Goal: Information Seeking & Learning: Learn about a topic

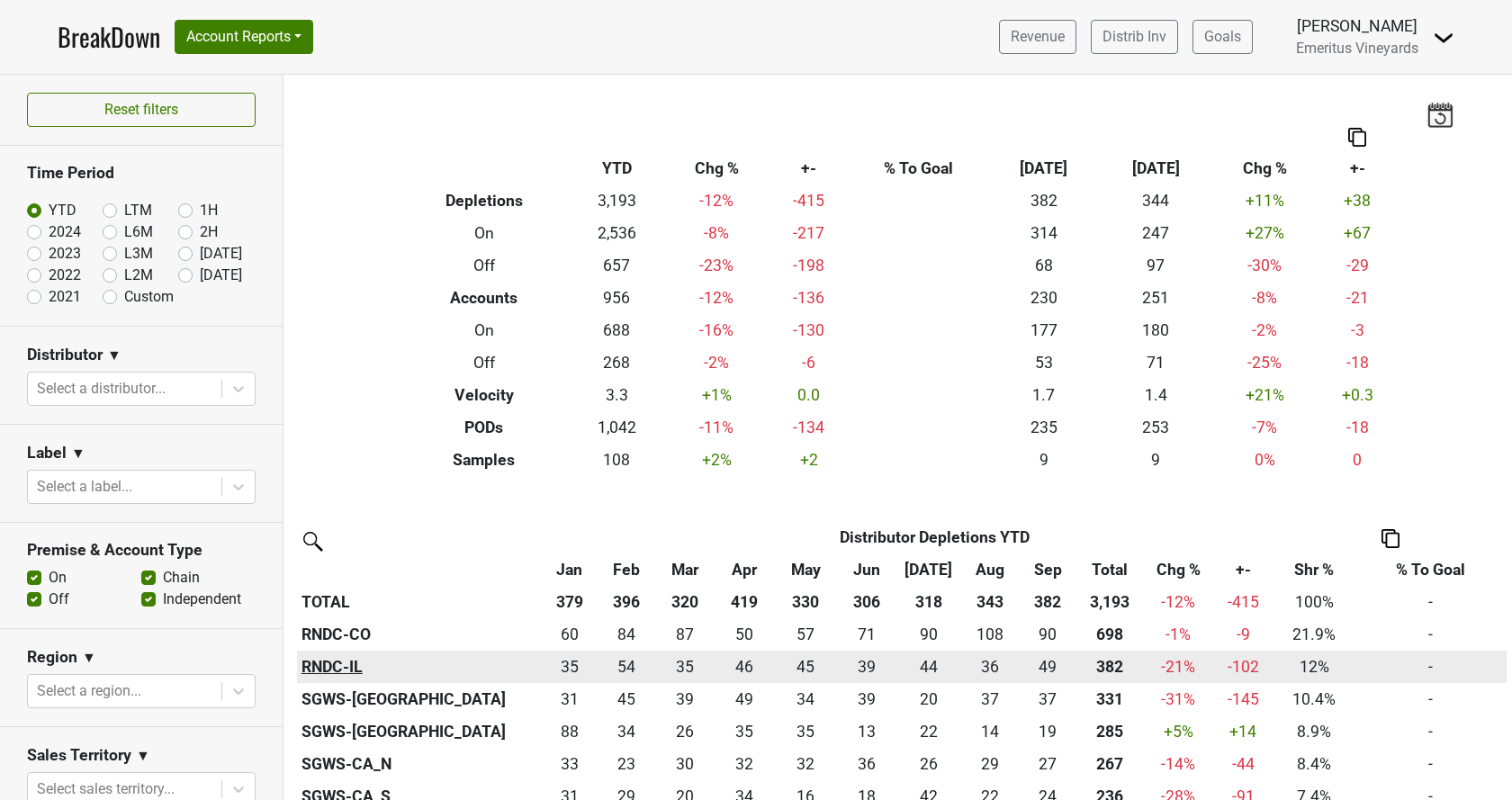
click at [338, 668] on th "RNDC-IL" at bounding box center [419, 666] width 245 height 32
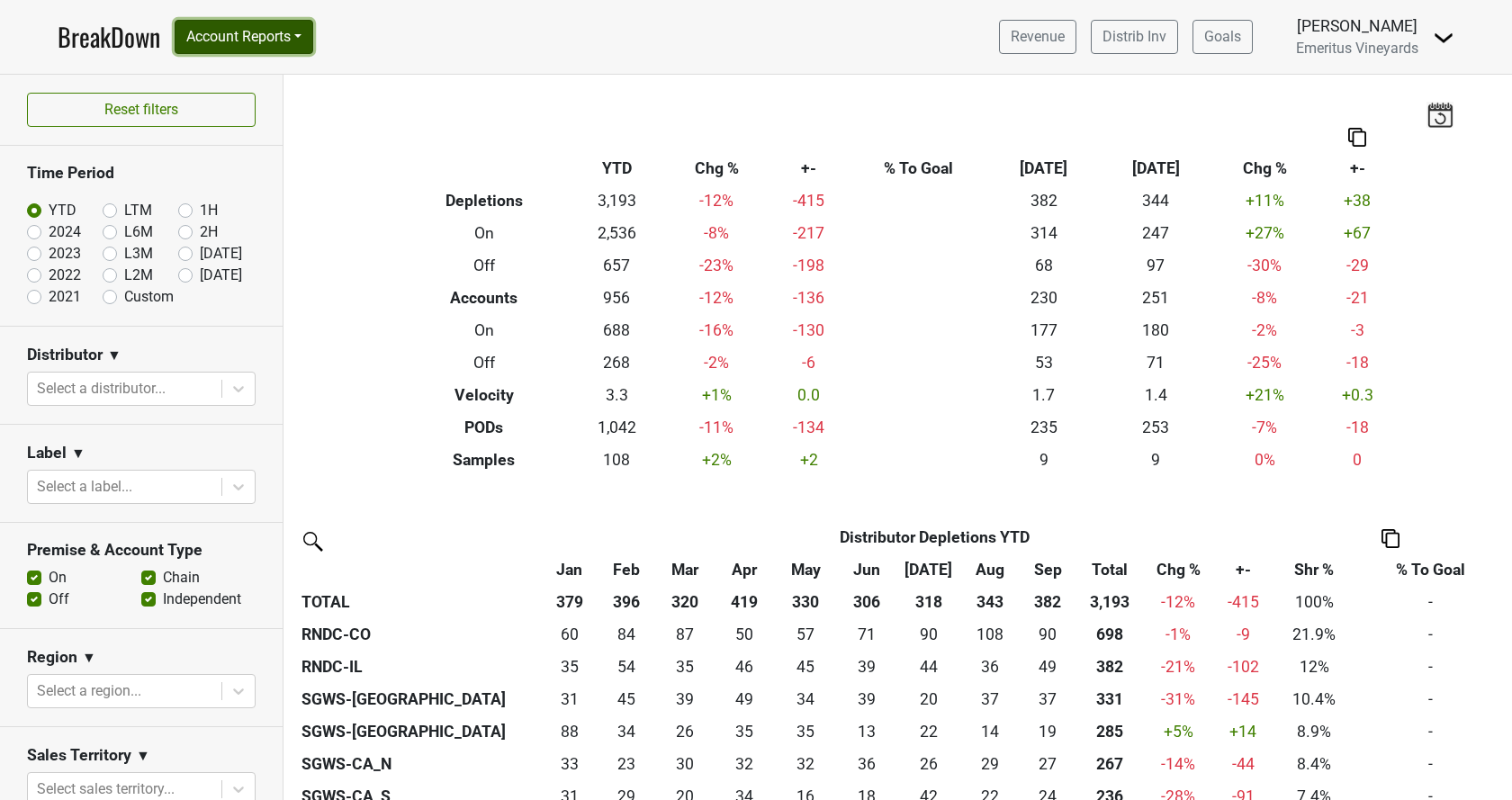
click at [273, 30] on button "Account Reports" at bounding box center [244, 36] width 139 height 34
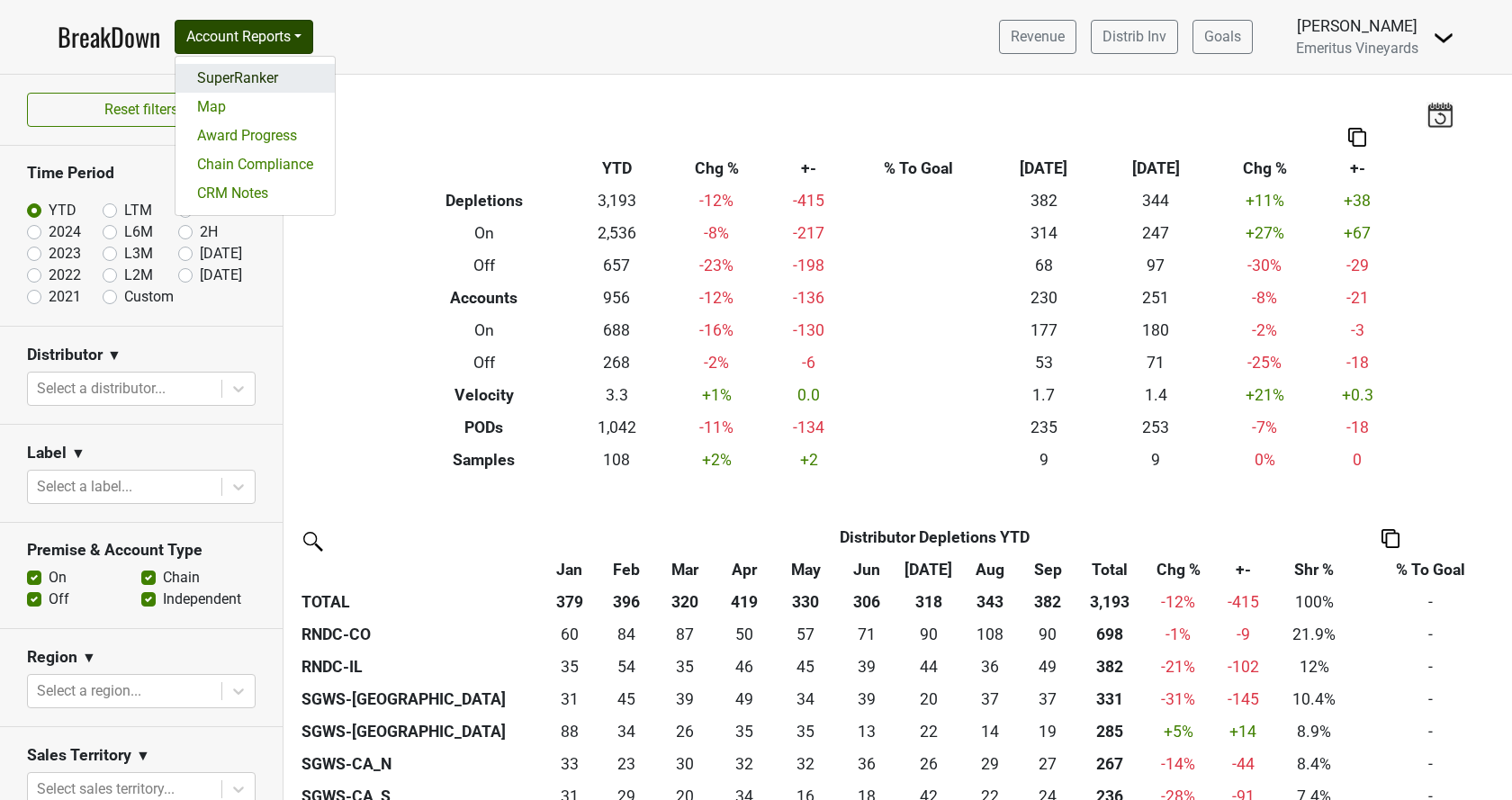
click at [222, 85] on link "SuperRanker" at bounding box center [255, 77] width 159 height 28
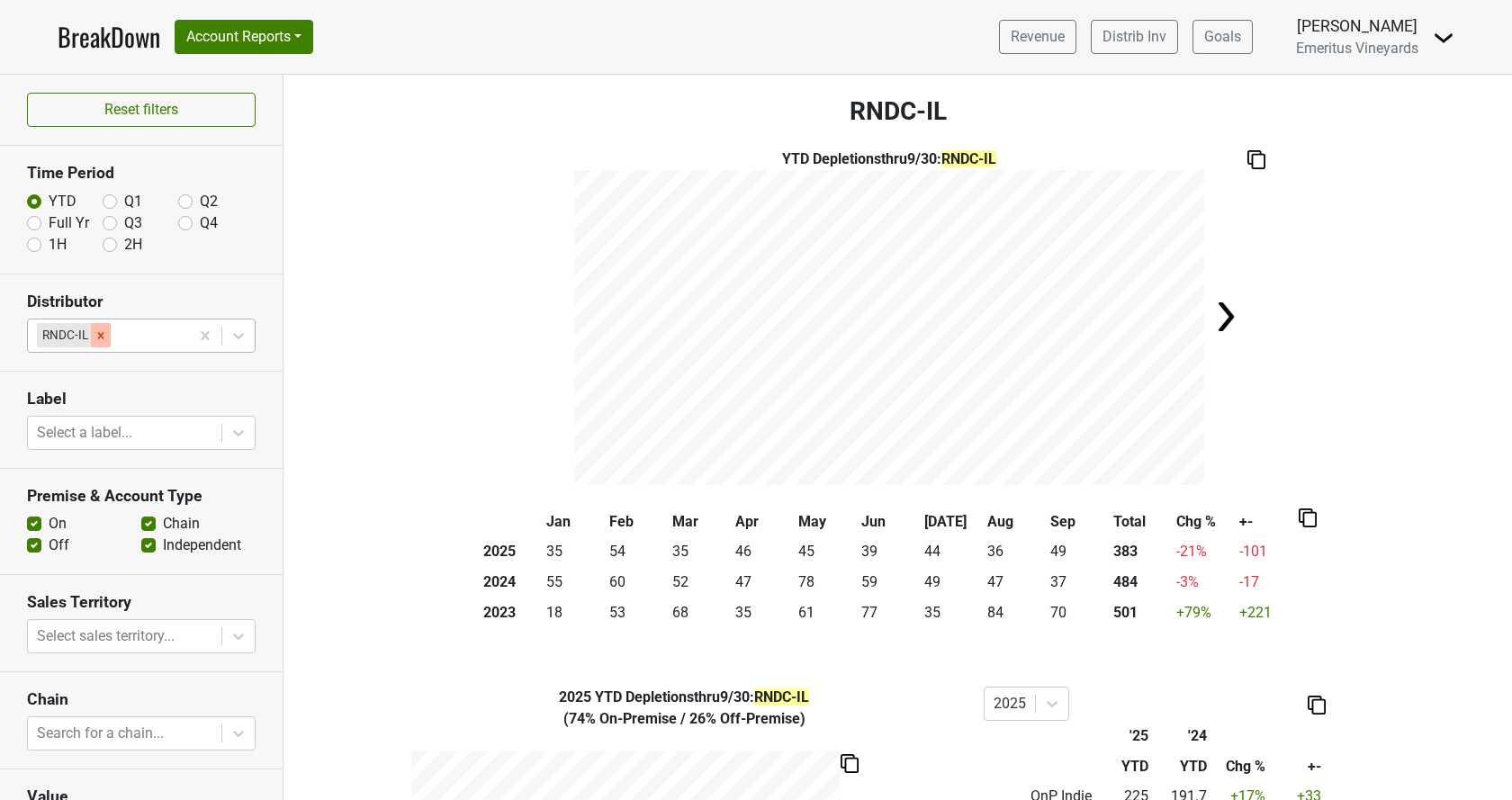
click at [100, 332] on icon "Remove RNDC-IL" at bounding box center [101, 335] width 13 height 13
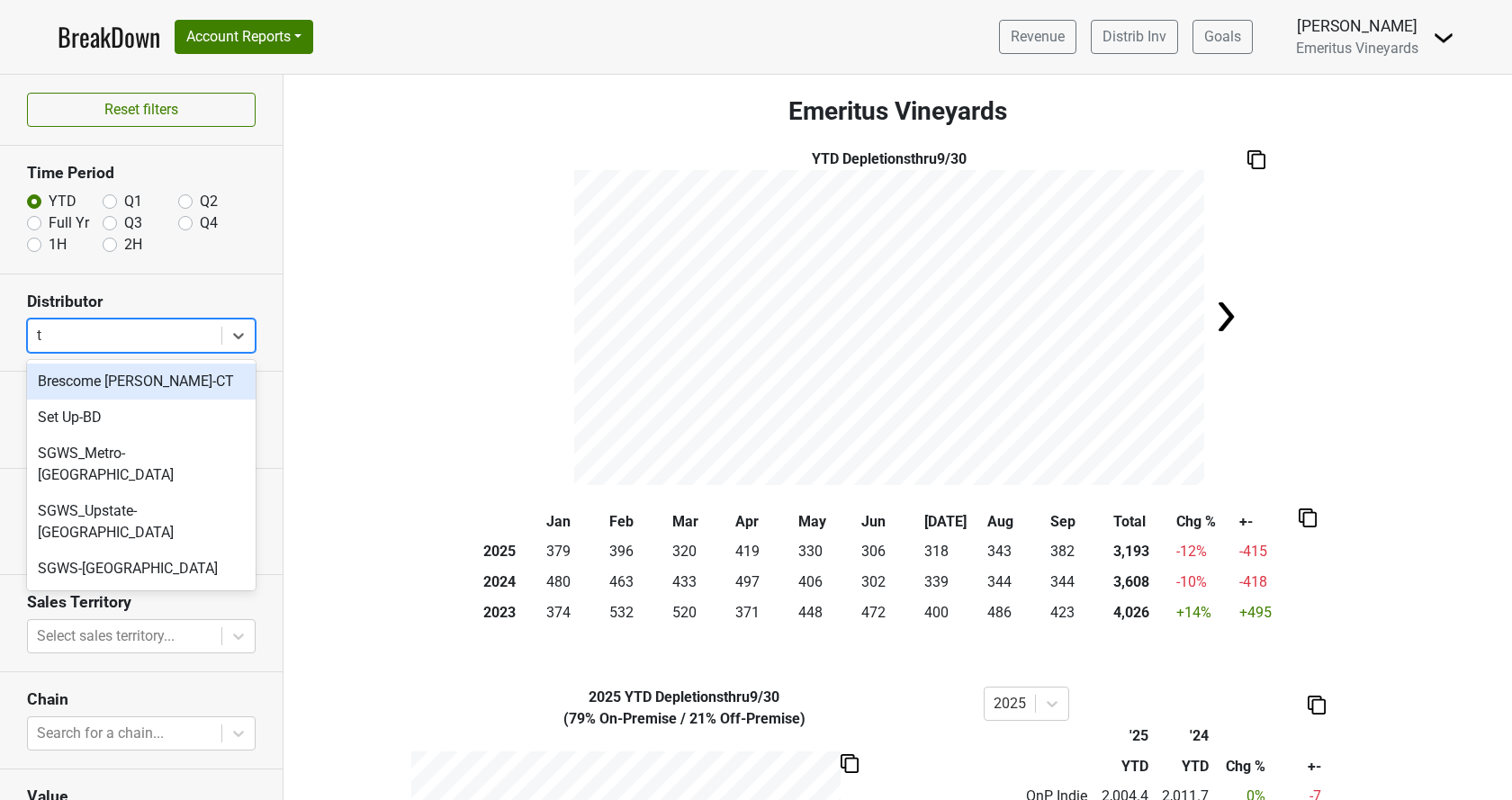
type input "tx"
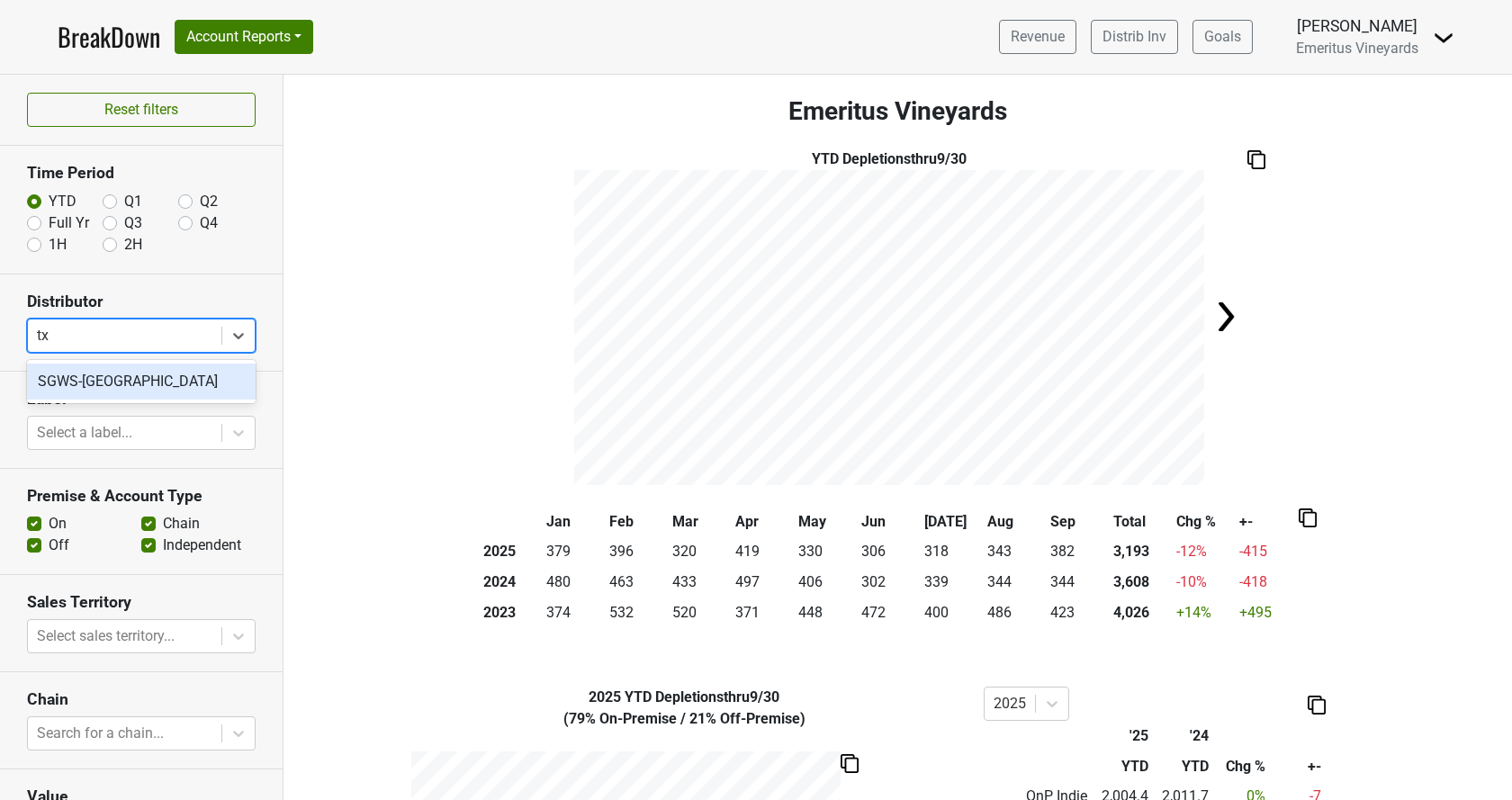
click at [93, 381] on div "SGWS-[GEOGRAPHIC_DATA]" at bounding box center [142, 381] width 229 height 36
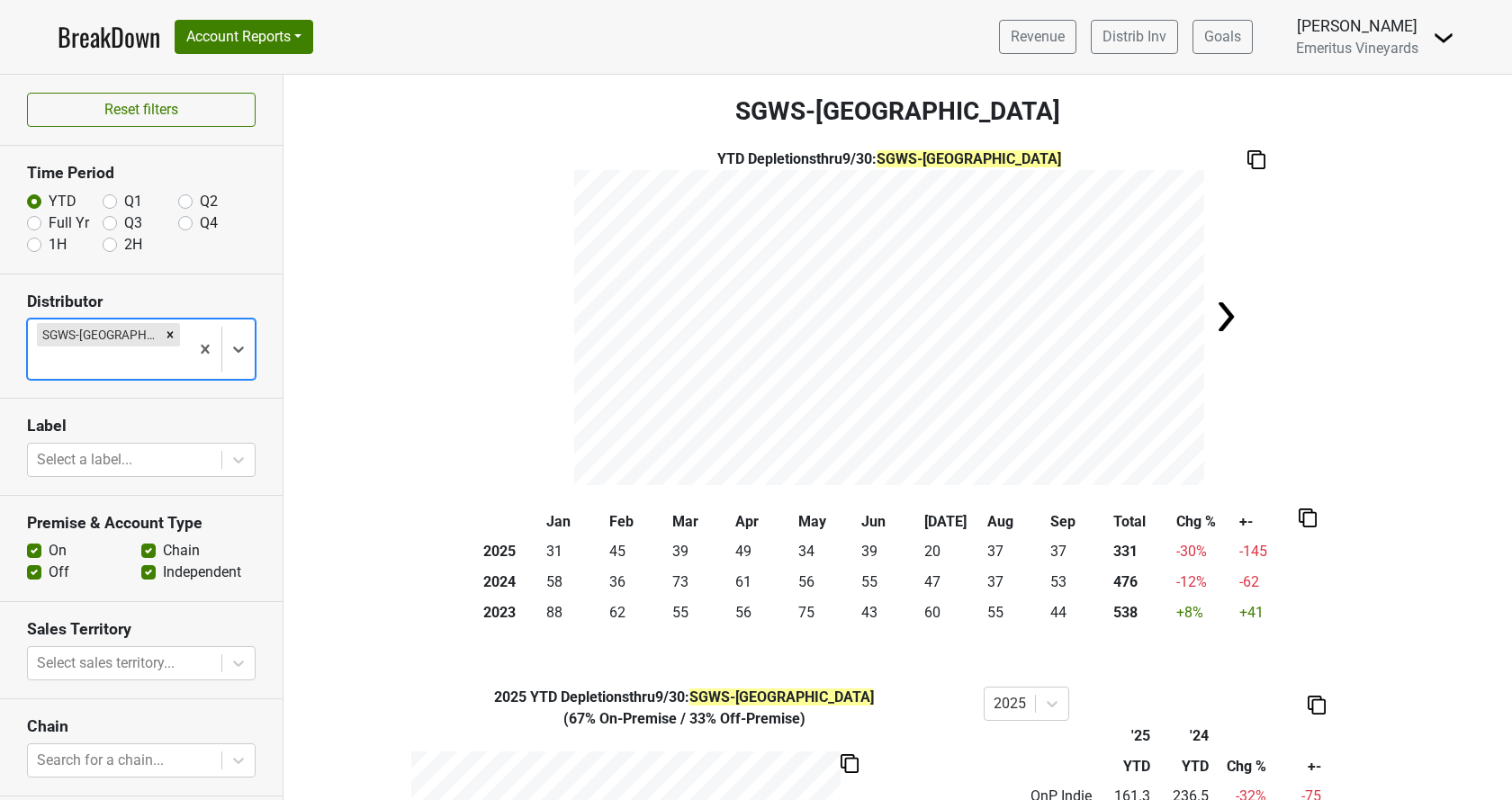
click at [49, 217] on label "Full Yr" at bounding box center [68, 223] width 40 height 21
click at [33, 217] on input "Full Yr" at bounding box center [34, 221] width 15 height 18
radio input "true"
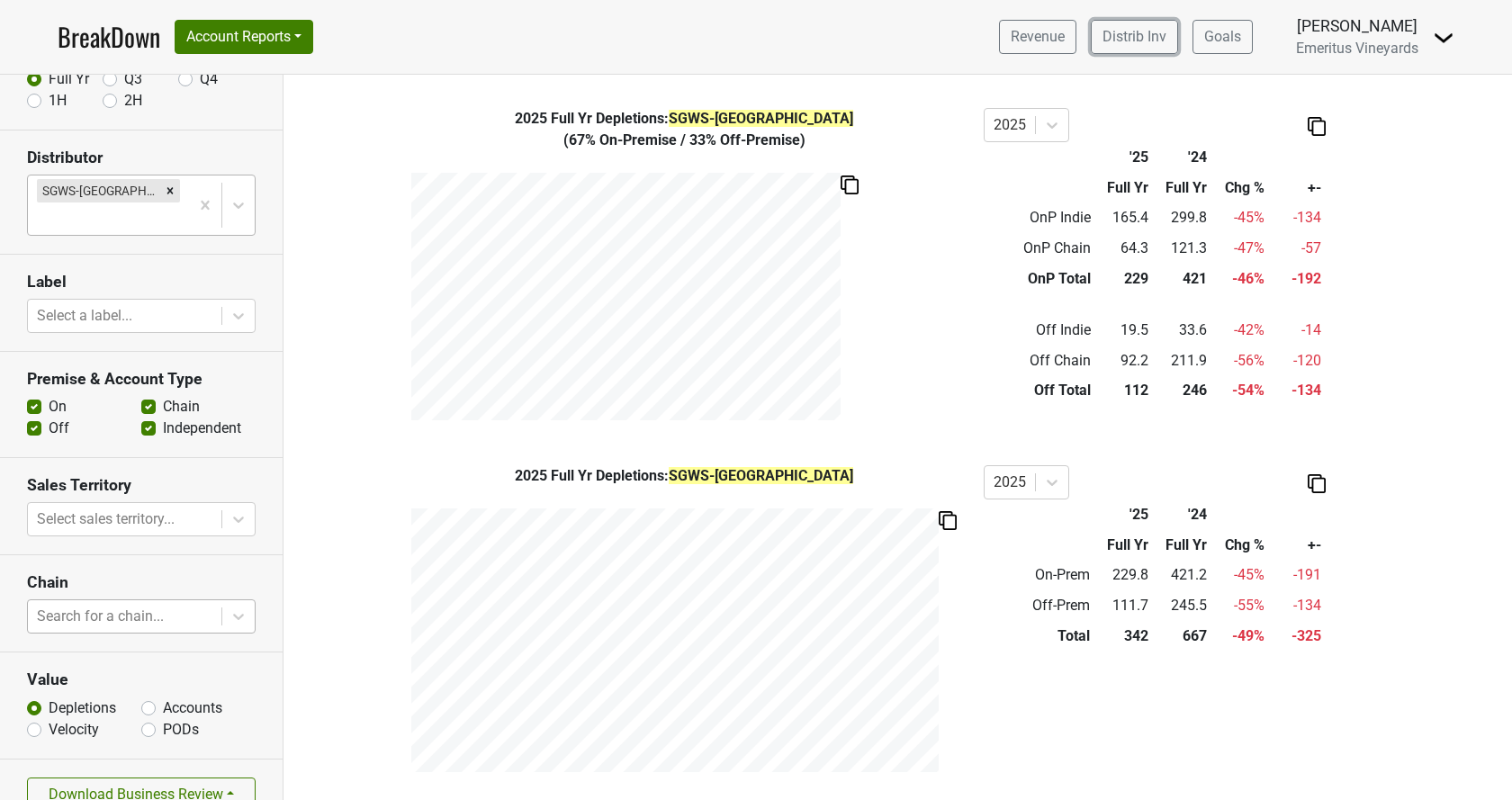
scroll to position [147, 0]
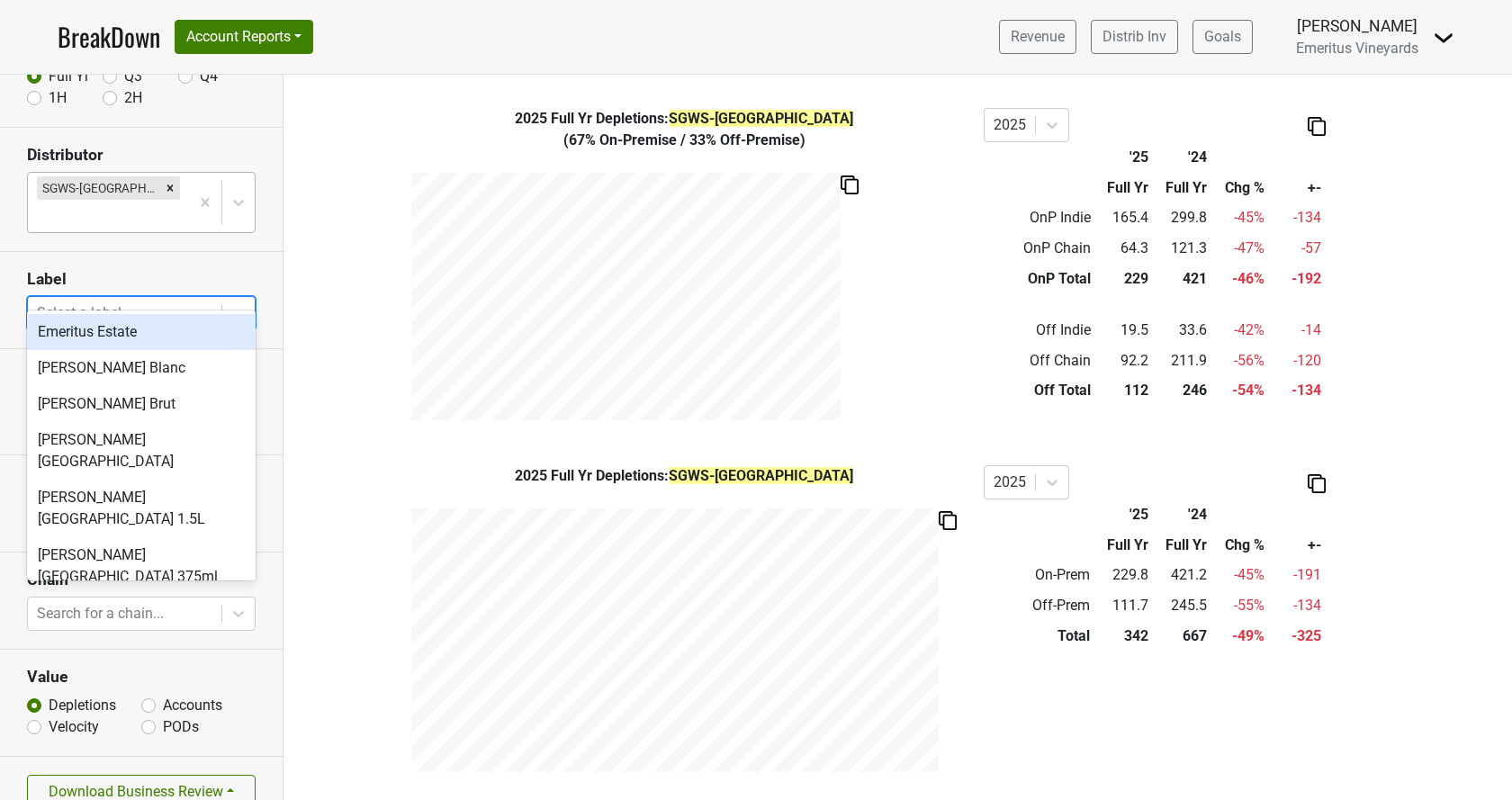
click at [82, 299] on div "Select a label..." at bounding box center [125, 313] width 194 height 32
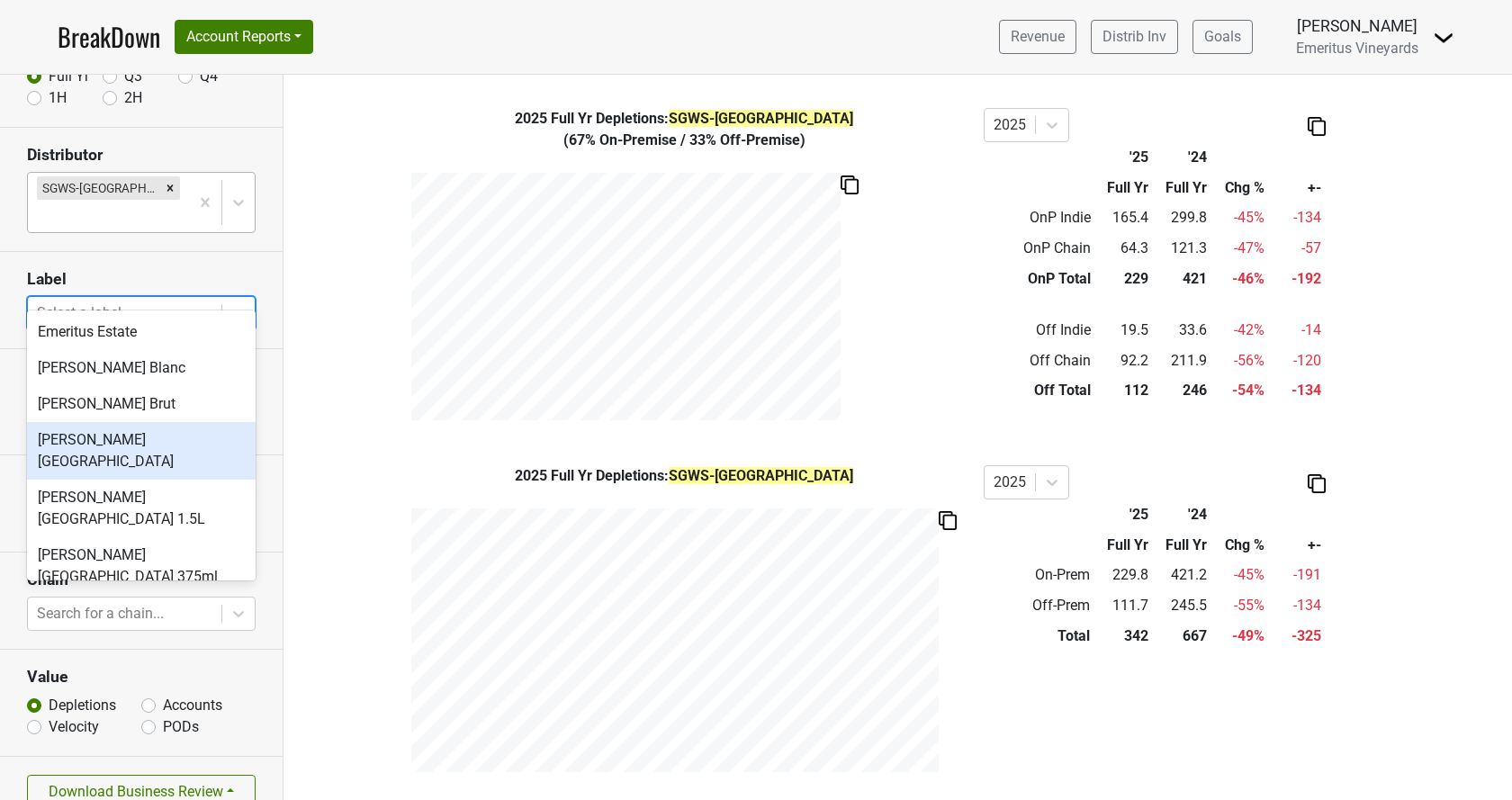
click at [93, 433] on div "Hallberg Ranch" at bounding box center [142, 450] width 229 height 58
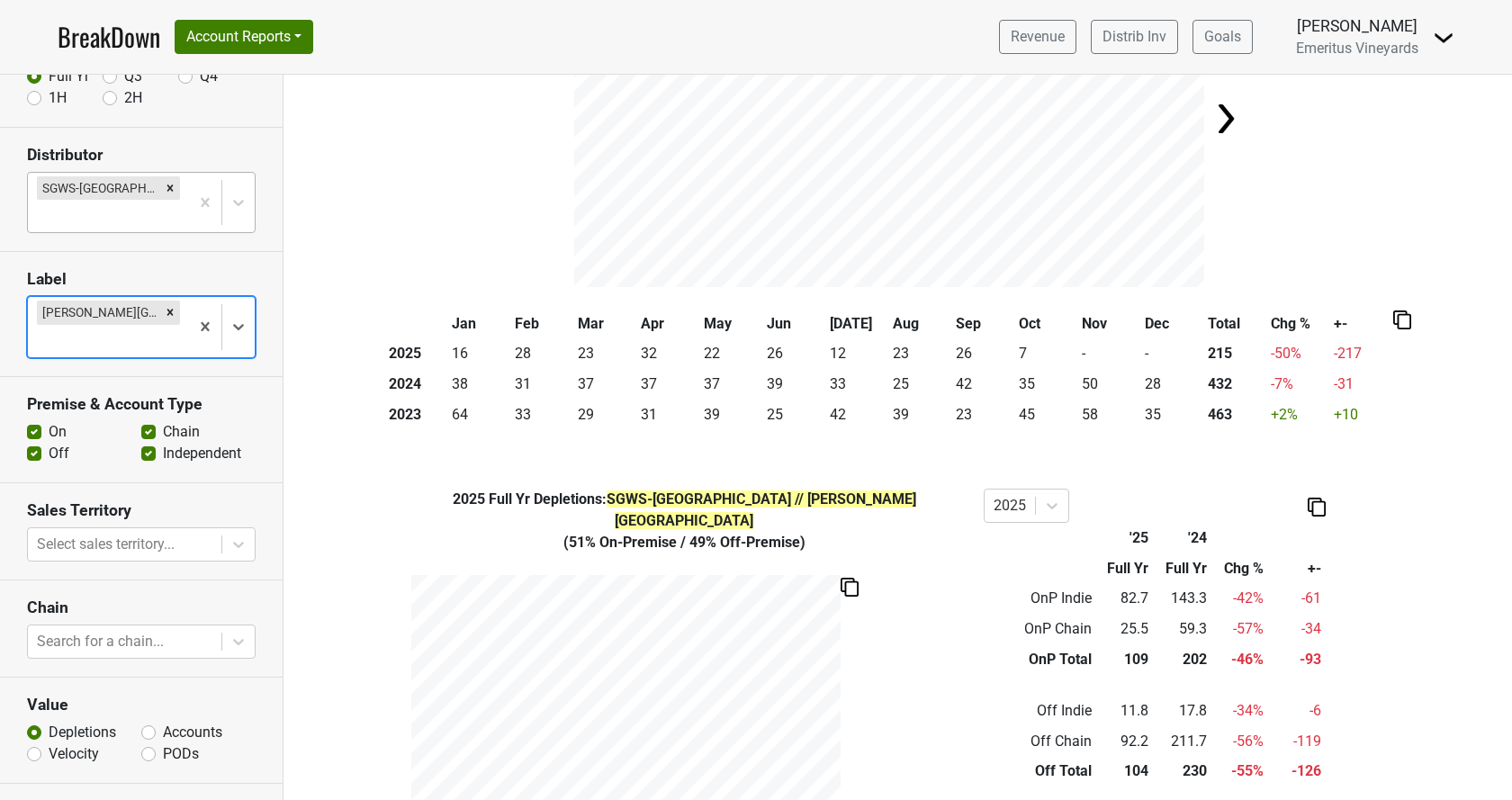
scroll to position [205, 0]
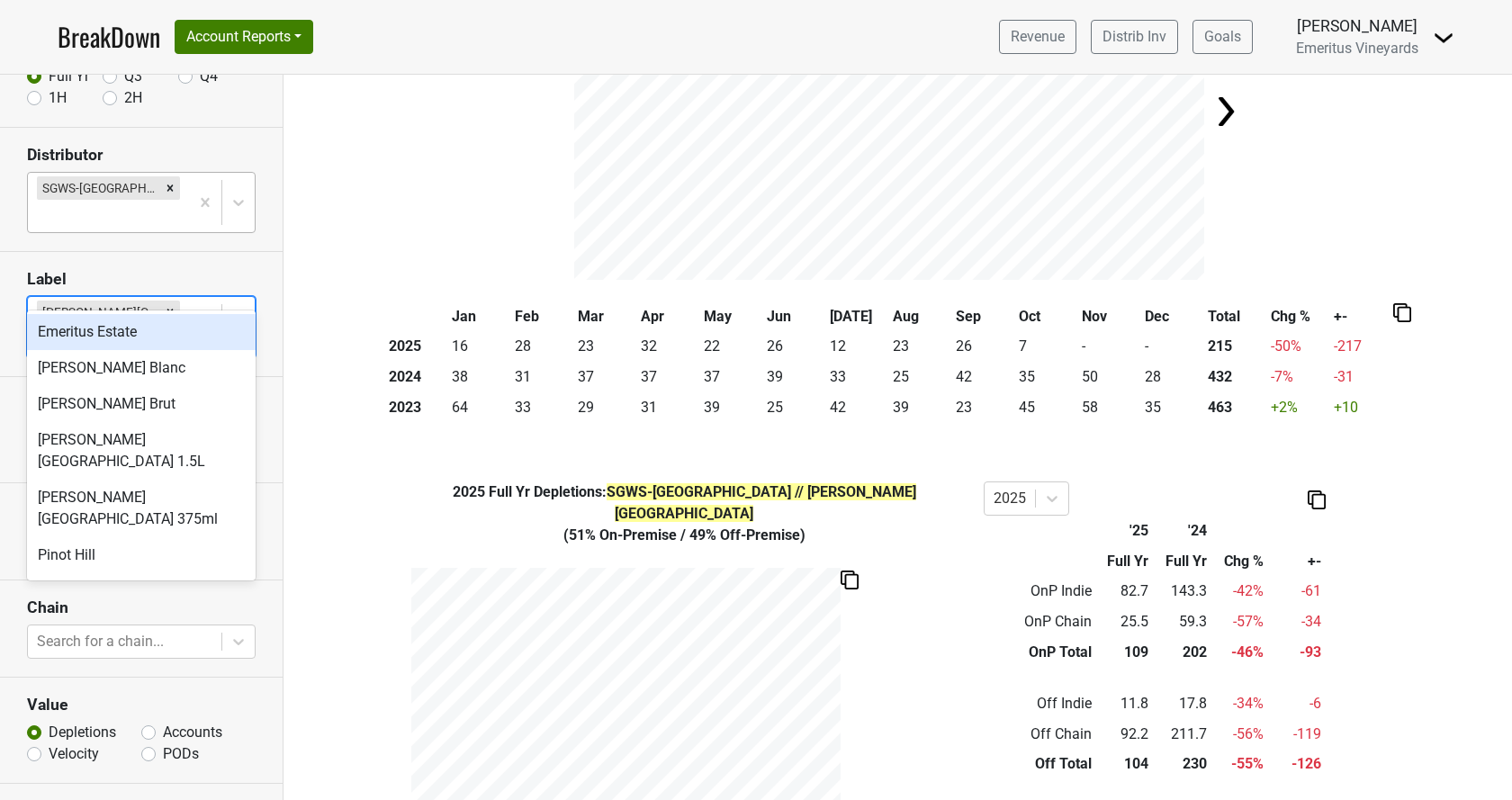
click at [254, 311] on div at bounding box center [238, 326] width 32 height 32
click at [167, 333] on div "Emeritus Estate" at bounding box center [142, 331] width 229 height 36
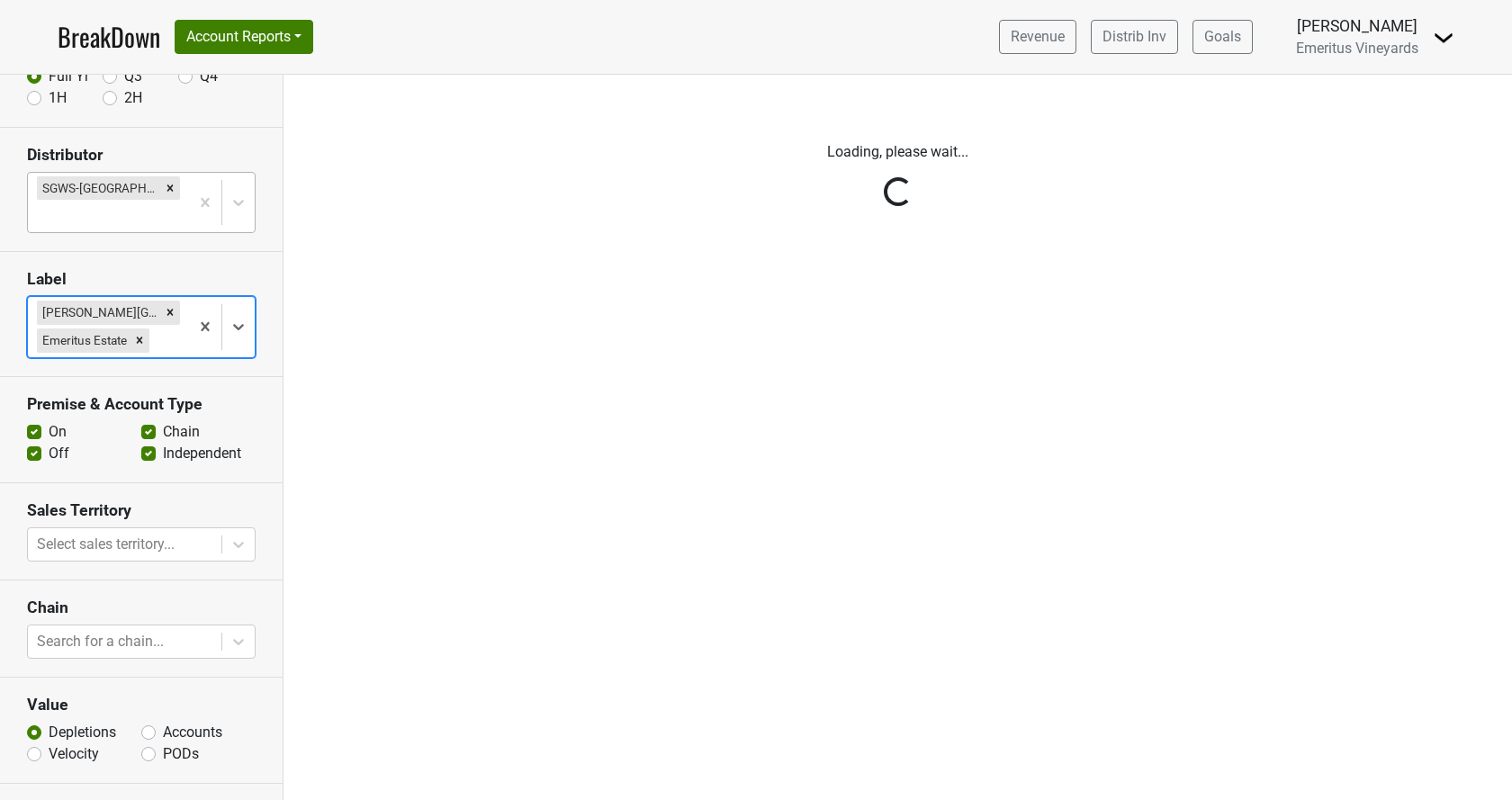
scroll to position [0, 0]
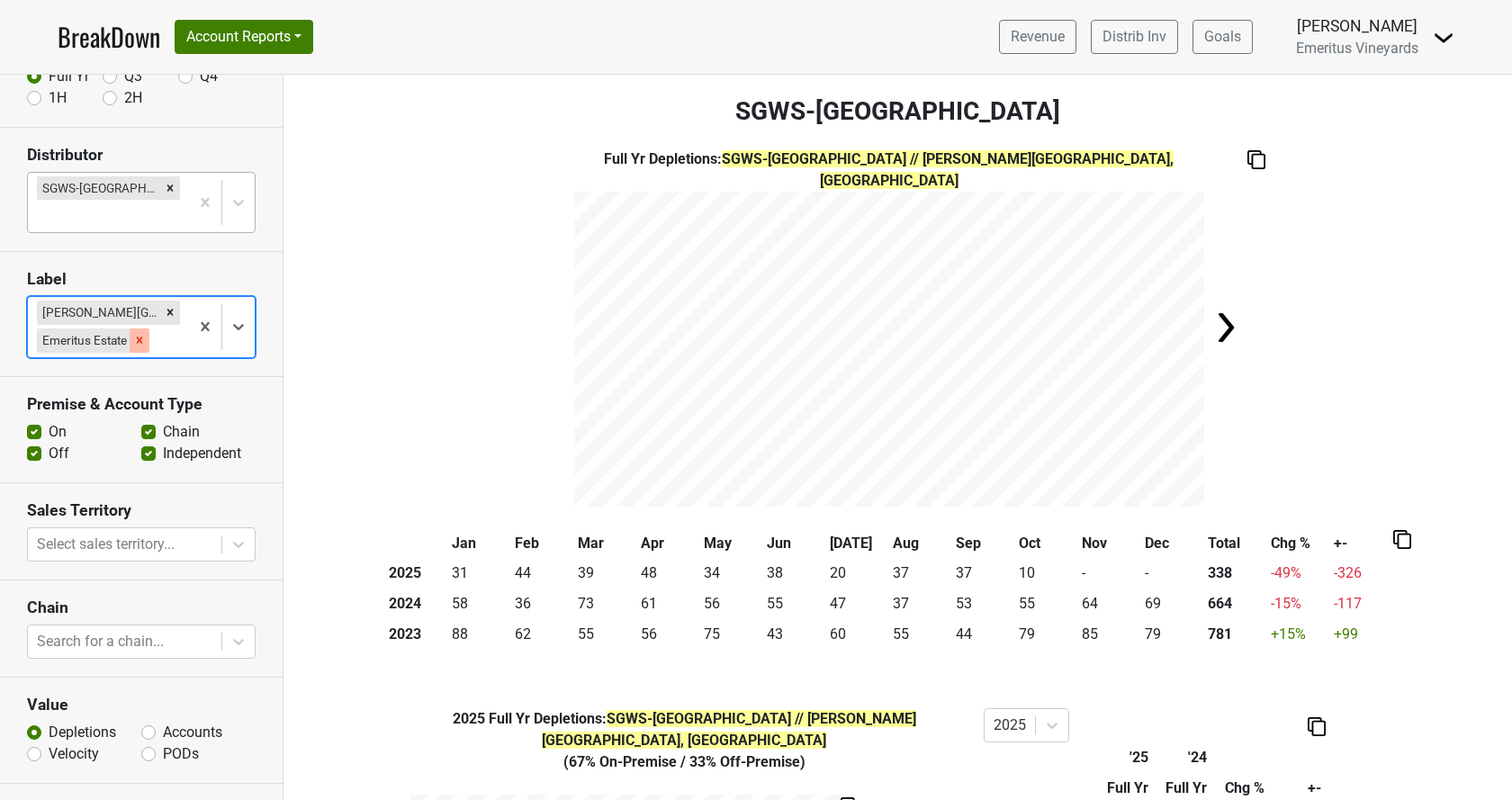
click at [135, 334] on icon "Remove Emeritus Estate" at bounding box center [139, 340] width 13 height 13
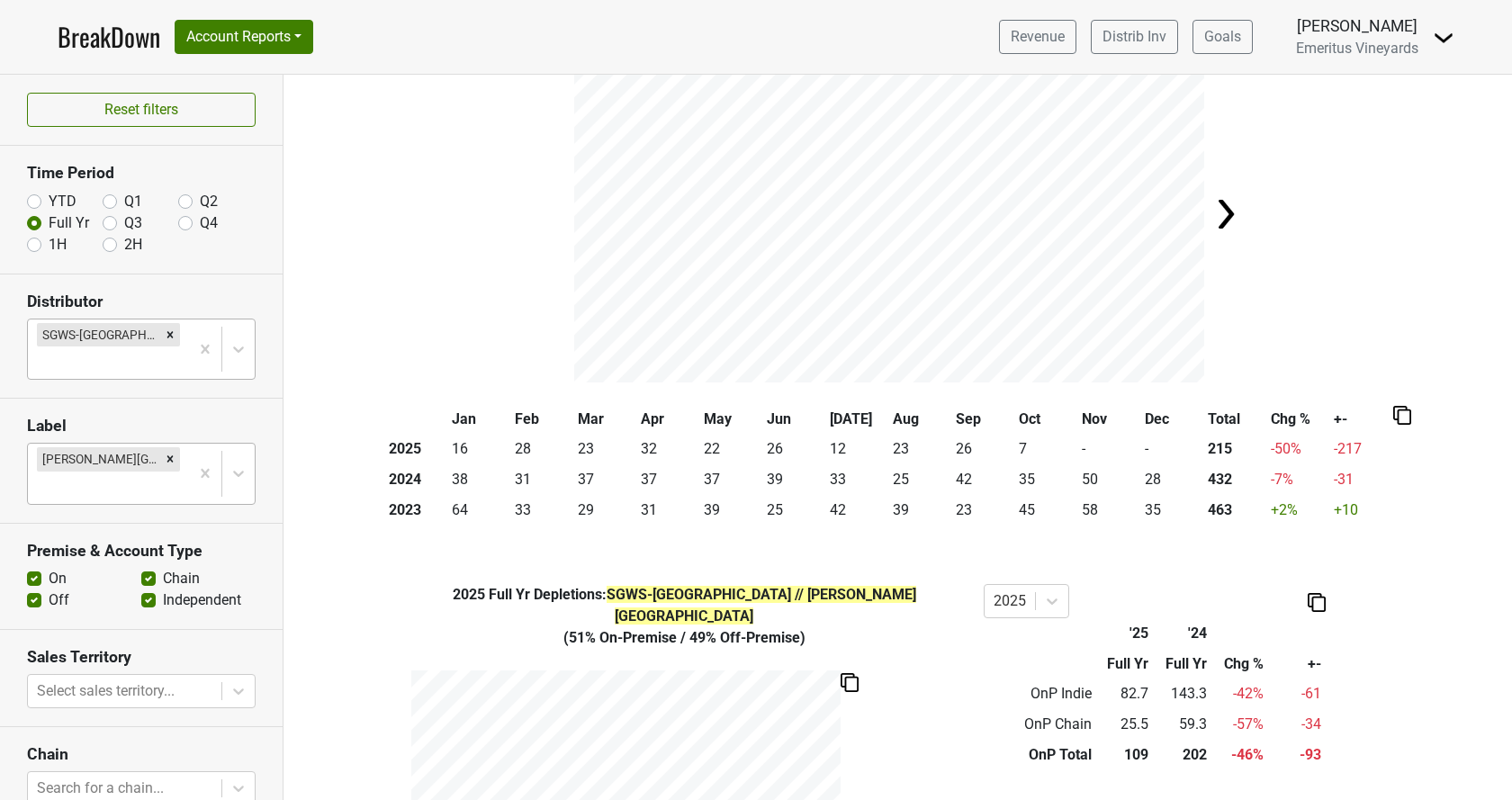
click at [49, 196] on label "YTD" at bounding box center [63, 201] width 28 height 21
click at [40, 196] on input "YTD" at bounding box center [34, 199] width 15 height 18
radio input "true"
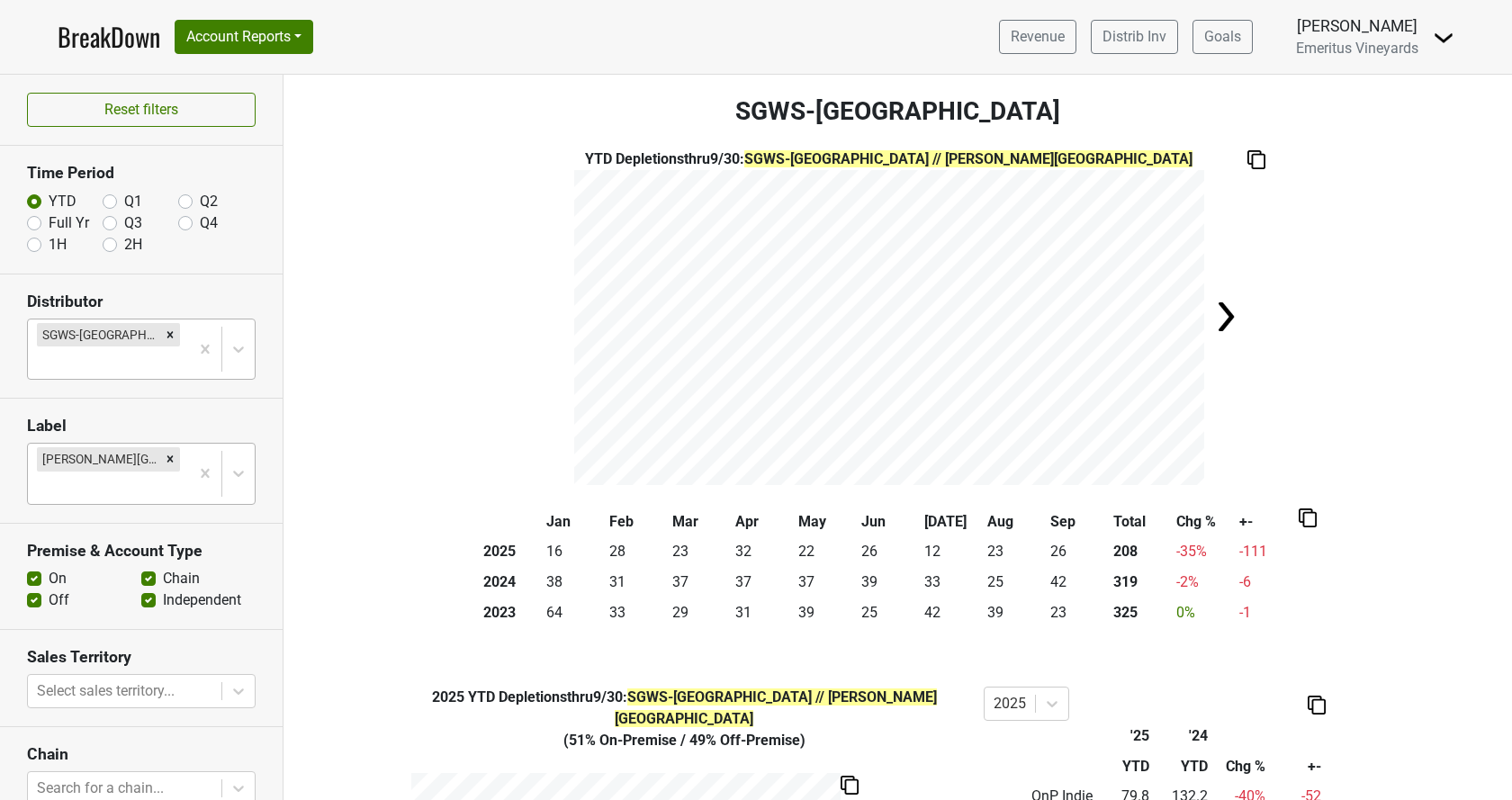
click at [49, 222] on label "Full Yr" at bounding box center [68, 223] width 40 height 21
click at [38, 222] on input "Full Yr" at bounding box center [34, 221] width 15 height 18
radio input "true"
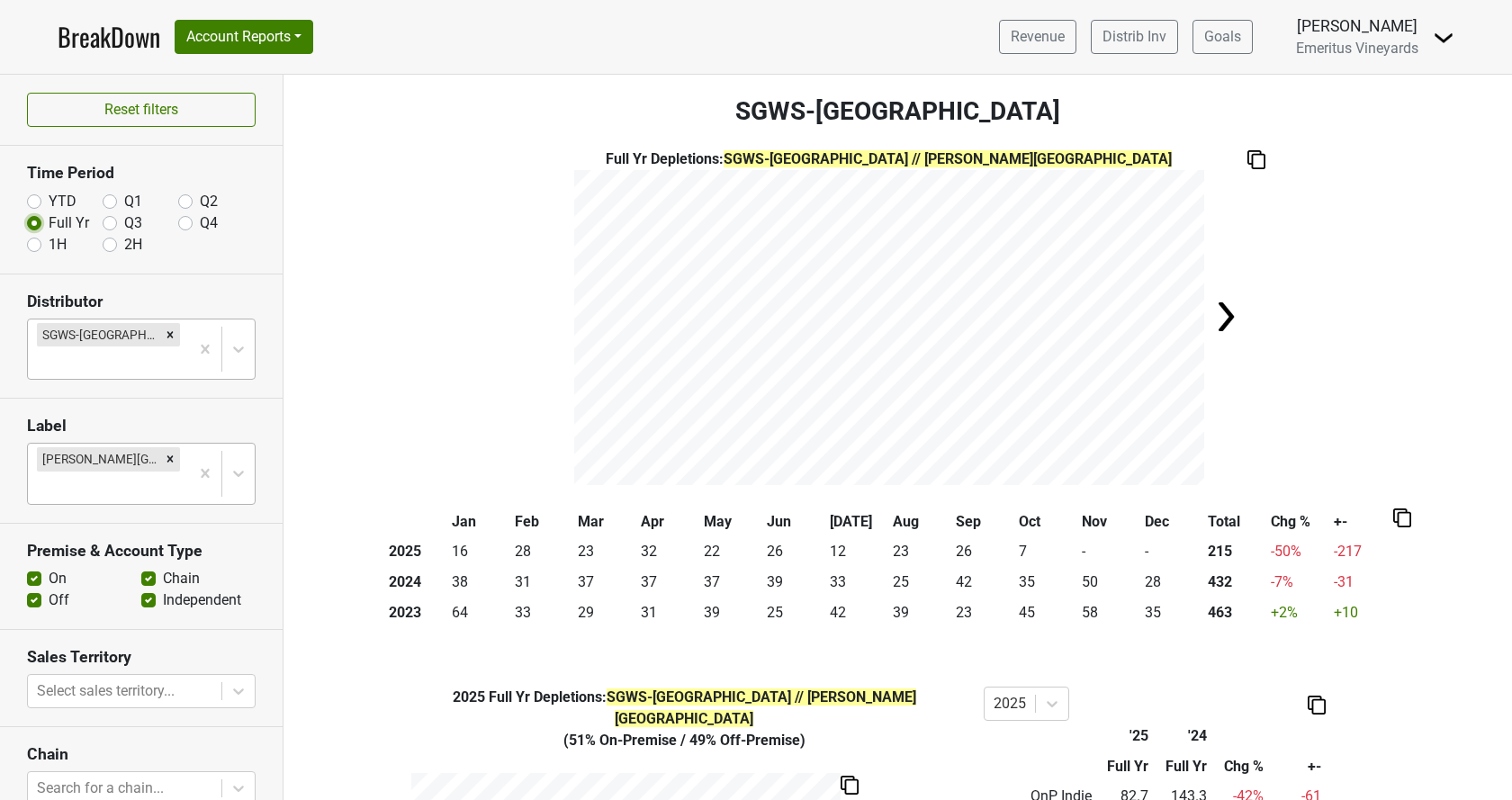
scroll to position [103, 0]
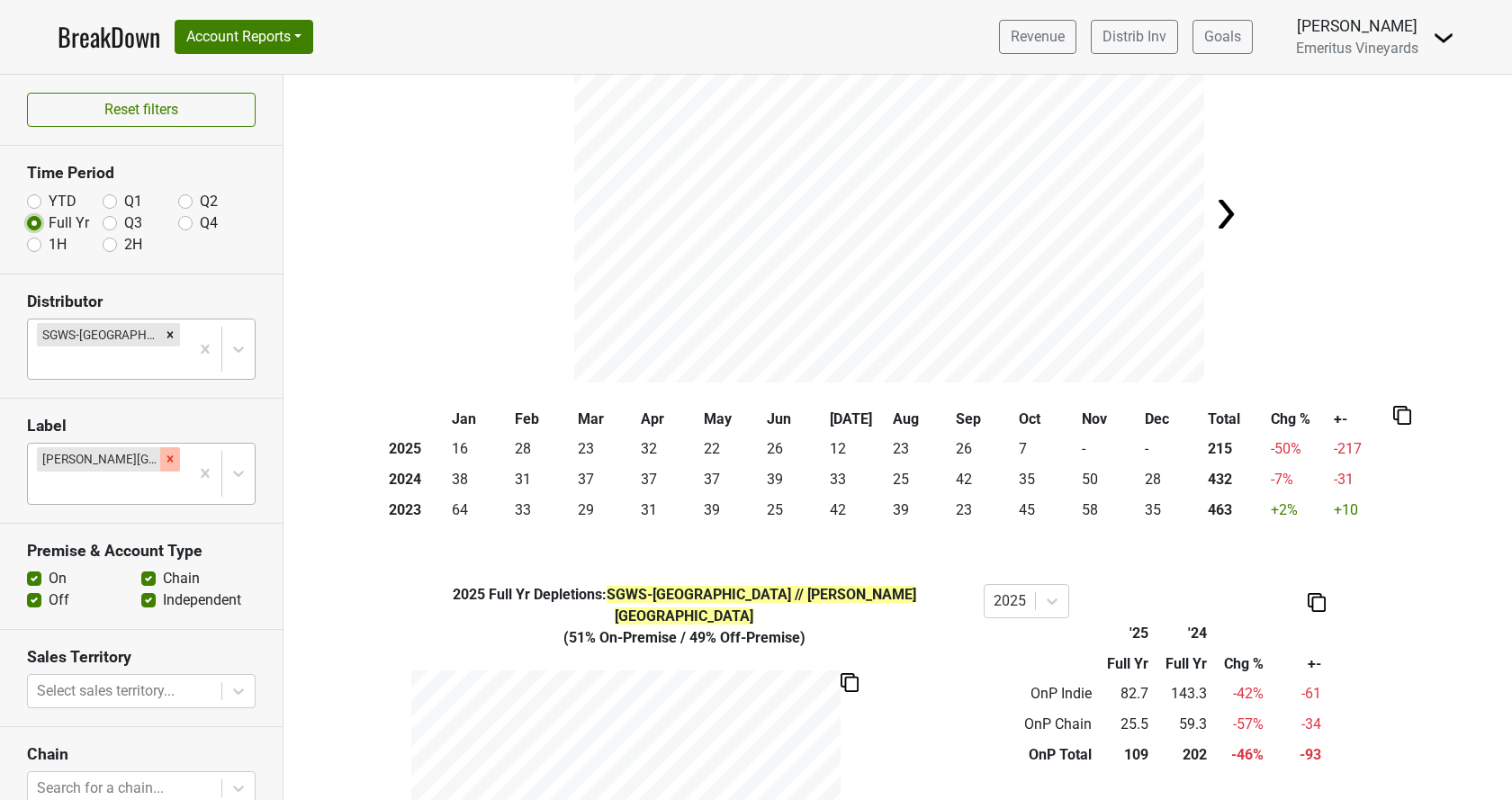
click at [164, 452] on icon "Remove Hallberg Ranch" at bounding box center [170, 458] width 13 height 13
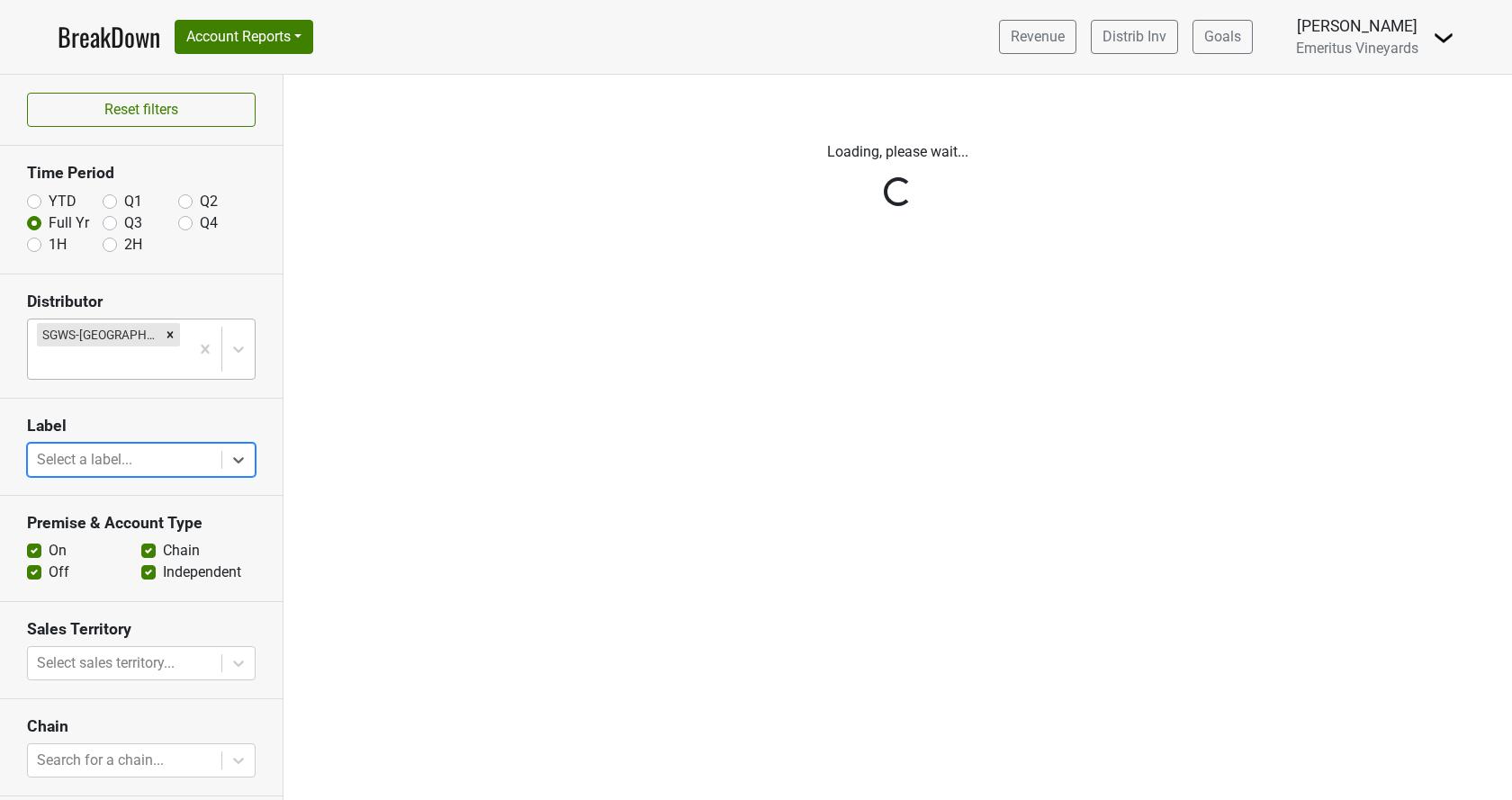
scroll to position [0, 0]
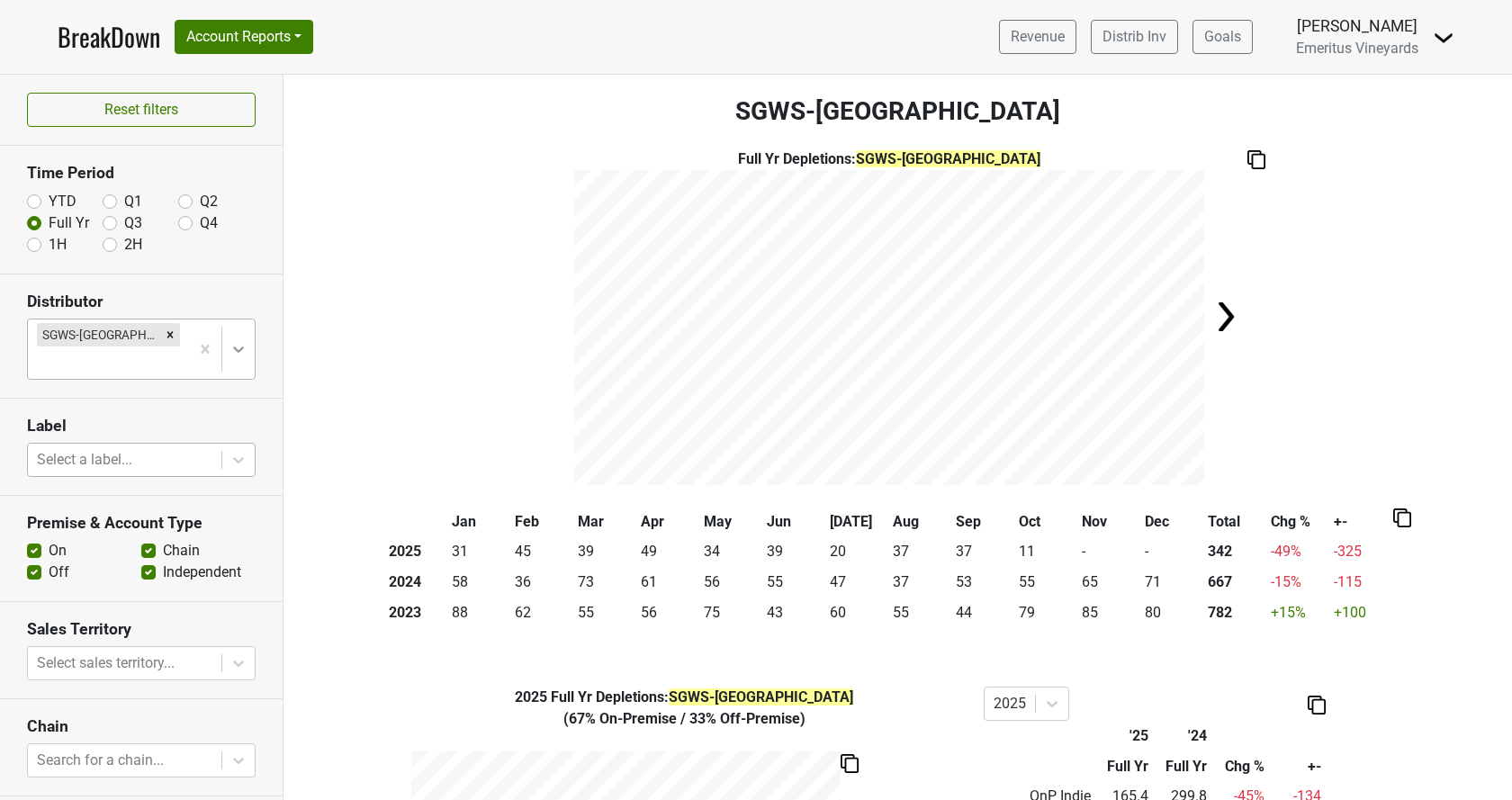
click at [240, 340] on icon at bounding box center [238, 349] width 18 height 18
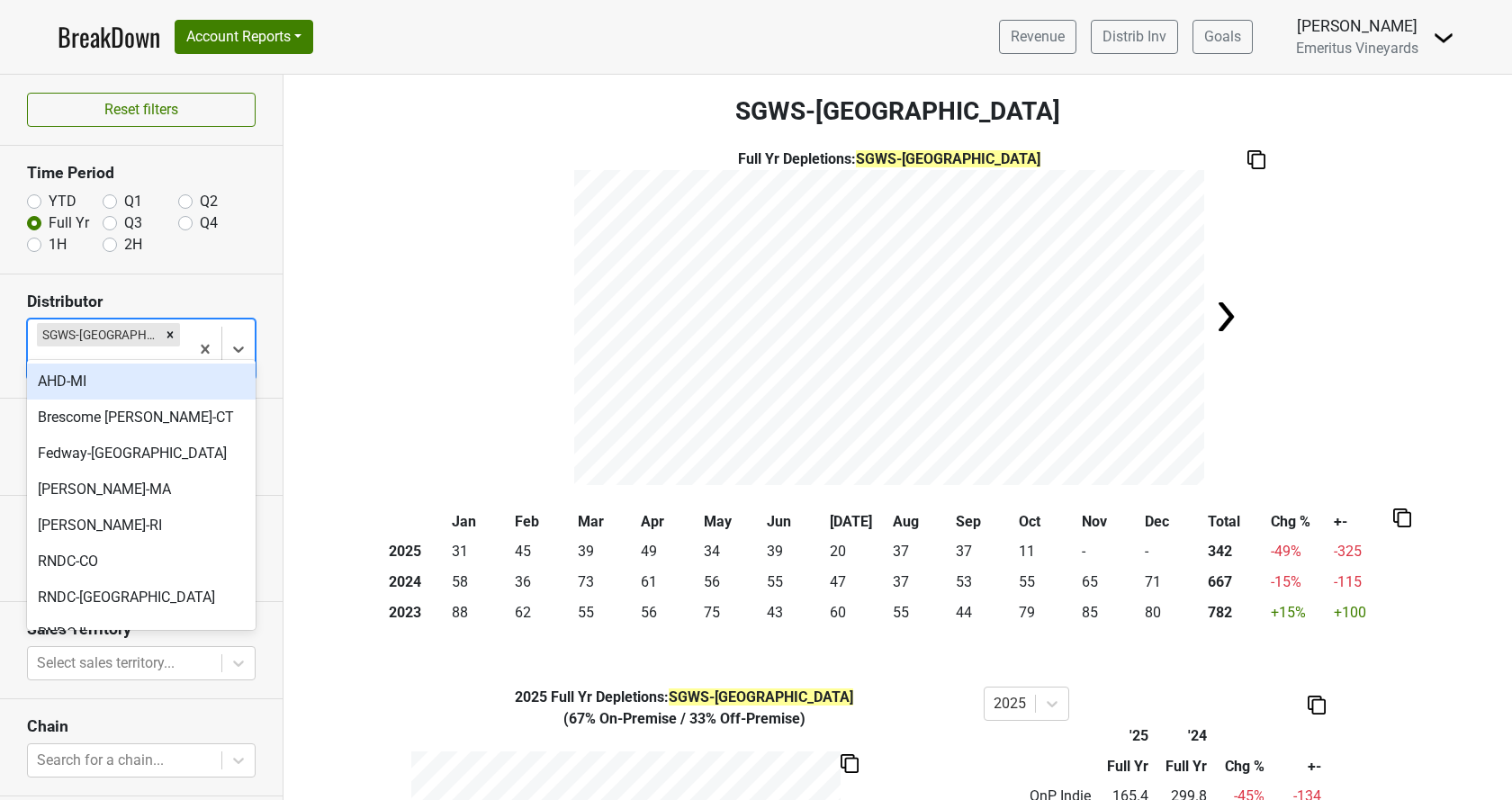
click at [154, 322] on div "SGWS-[GEOGRAPHIC_DATA]" at bounding box center [108, 349] width 161 height 60
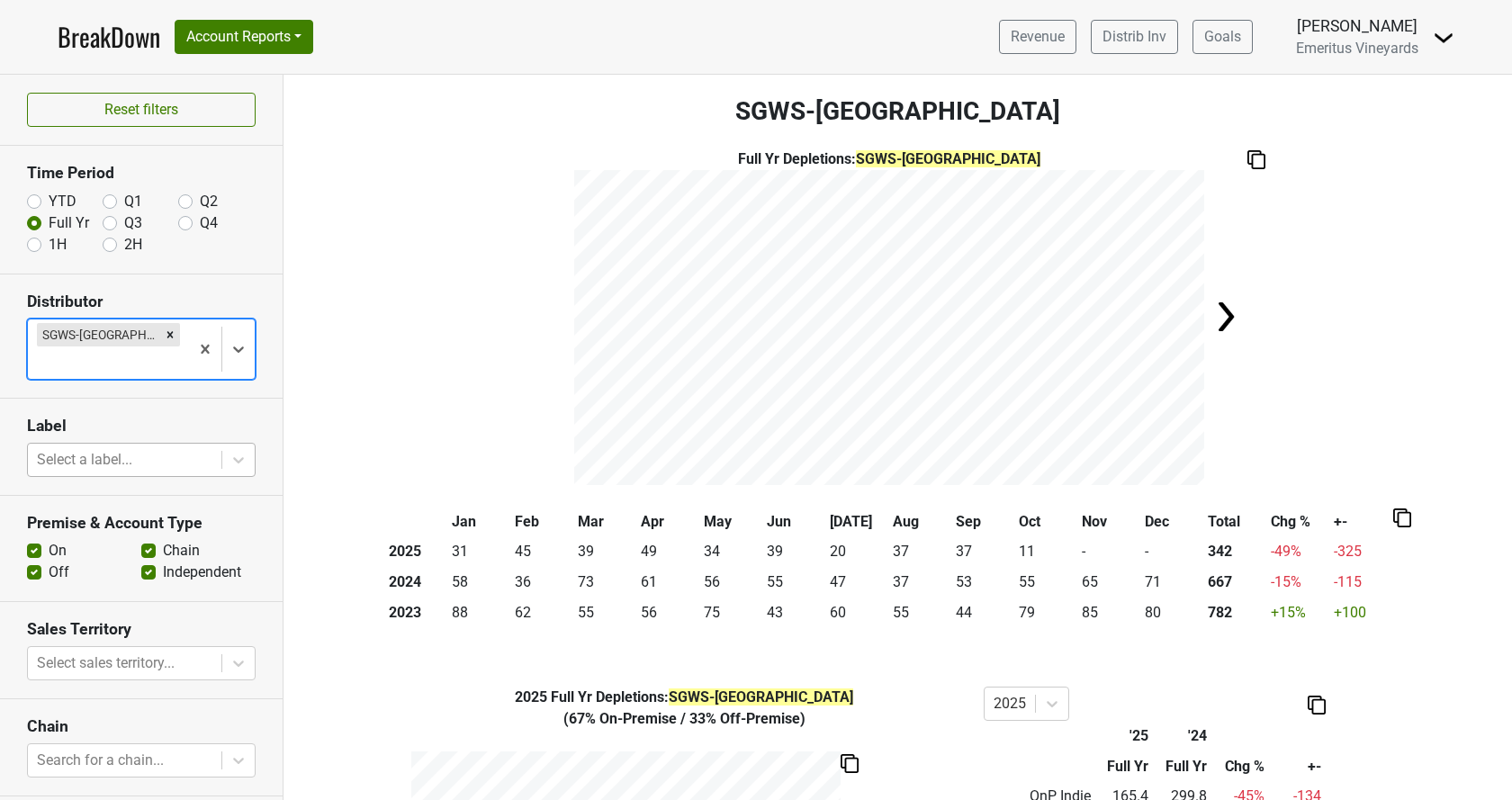
click at [149, 447] on div at bounding box center [125, 460] width 176 height 25
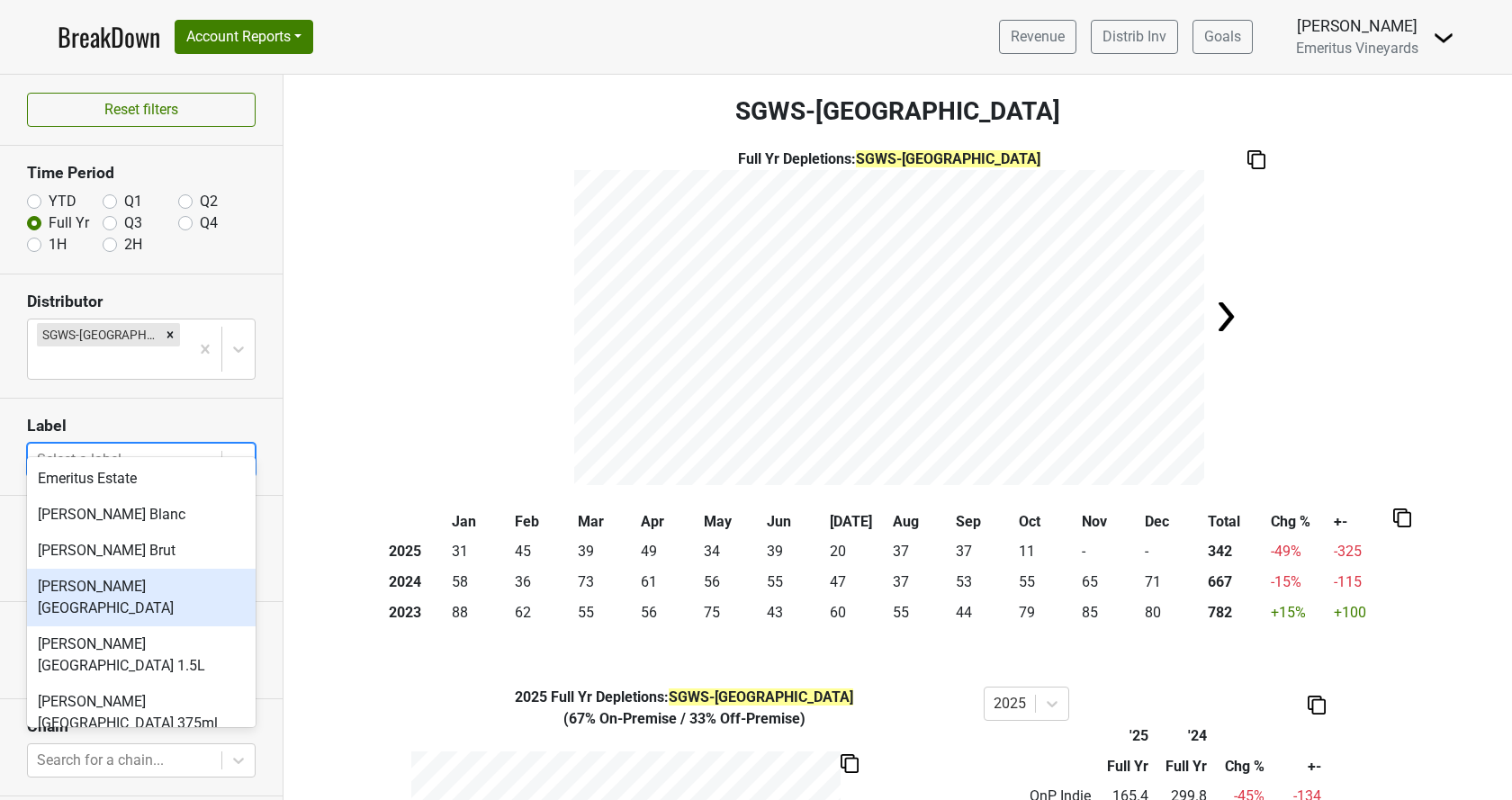
click at [120, 578] on div "Hallberg Ranch" at bounding box center [142, 597] width 229 height 58
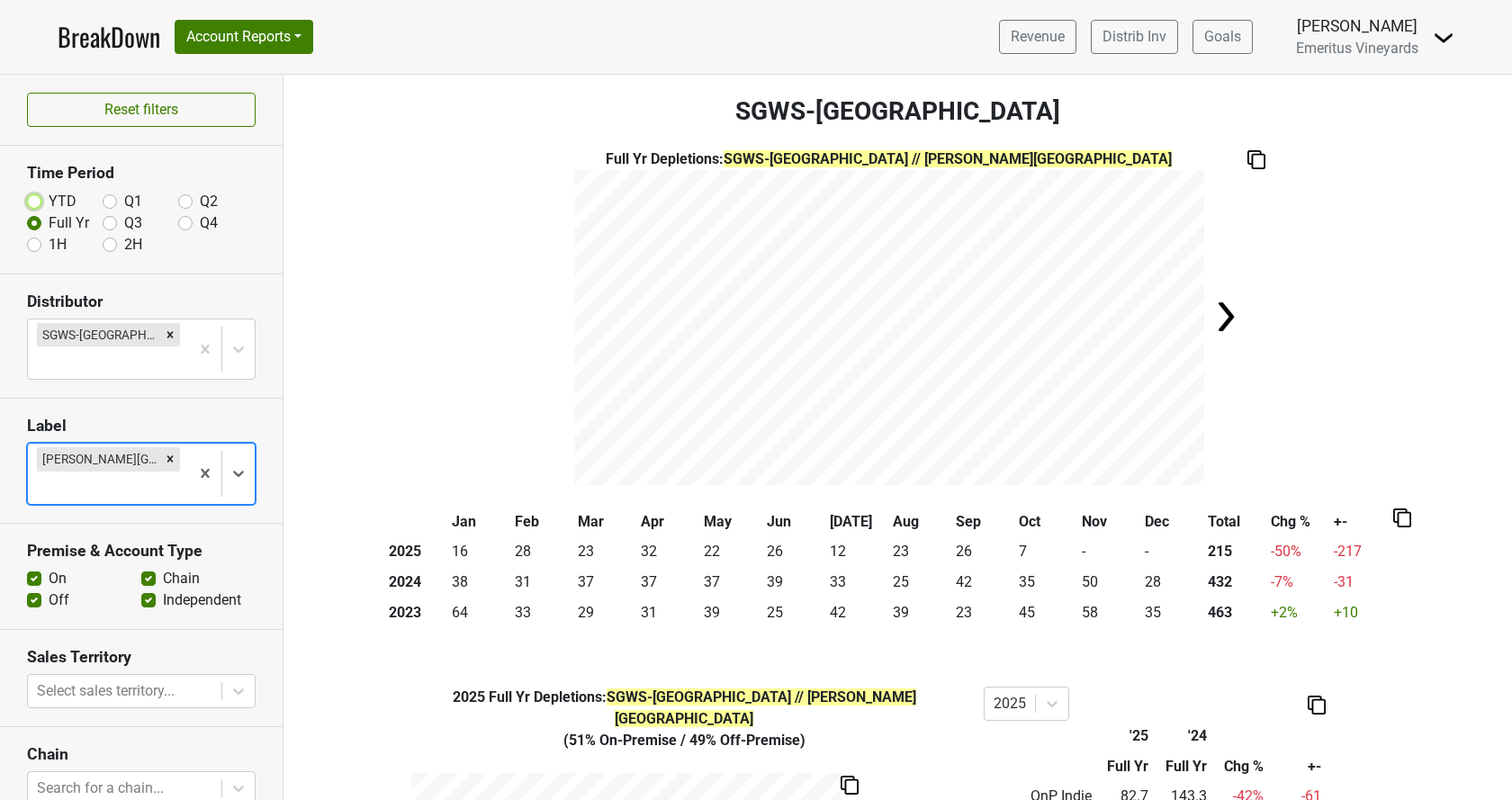
click at [29, 191] on input "YTD" at bounding box center [34, 199] width 15 height 18
radio input "true"
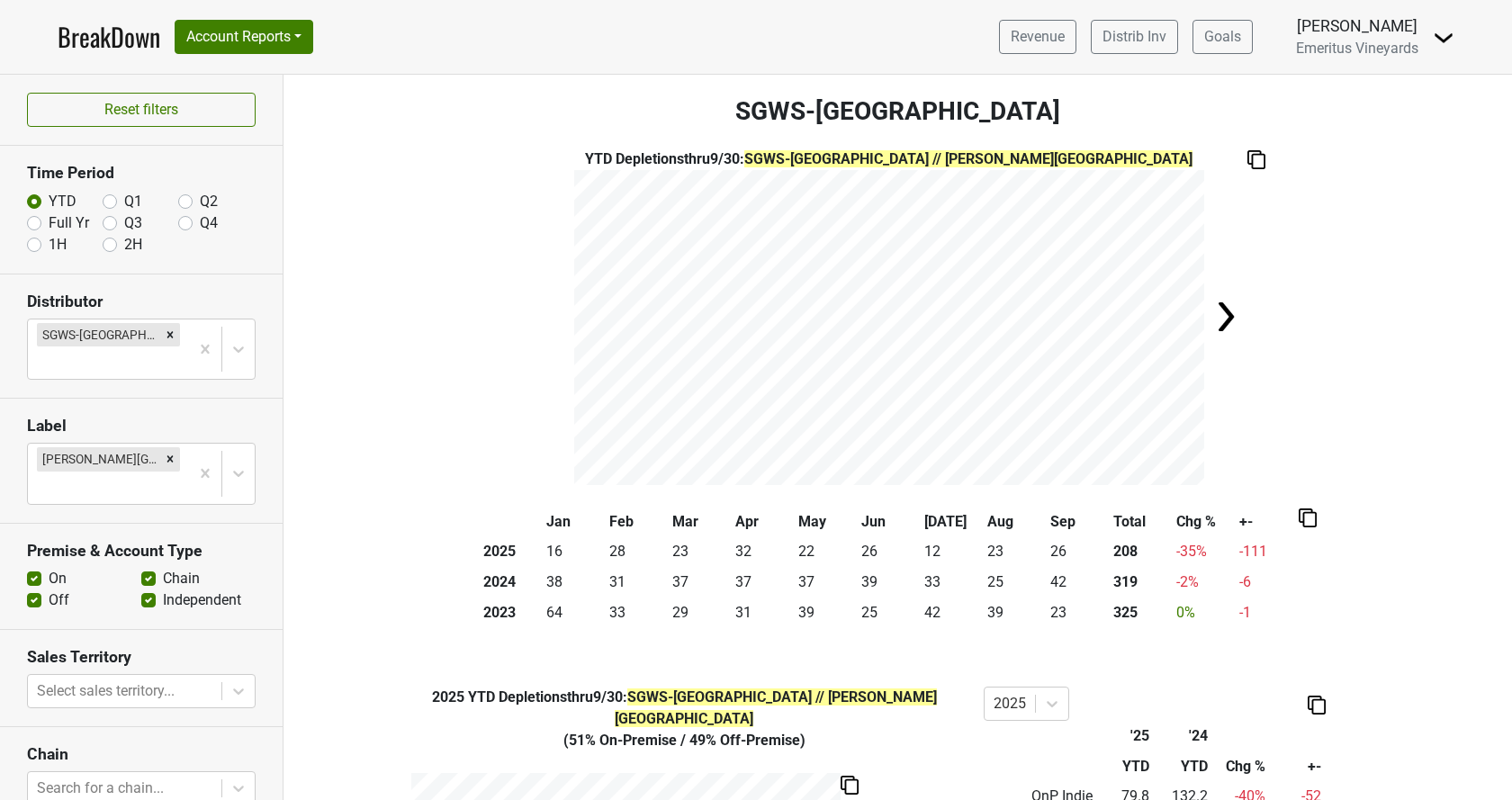
click at [49, 222] on label "Full Yr" at bounding box center [68, 223] width 40 height 21
click at [37, 222] on input "Full Yr" at bounding box center [34, 221] width 15 height 18
radio input "true"
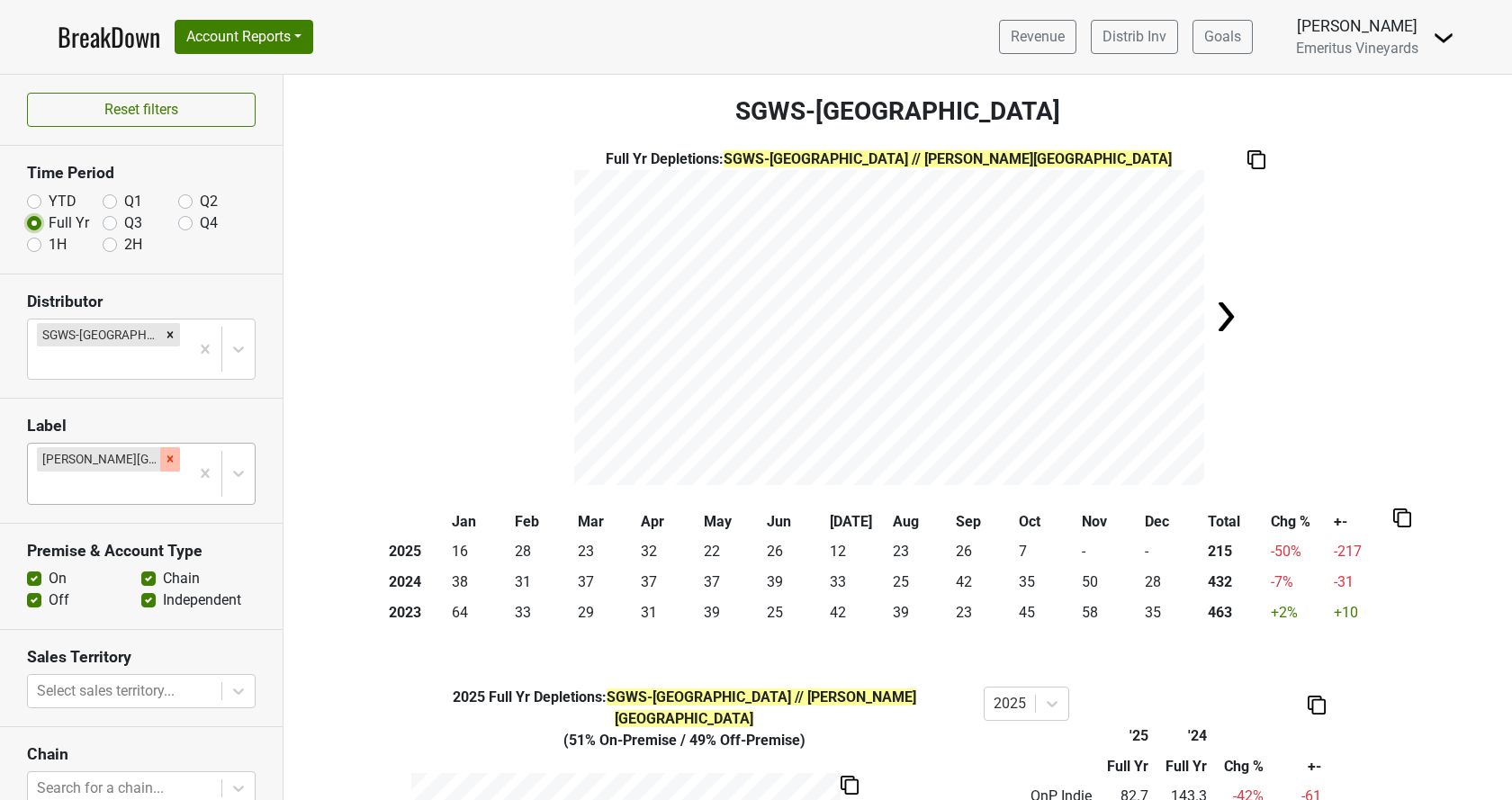
click at [164, 452] on icon "Remove Hallberg Ranch" at bounding box center [170, 458] width 13 height 13
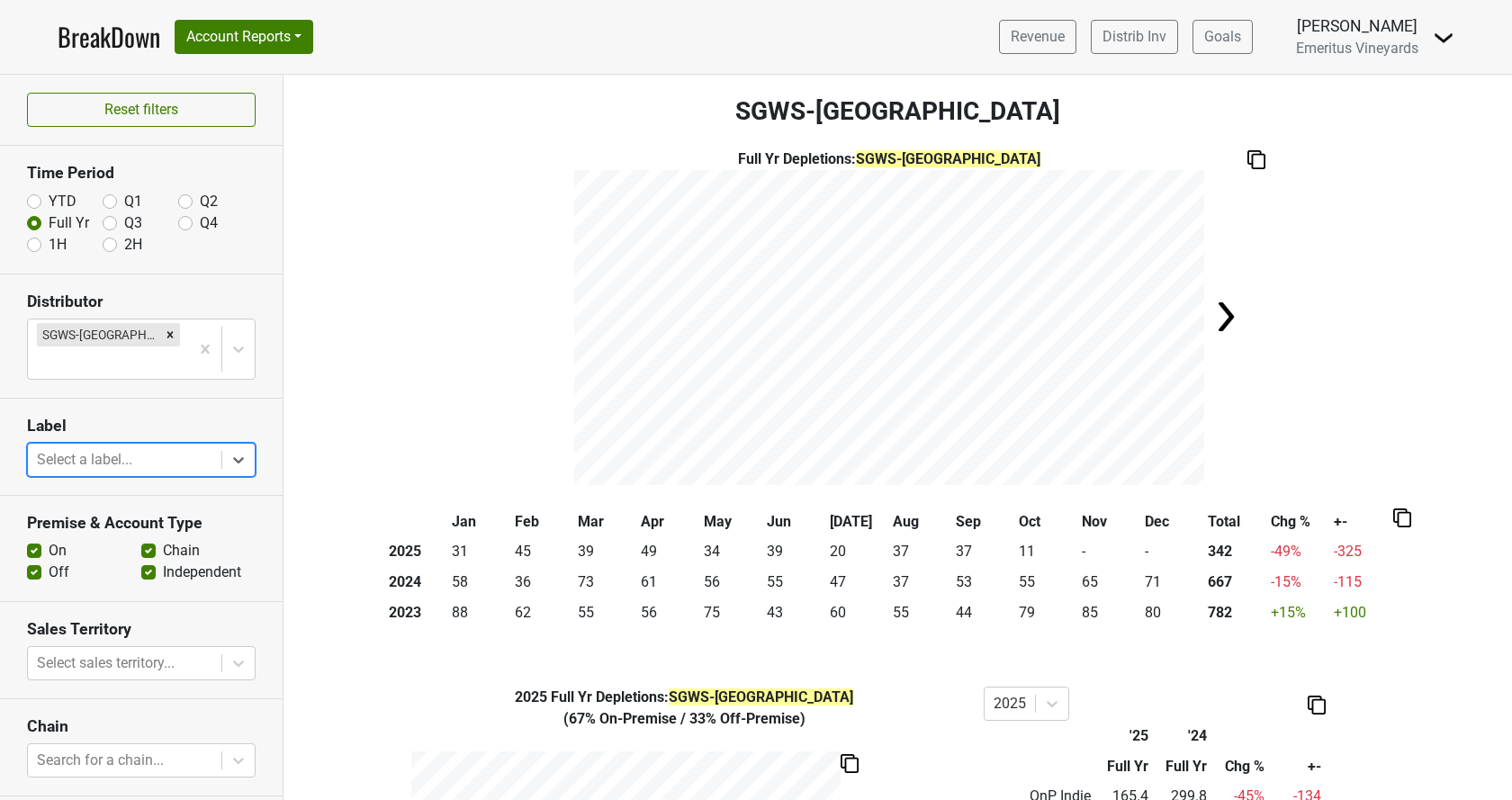
click at [49, 198] on label "YTD" at bounding box center [63, 201] width 28 height 21
click at [36, 198] on input "YTD" at bounding box center [34, 199] width 15 height 18
radio input "true"
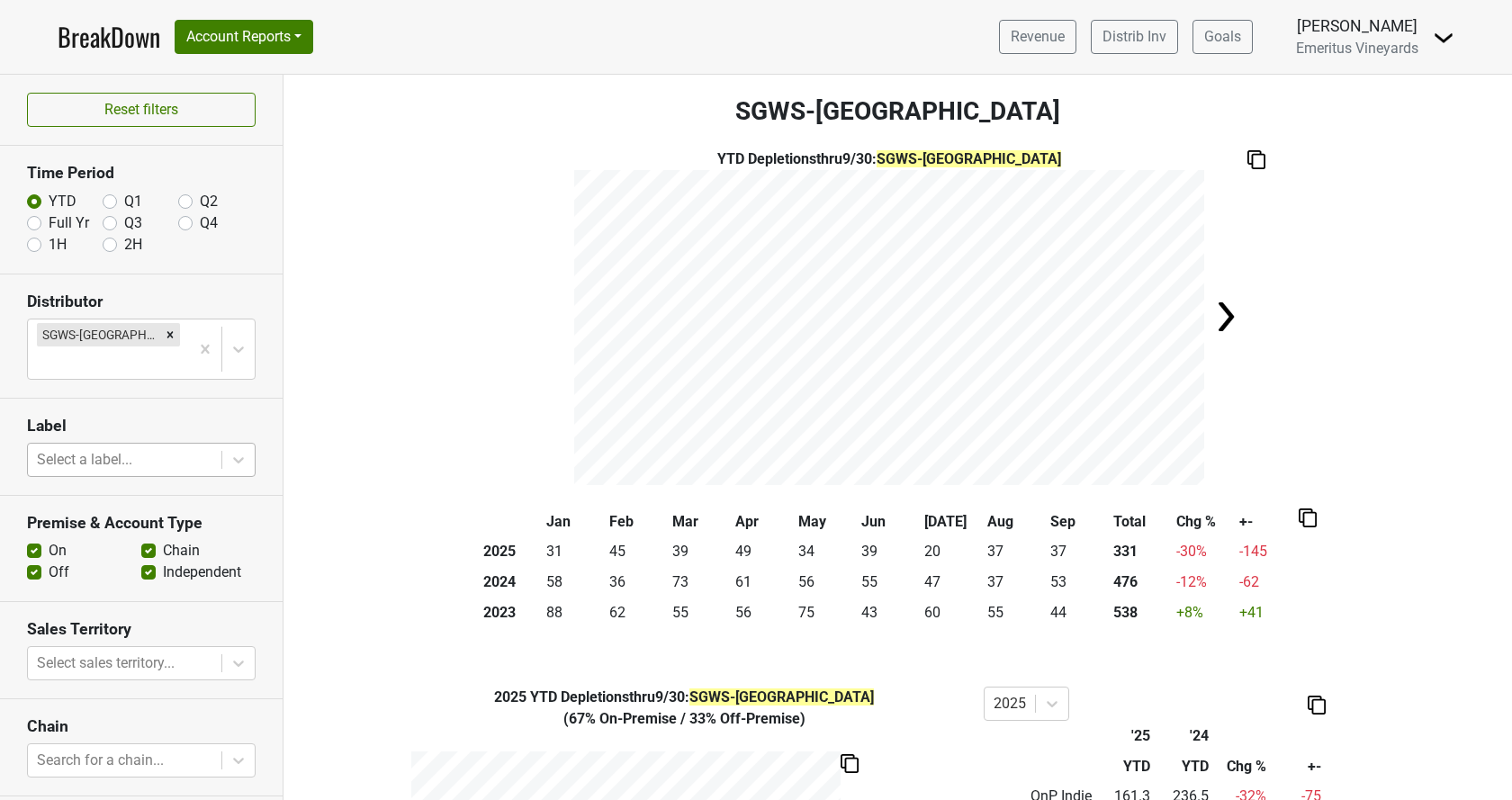
click at [49, 227] on label "Full Yr" at bounding box center [68, 223] width 40 height 21
click at [40, 227] on input "Full Yr" at bounding box center [34, 221] width 15 height 18
radio input "true"
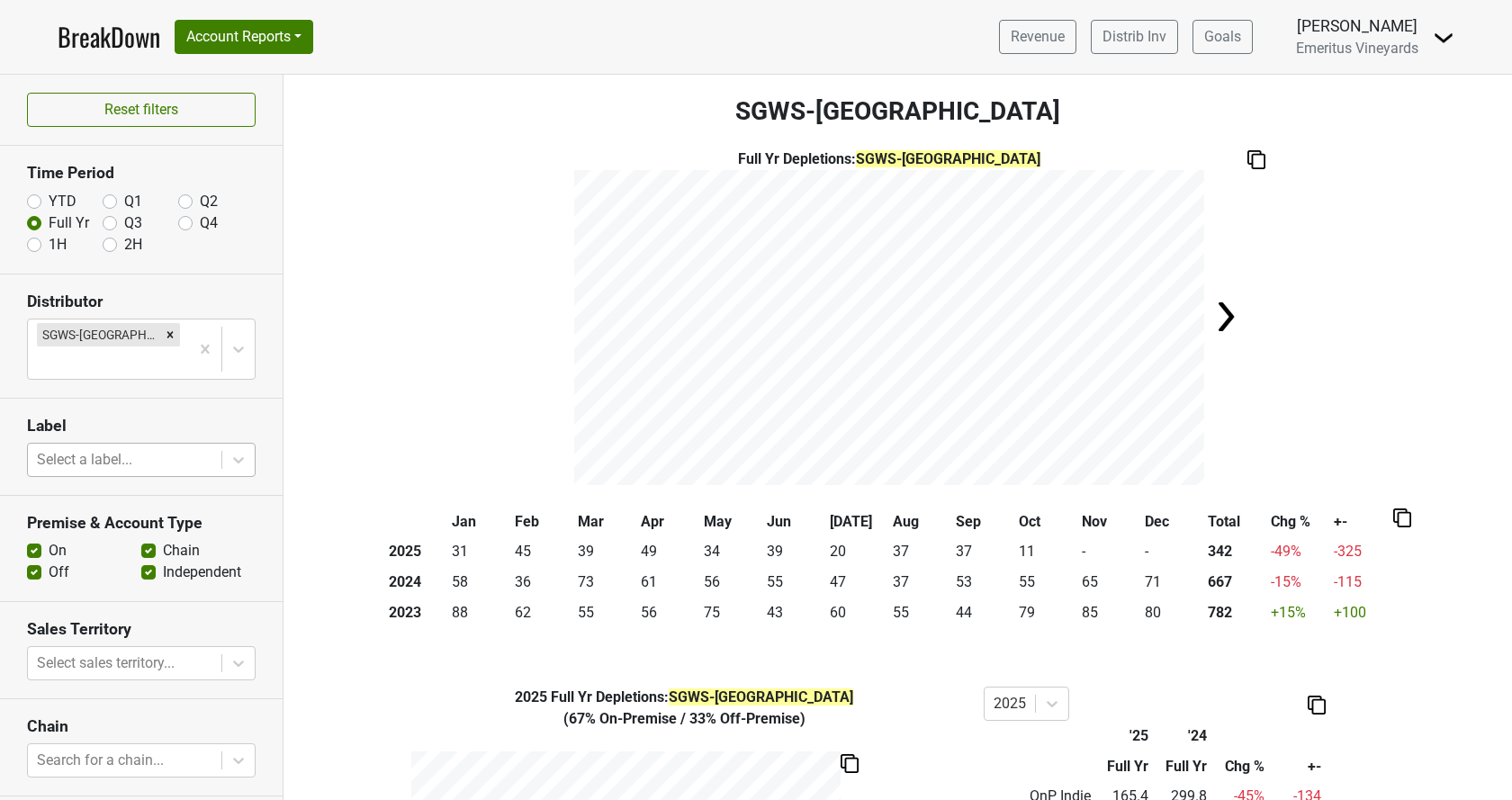
click at [454, 277] on div "Full Yr Depletions : SGWS-TX" at bounding box center [897, 316] width 1229 height 336
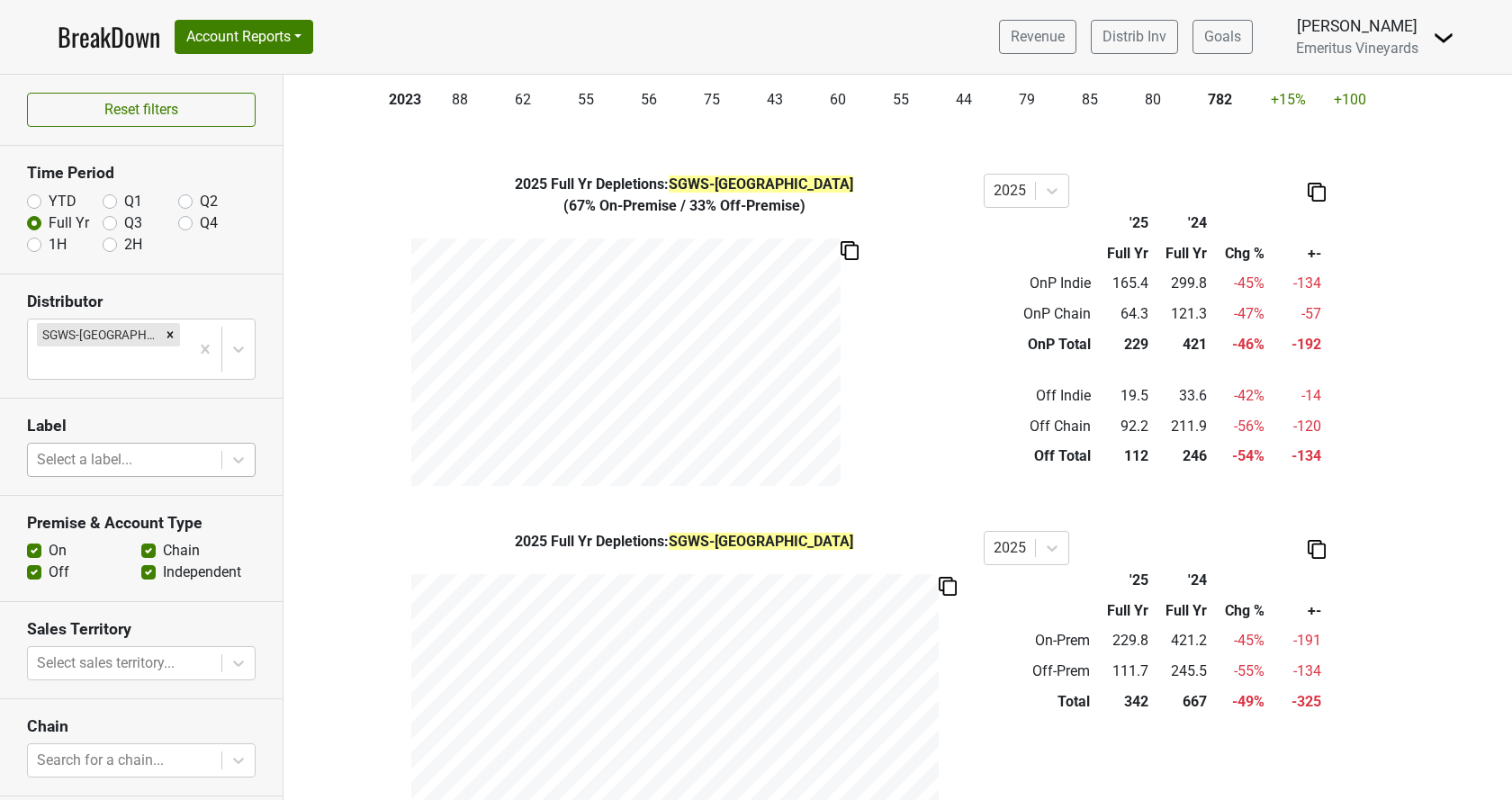
scroll to position [578, 0]
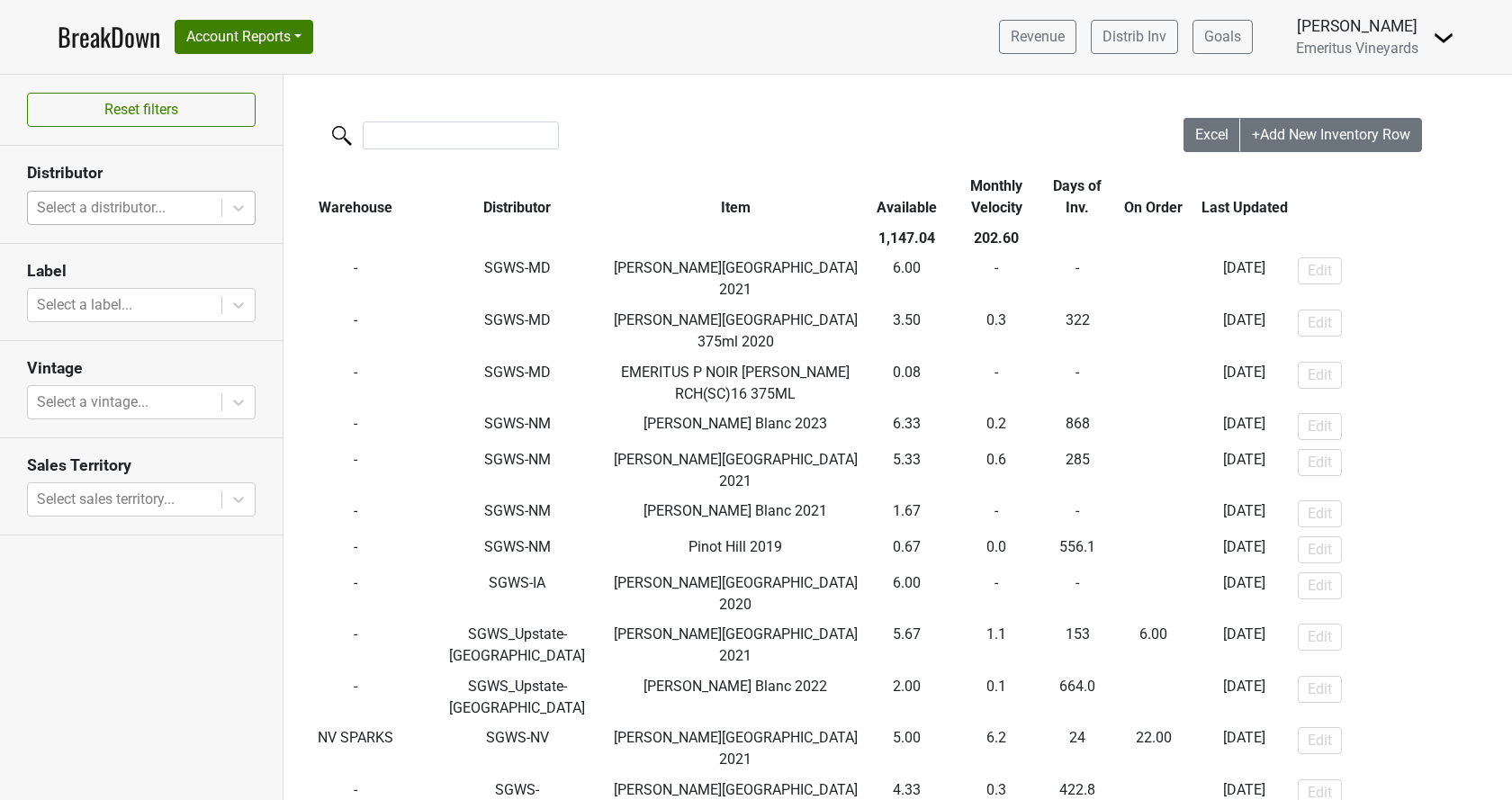
click at [120, 198] on div at bounding box center [125, 208] width 176 height 25
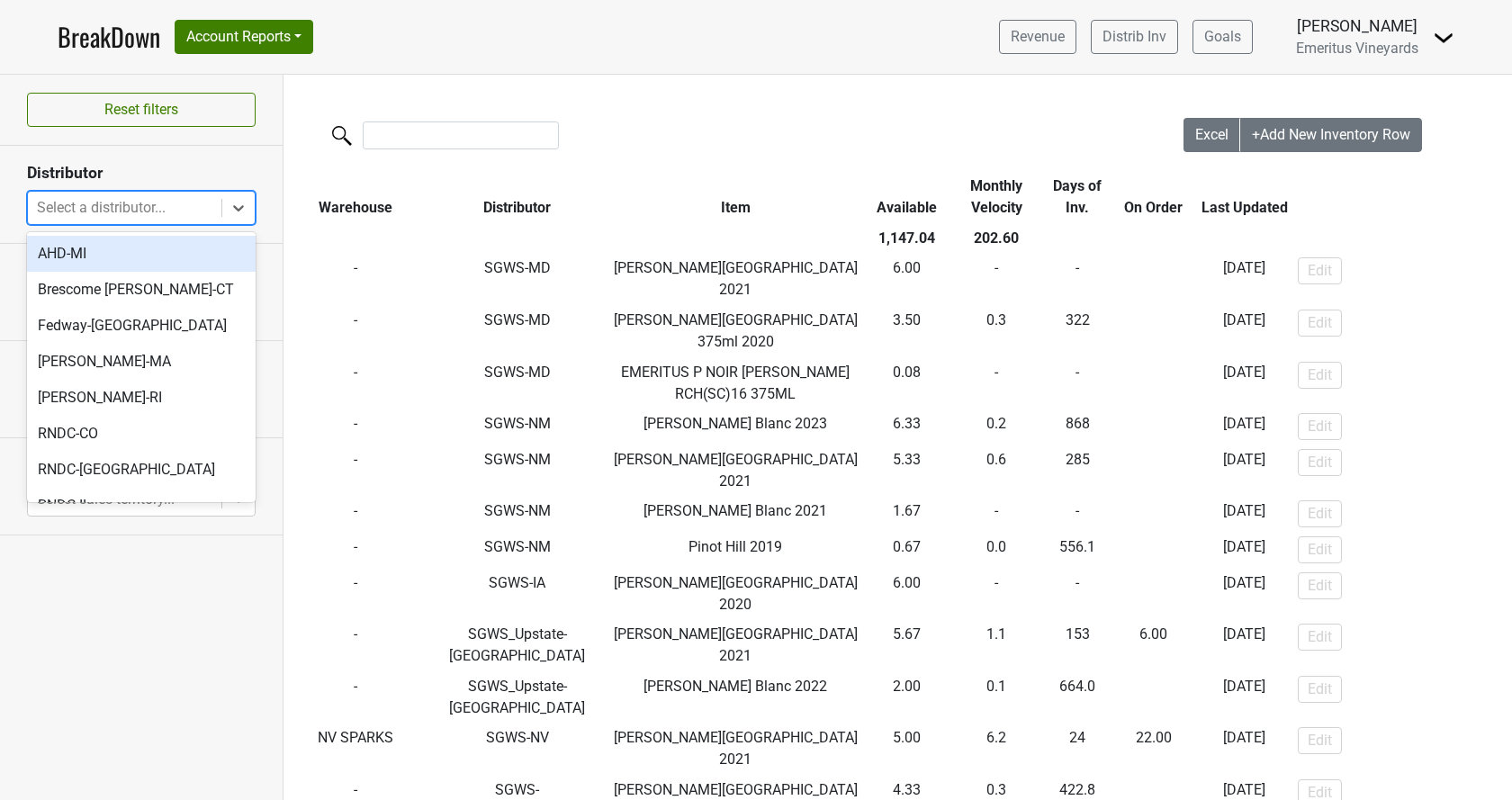
type input "t"
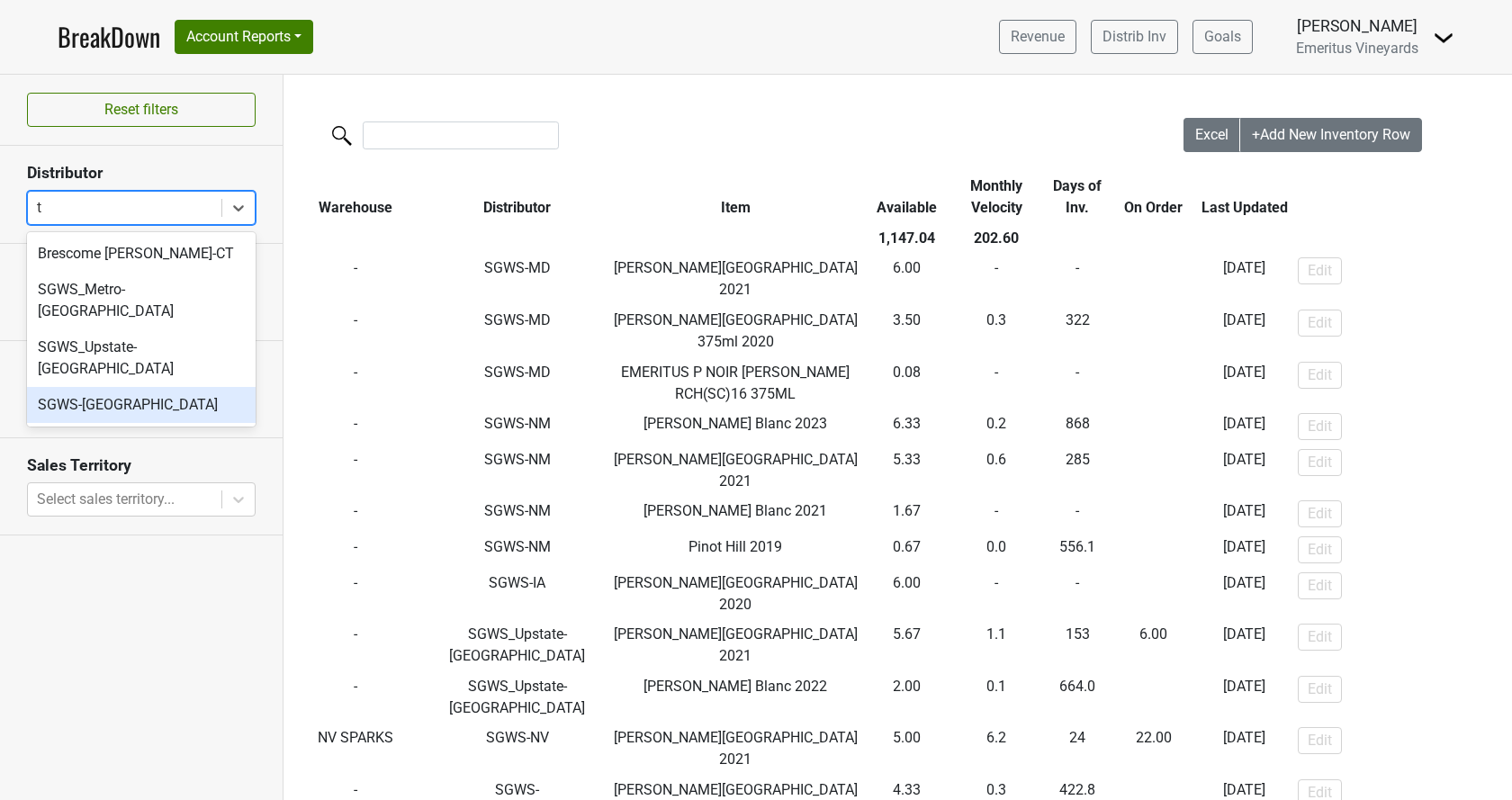
click at [135, 387] on div "SGWS-[GEOGRAPHIC_DATA]" at bounding box center [142, 404] width 229 height 36
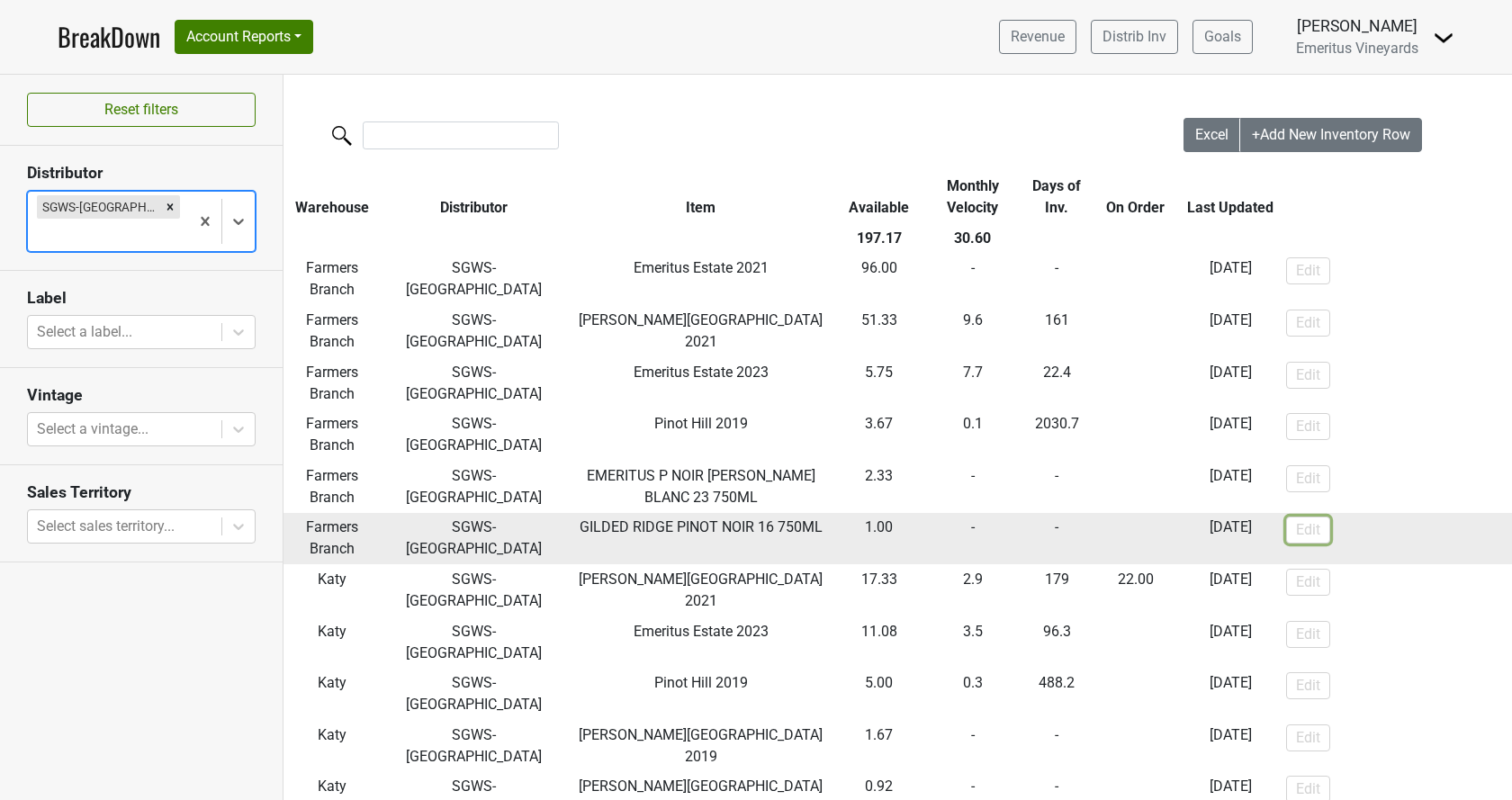
click at [1291, 537] on button "Edit" at bounding box center [1308, 530] width 44 height 27
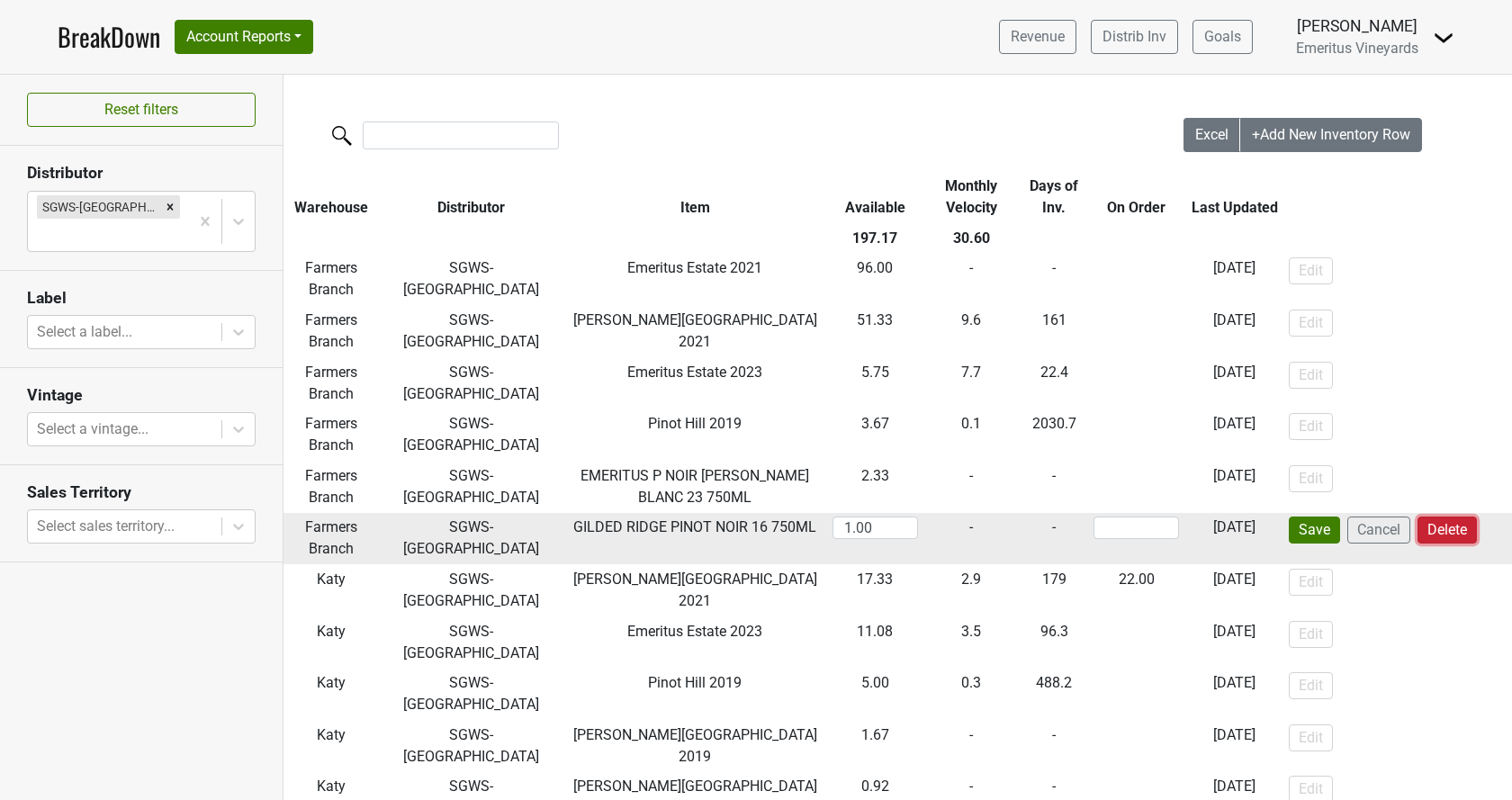
click at [1465, 528] on button "Delete" at bounding box center [1447, 530] width 60 height 27
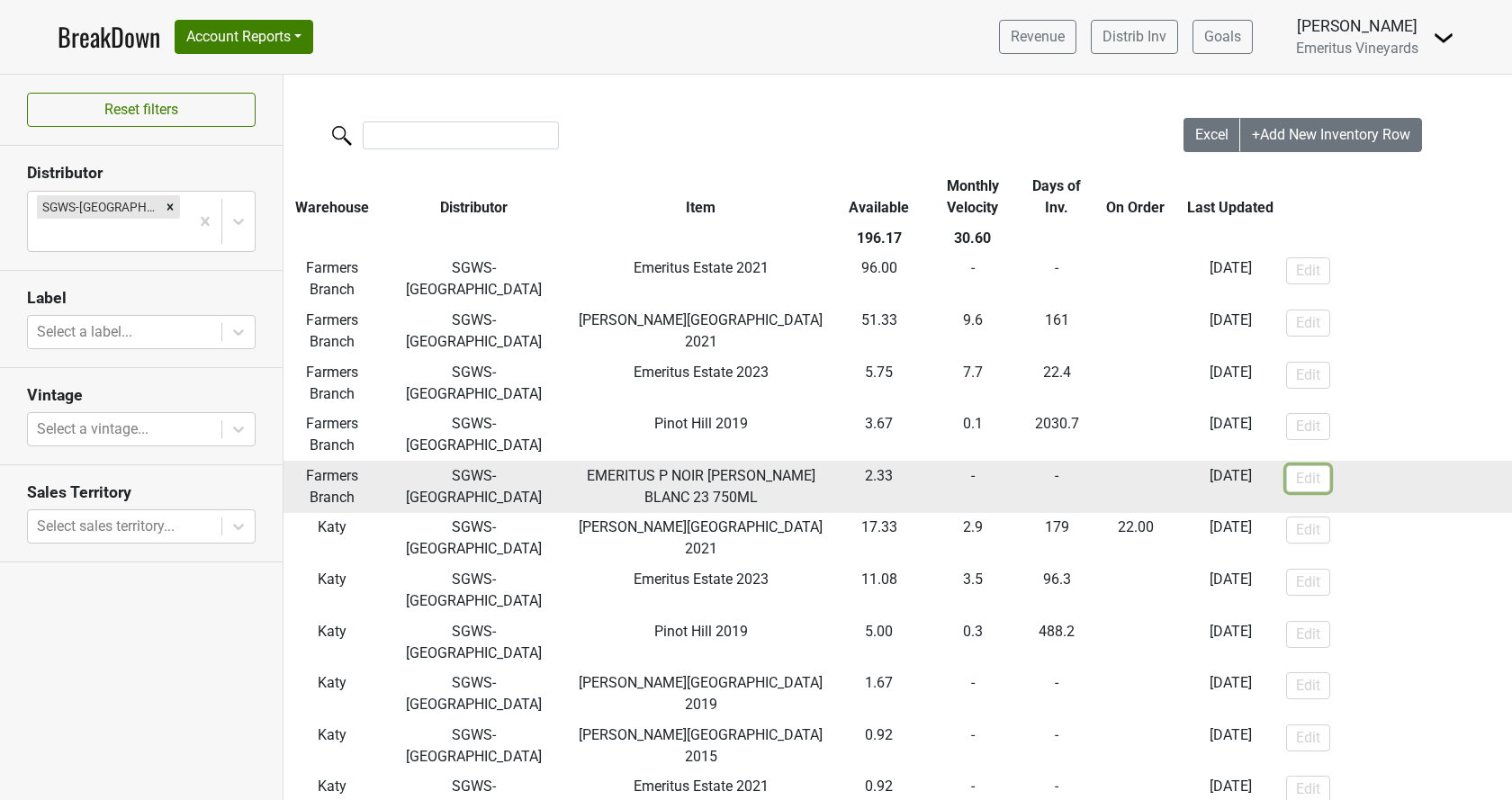
click at [1299, 484] on button "Edit" at bounding box center [1308, 479] width 44 height 27
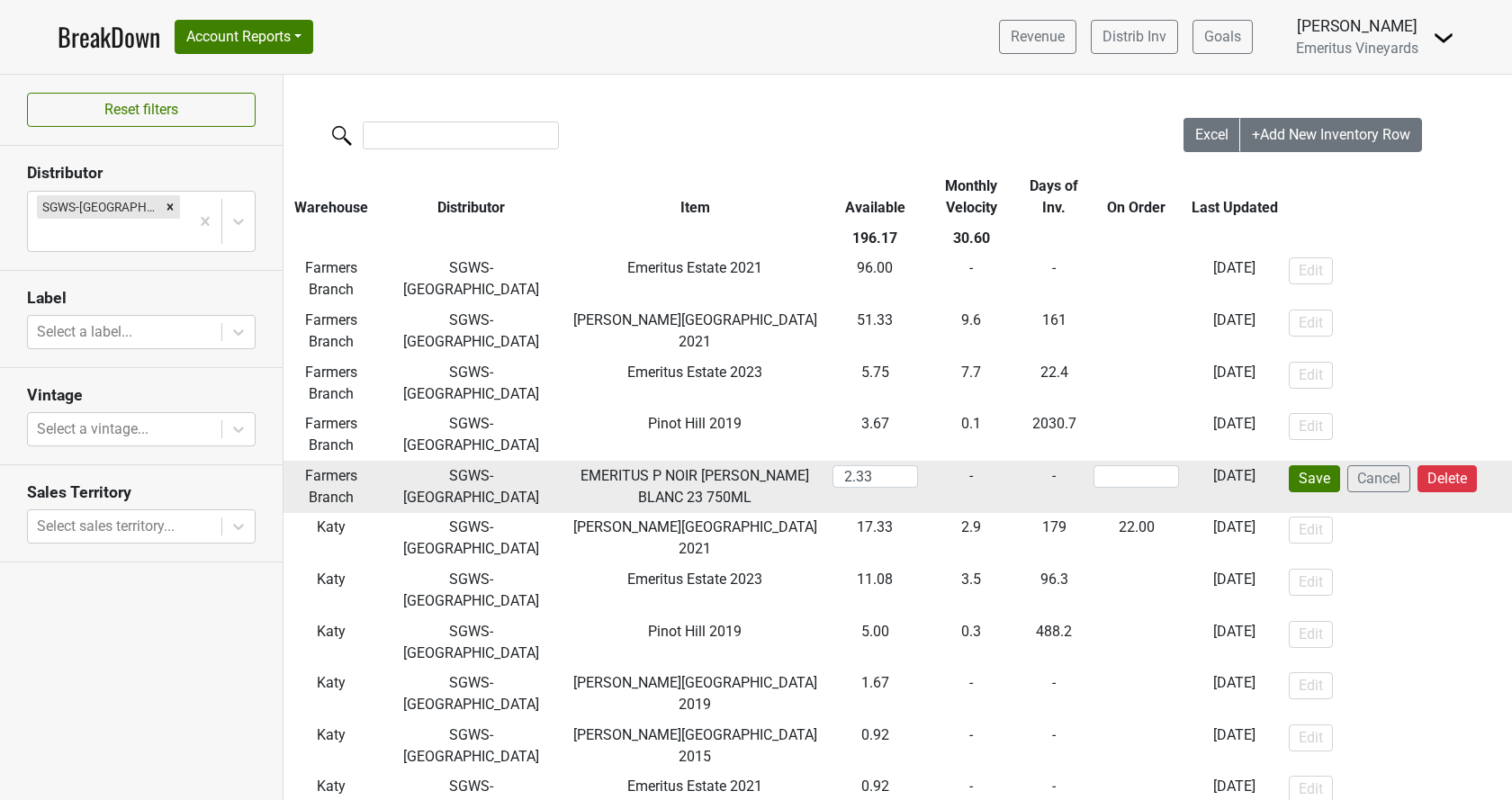
click at [753, 486] on td "EMERITUS P NOIR HALLBERG BLANC 23 750ML" at bounding box center [695, 485] width 266 height 52
click at [727, 487] on td "EMERITUS P NOIR HALLBERG BLANC 23 750ML" at bounding box center [695, 485] width 266 height 52
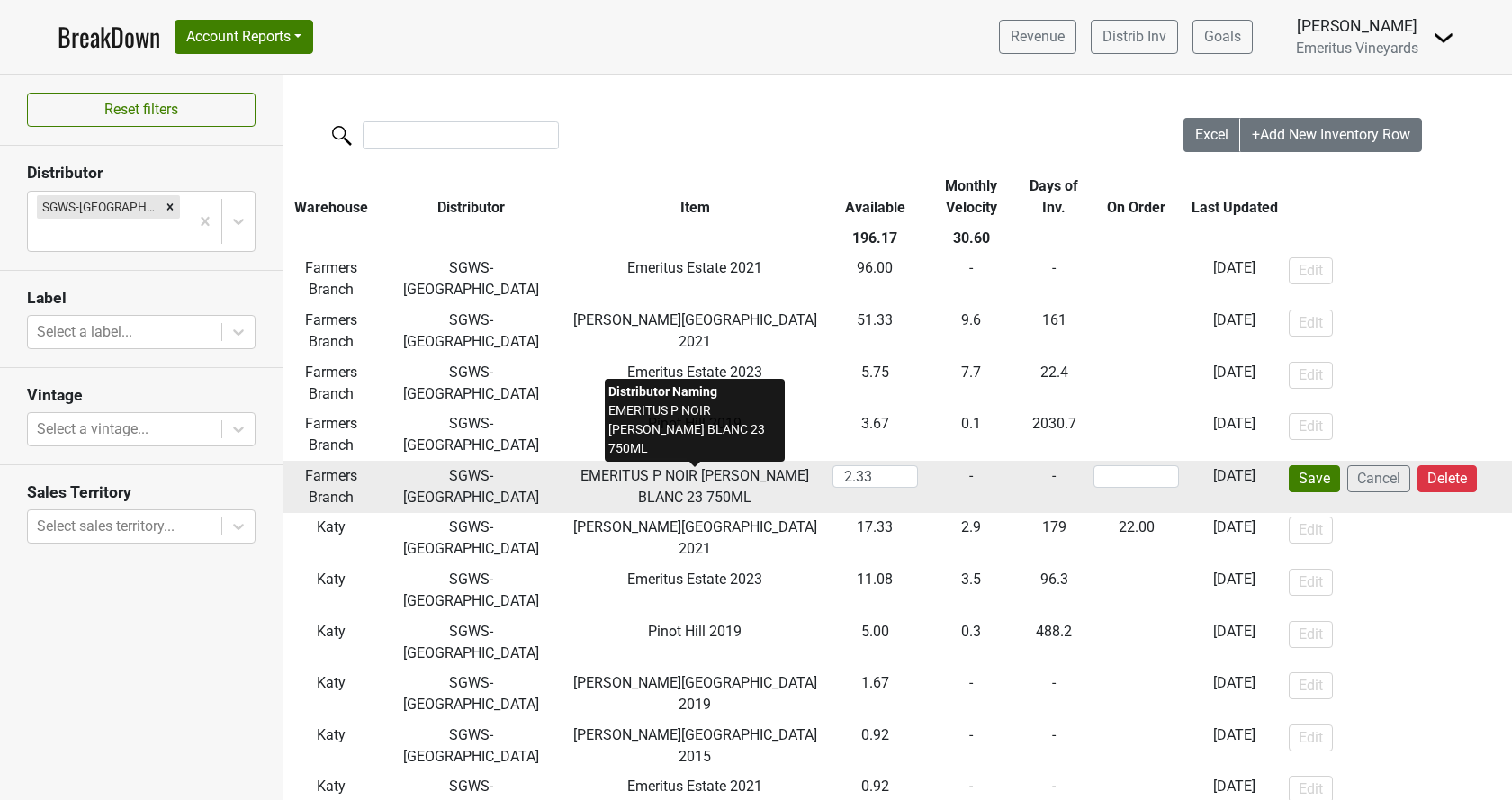
click at [711, 478] on span "EMERITUS P NOIR HALLBERG BLANC 23 750ML" at bounding box center [695, 486] width 229 height 39
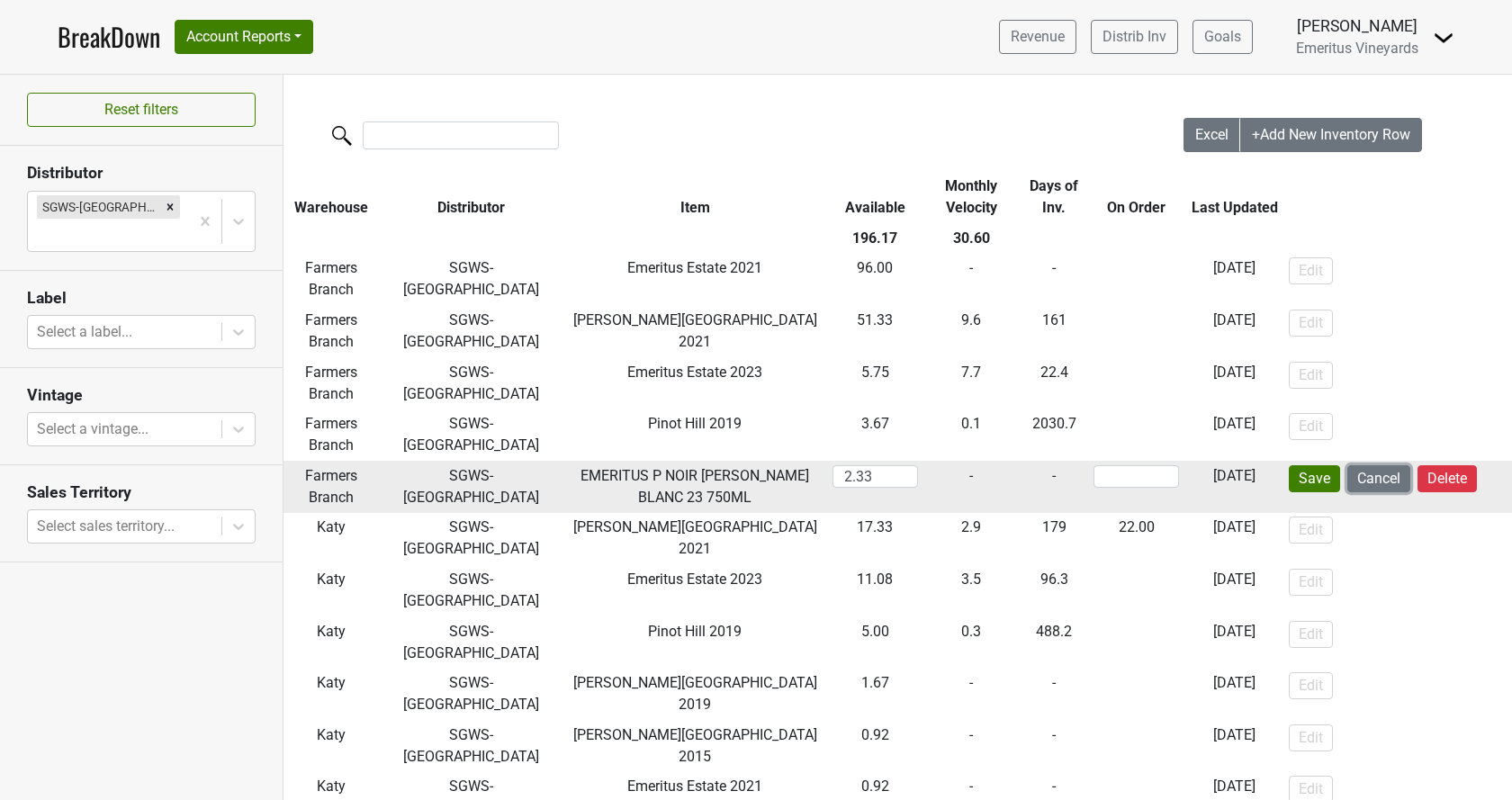
click at [1370, 481] on button "Cancel" at bounding box center [1378, 479] width 63 height 27
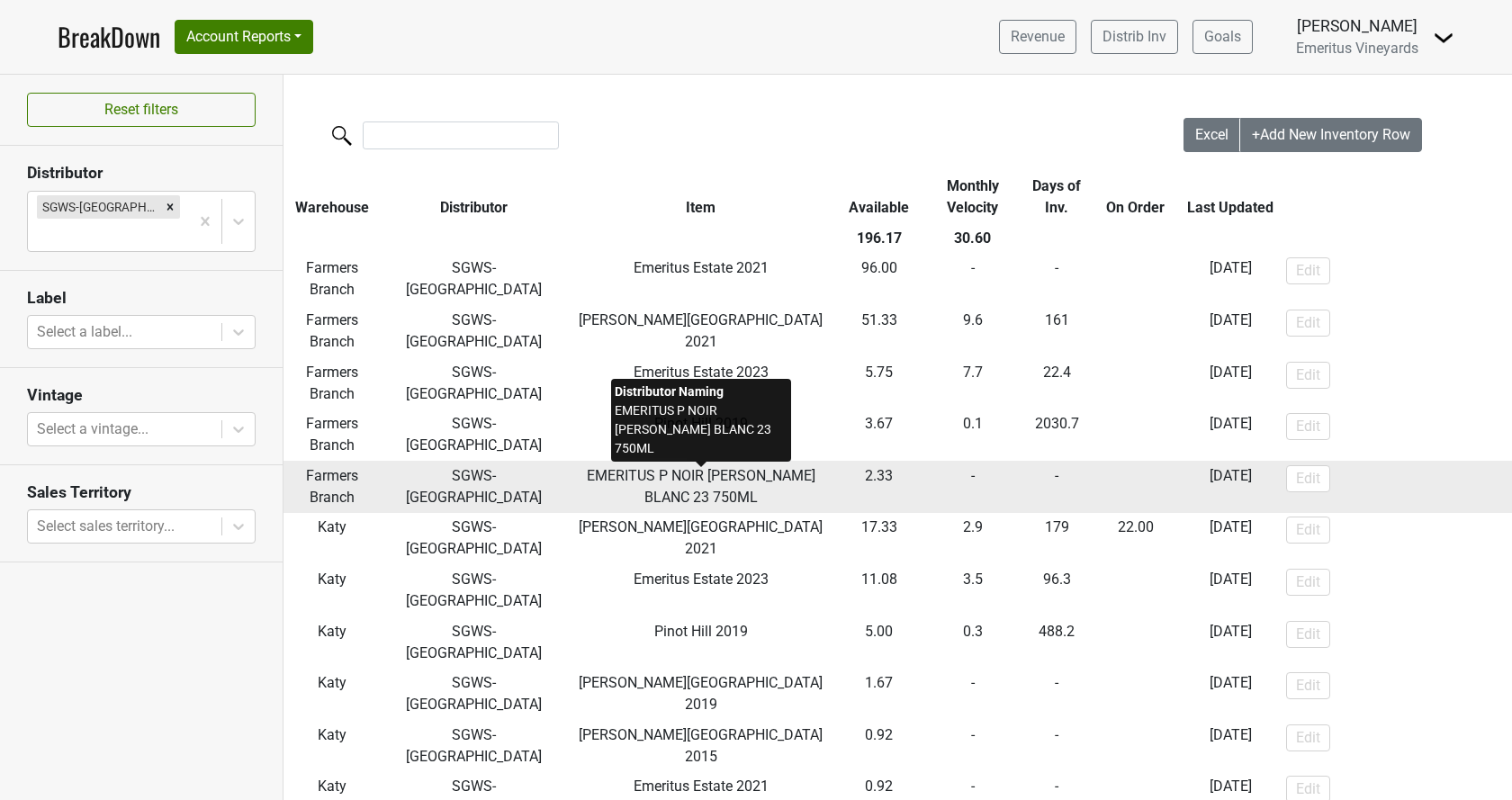
click at [695, 479] on span "EMERITUS P NOIR HALLBERG BLANC 23 750ML" at bounding box center [701, 486] width 229 height 39
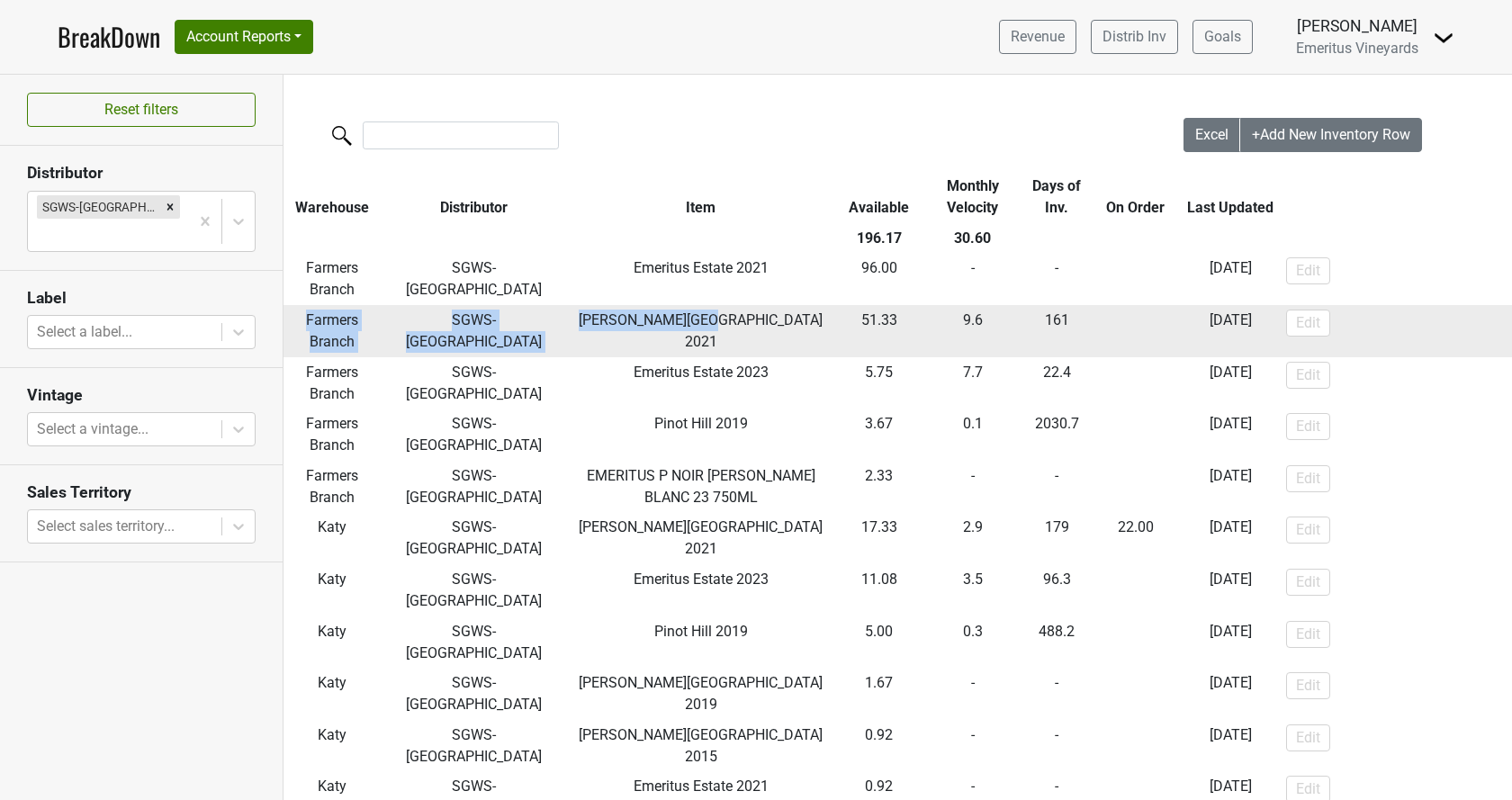
drag, startPoint x: 630, startPoint y: 265, endPoint x: 756, endPoint y: 313, distance: 134.8
click at [756, 313] on tbody "Farmers Branch SGWS-TX Emeritus Estate 2021 96.00 - - 2025-10-14 Edit Farmers B…" at bounding box center [898, 565] width 1230 height 621
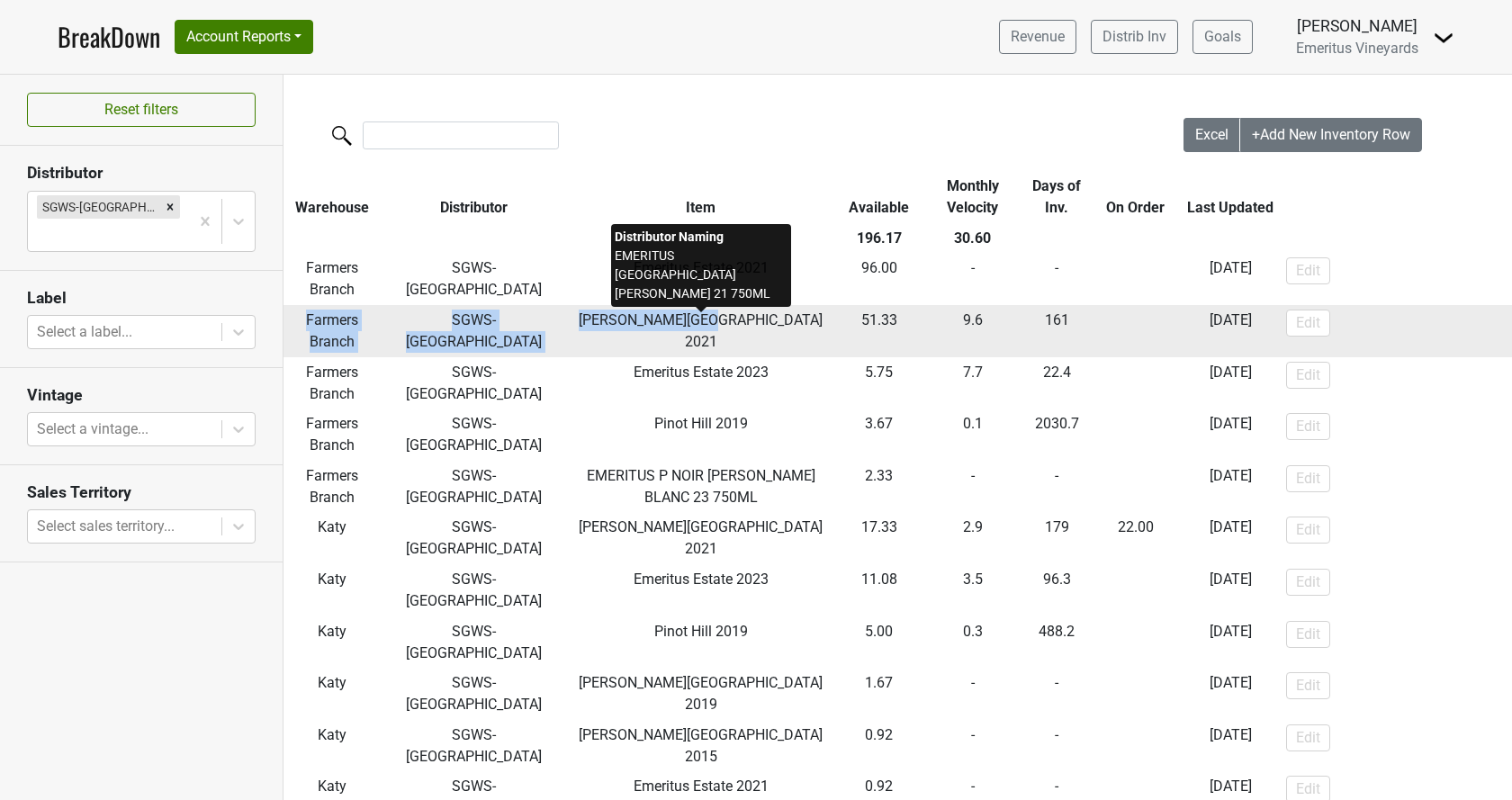
click at [744, 323] on span "Hallberg Ranch 2021" at bounding box center [701, 331] width 244 height 39
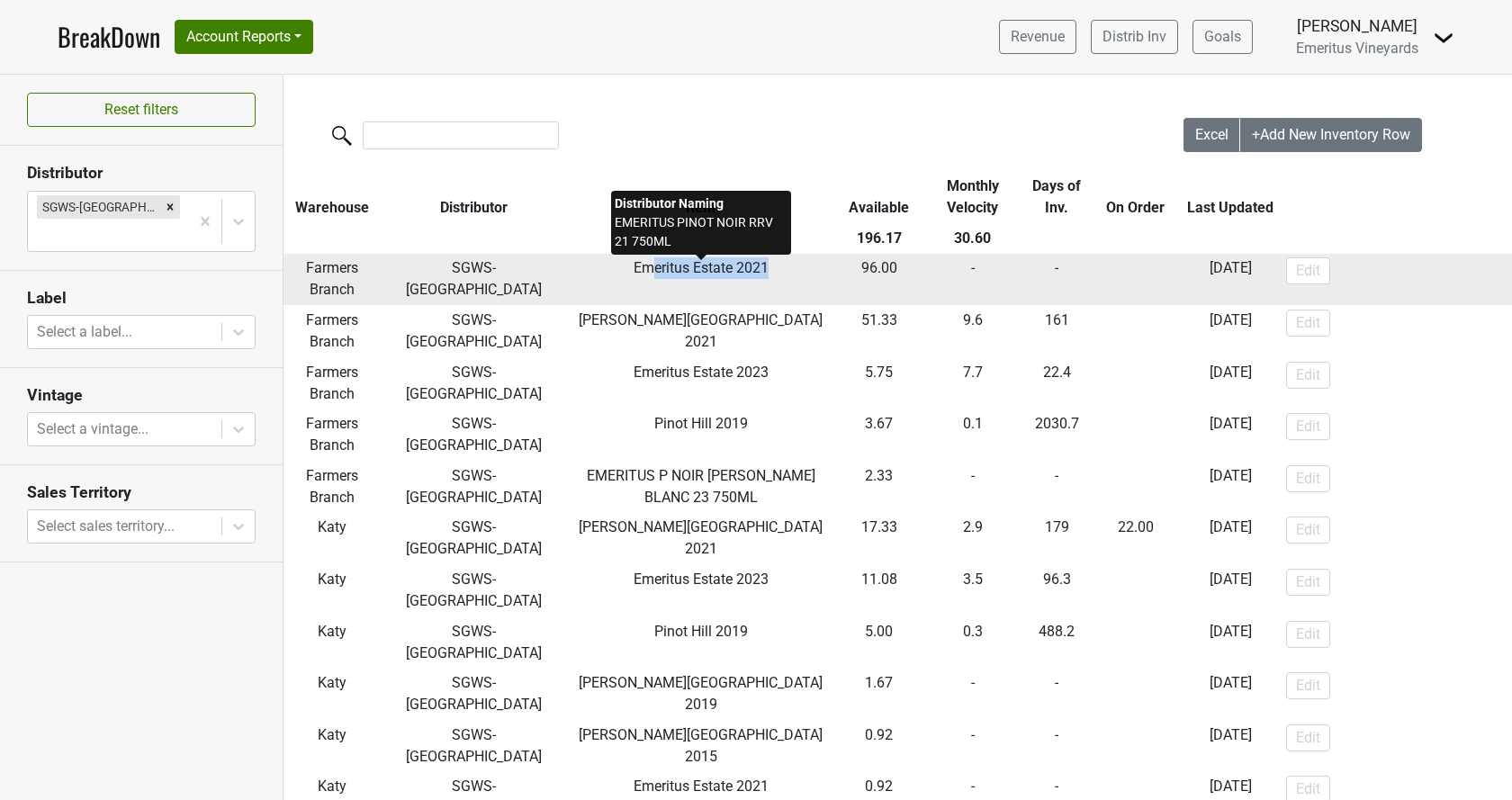
drag, startPoint x: 789, startPoint y: 272, endPoint x: 650, endPoint y: 263, distance: 139.3
click at [650, 263] on td "Emeritus Estate 2021" at bounding box center [700, 279] width 269 height 52
click at [650, 263] on span "Emeritus Estate 2021" at bounding box center [701, 267] width 135 height 17
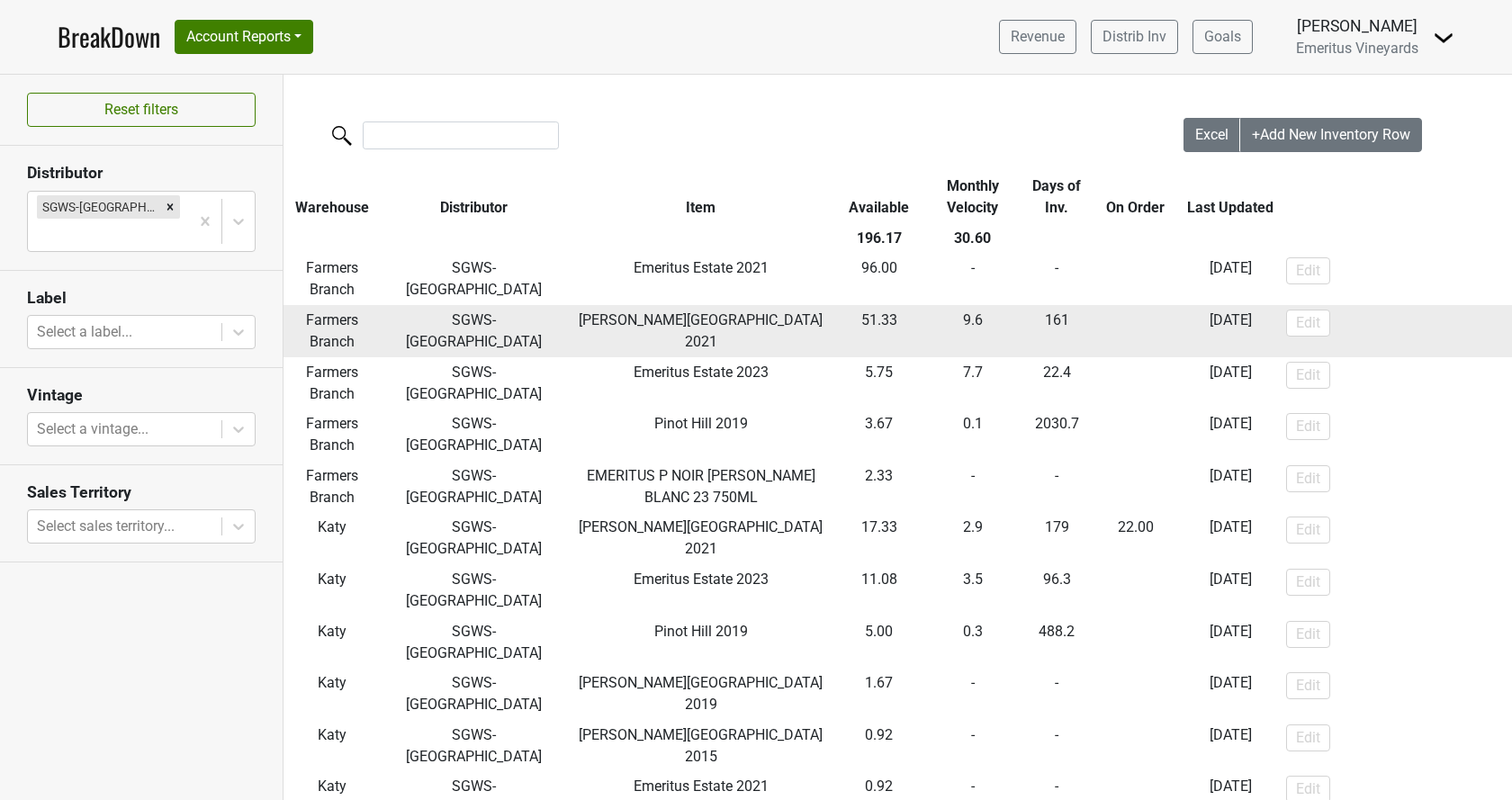
click at [699, 327] on span "Hallberg Ranch 2021" at bounding box center [701, 331] width 244 height 39
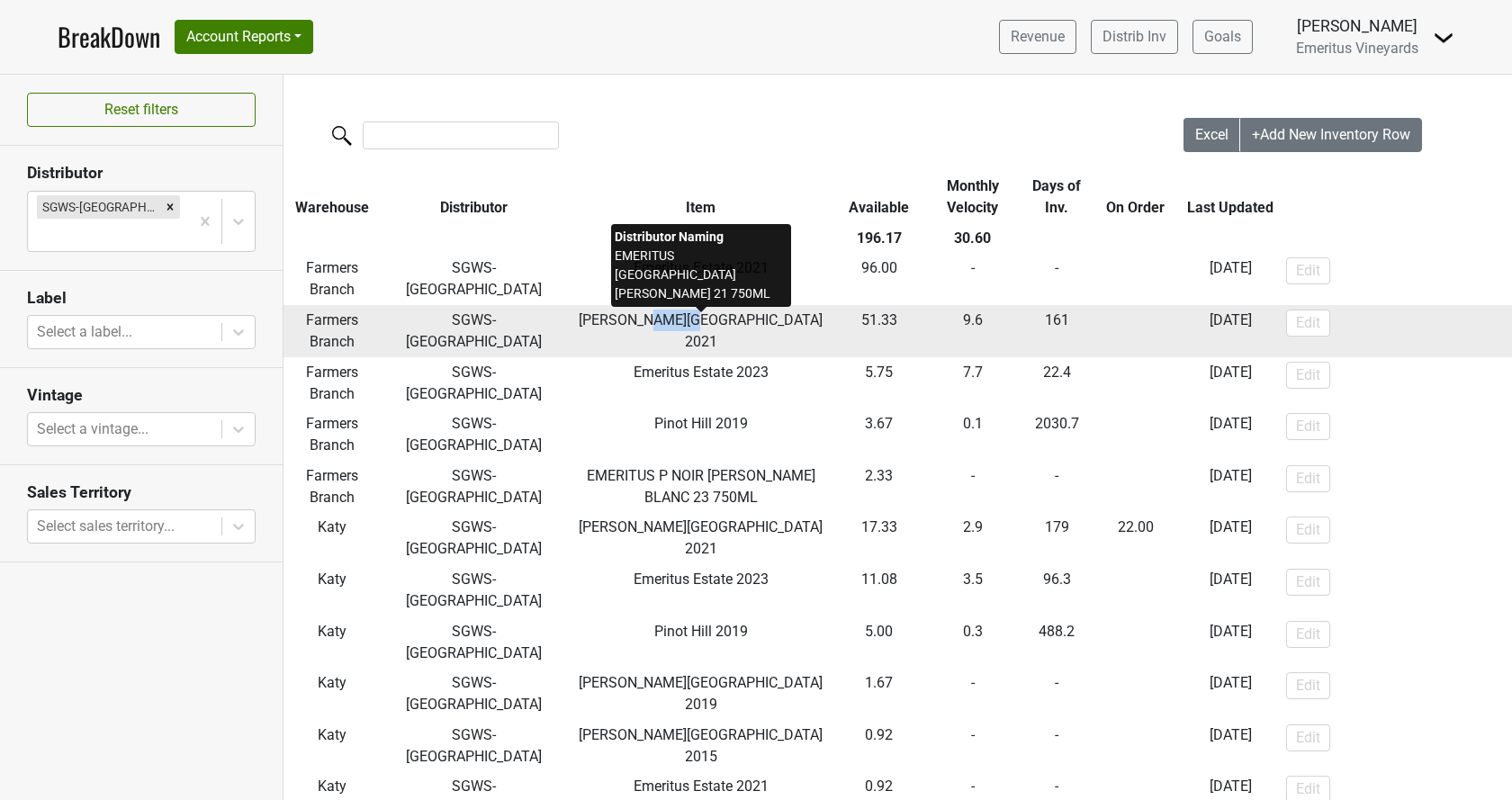
click at [699, 327] on span "Hallberg Ranch 2021" at bounding box center [701, 331] width 244 height 39
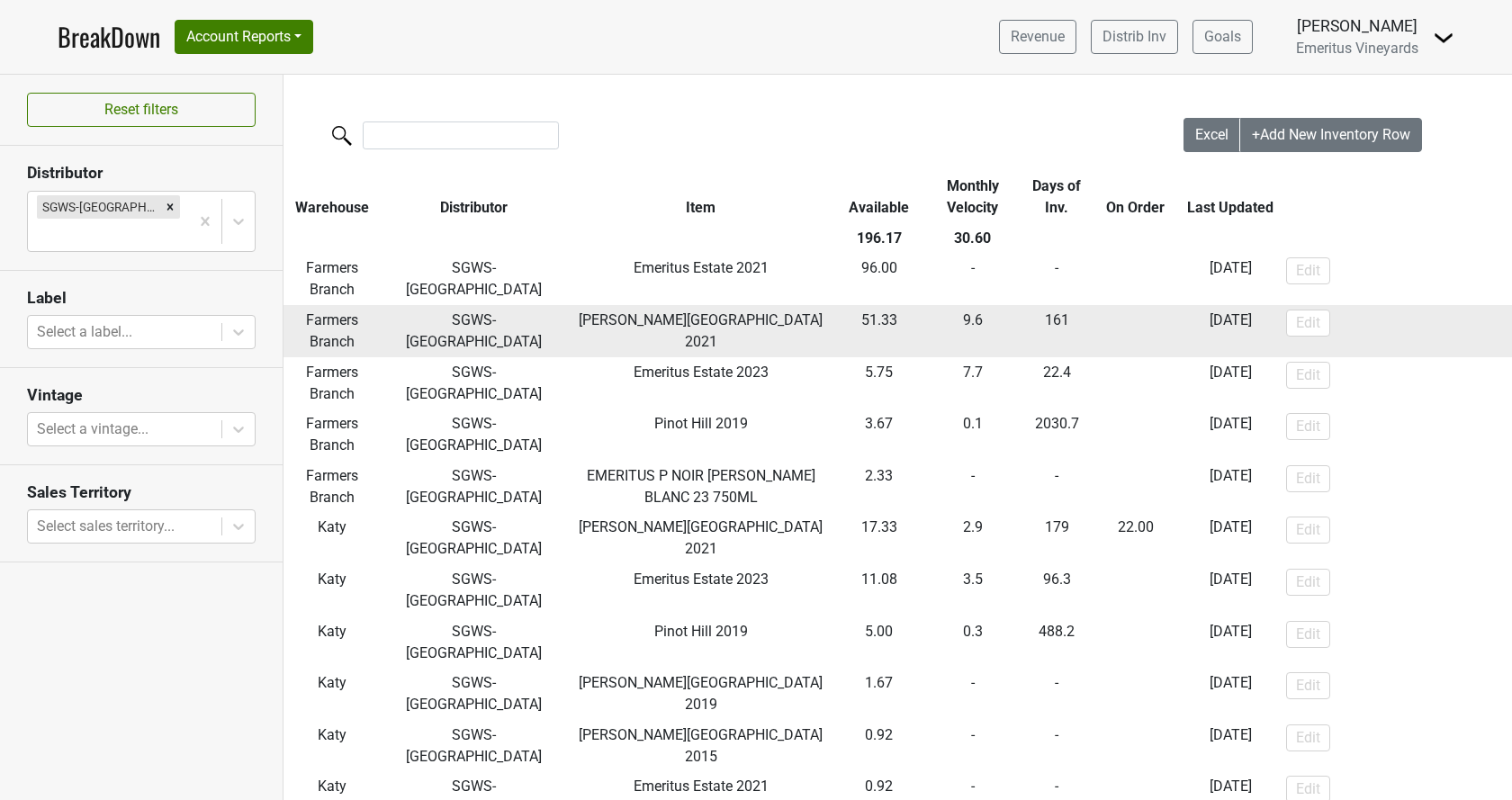
click at [687, 330] on td "Hallberg Ranch 2021" at bounding box center [700, 330] width 269 height 52
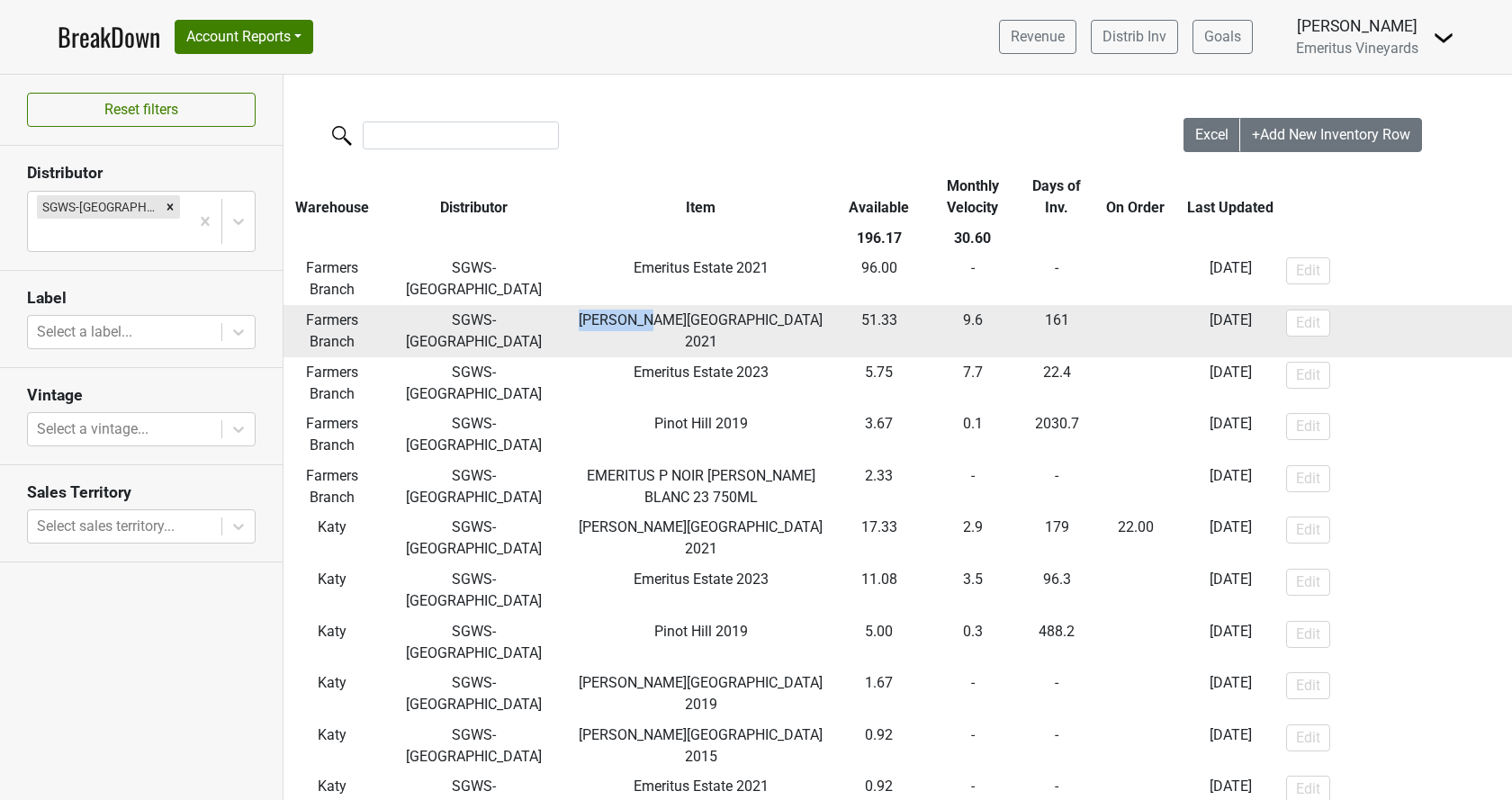
click at [687, 330] on td "Hallberg Ranch 2021" at bounding box center [700, 330] width 269 height 52
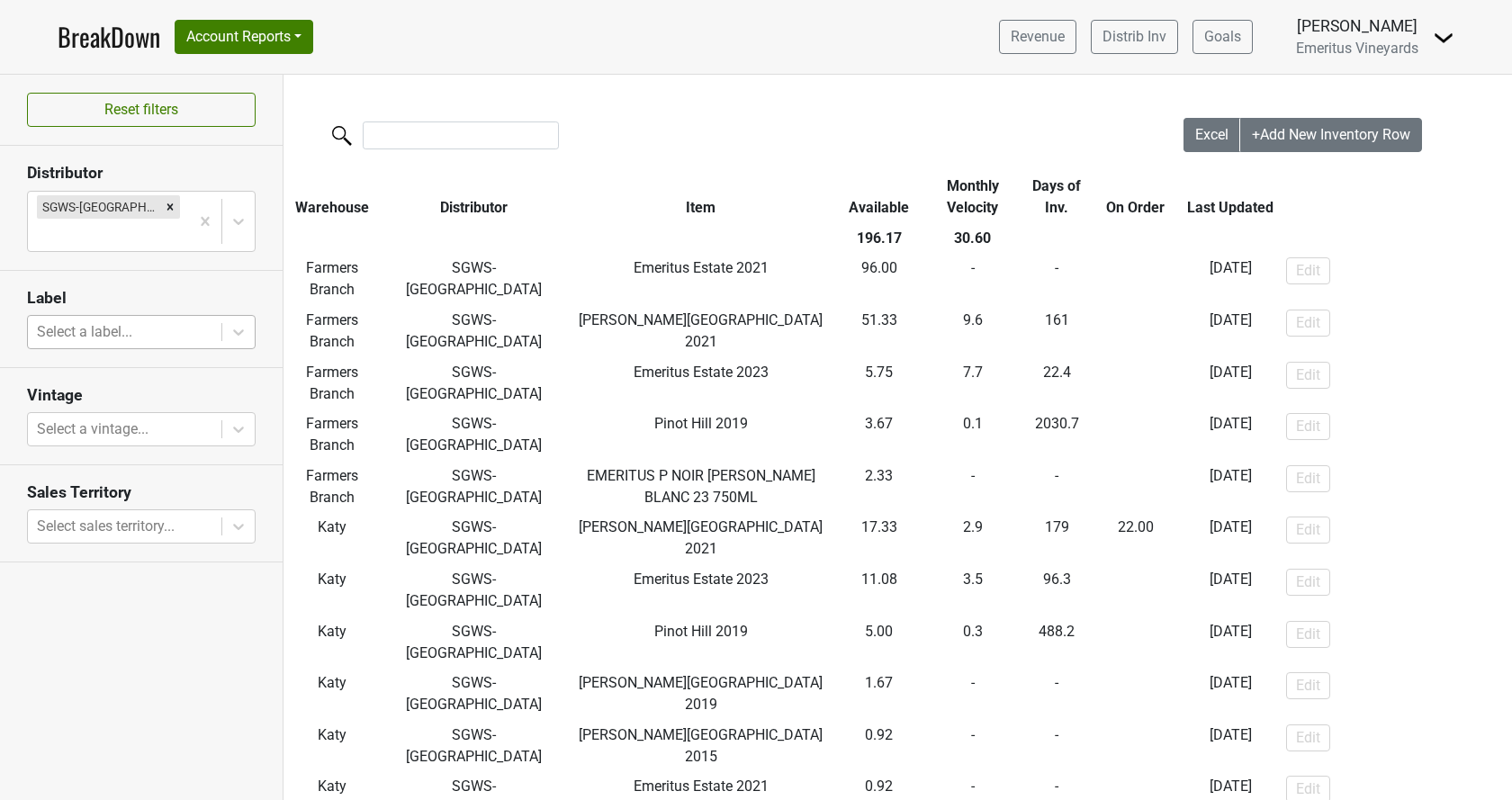
click at [146, 319] on div at bounding box center [125, 332] width 176 height 25
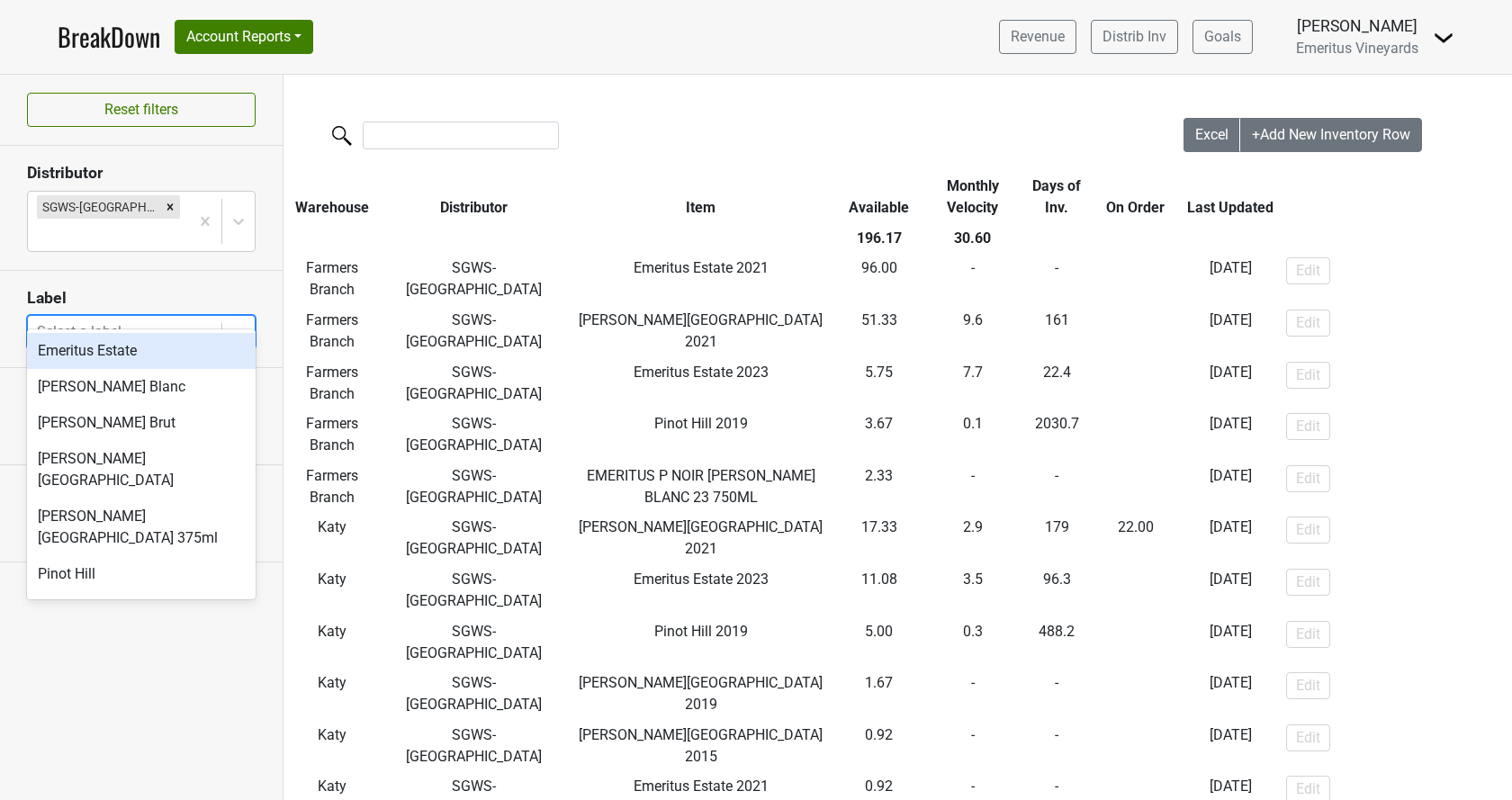
click at [131, 321] on div "Select a label..." at bounding box center [142, 331] width 229 height 34
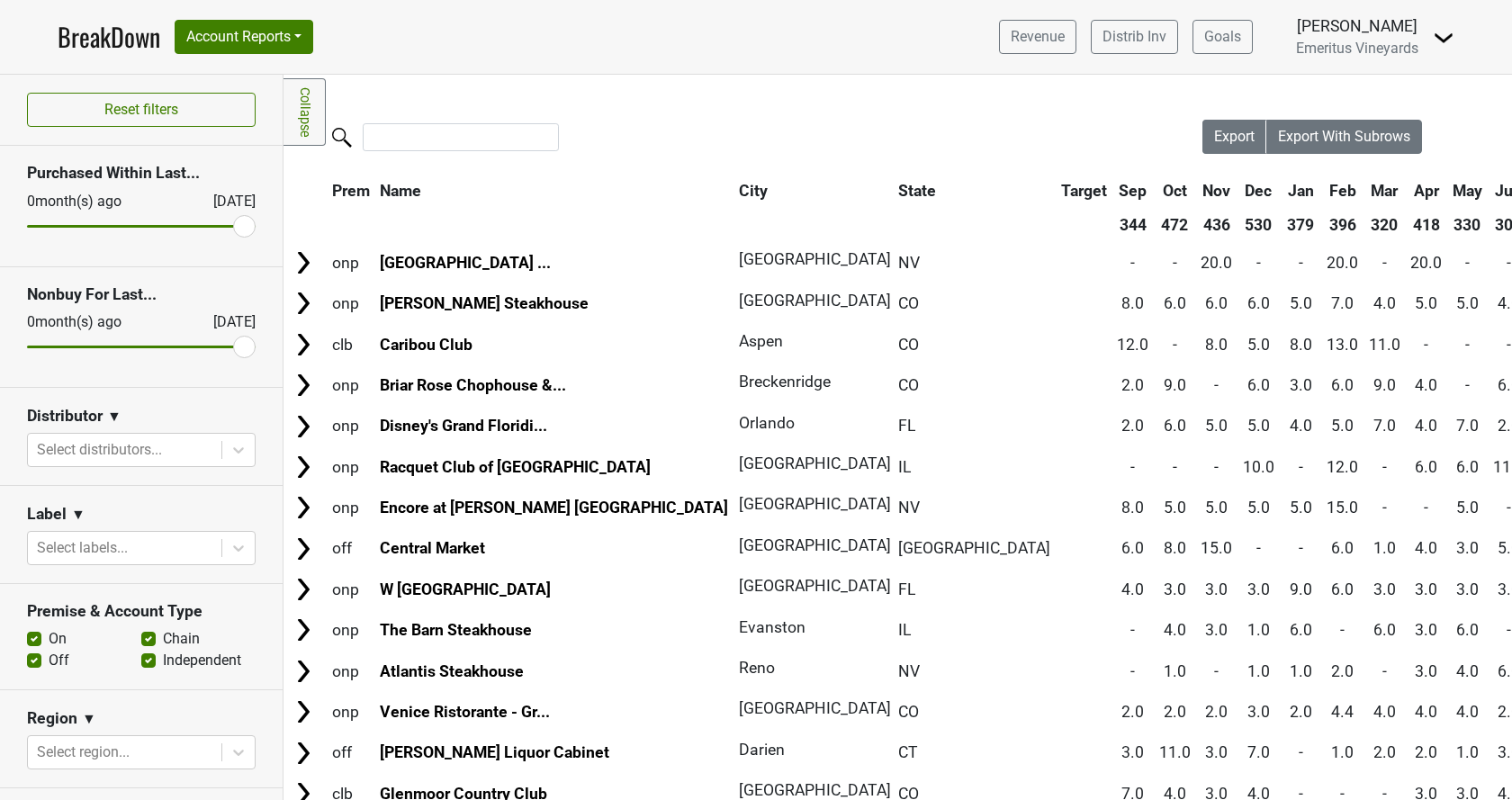
click at [241, 228] on input "range" at bounding box center [142, 226] width 229 height 3
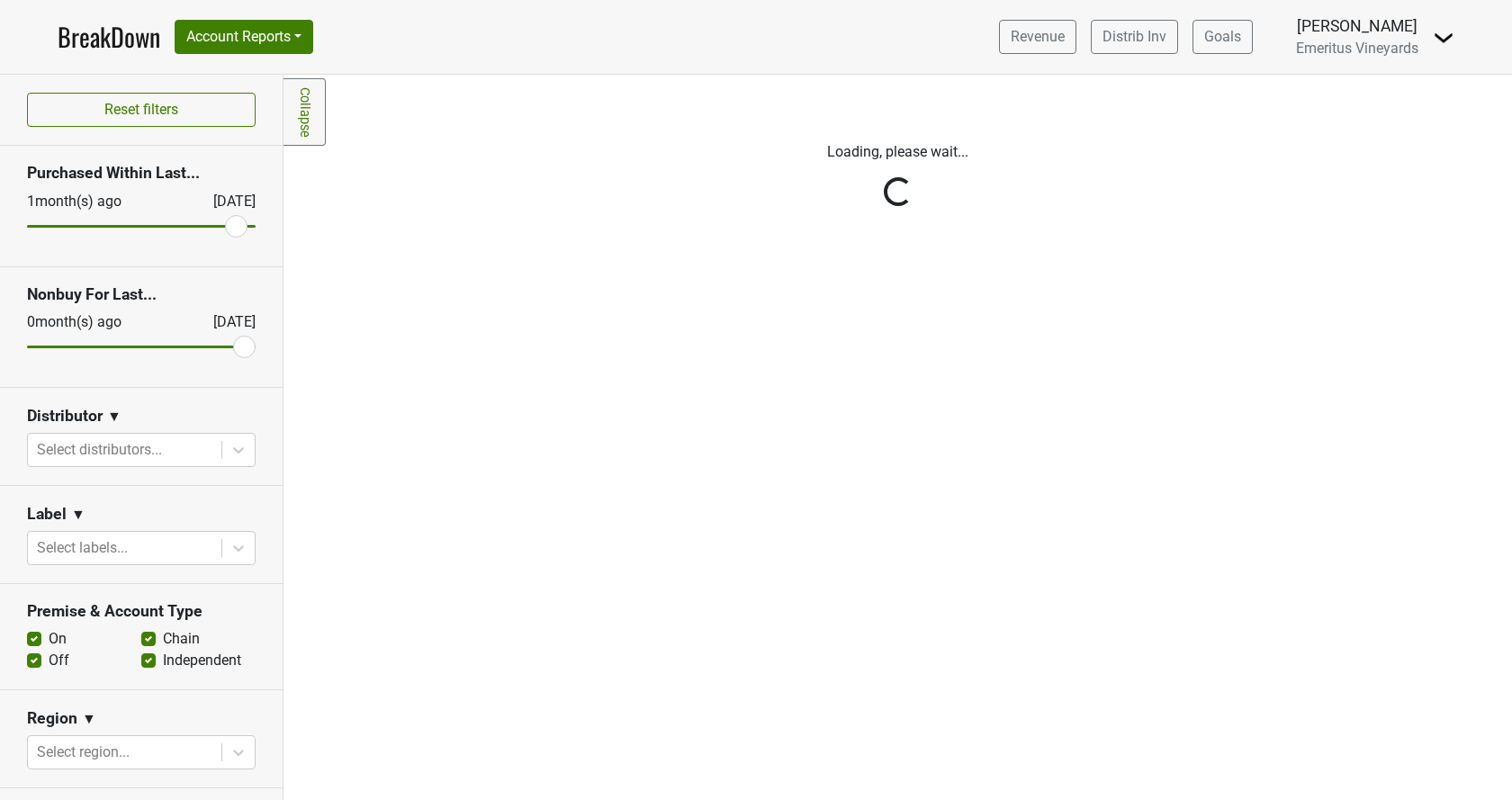
drag, startPoint x: 39, startPoint y: 228, endPoint x: 232, endPoint y: 222, distance: 193.1
type input "1"
click at [232, 225] on input "range" at bounding box center [142, 226] width 229 height 3
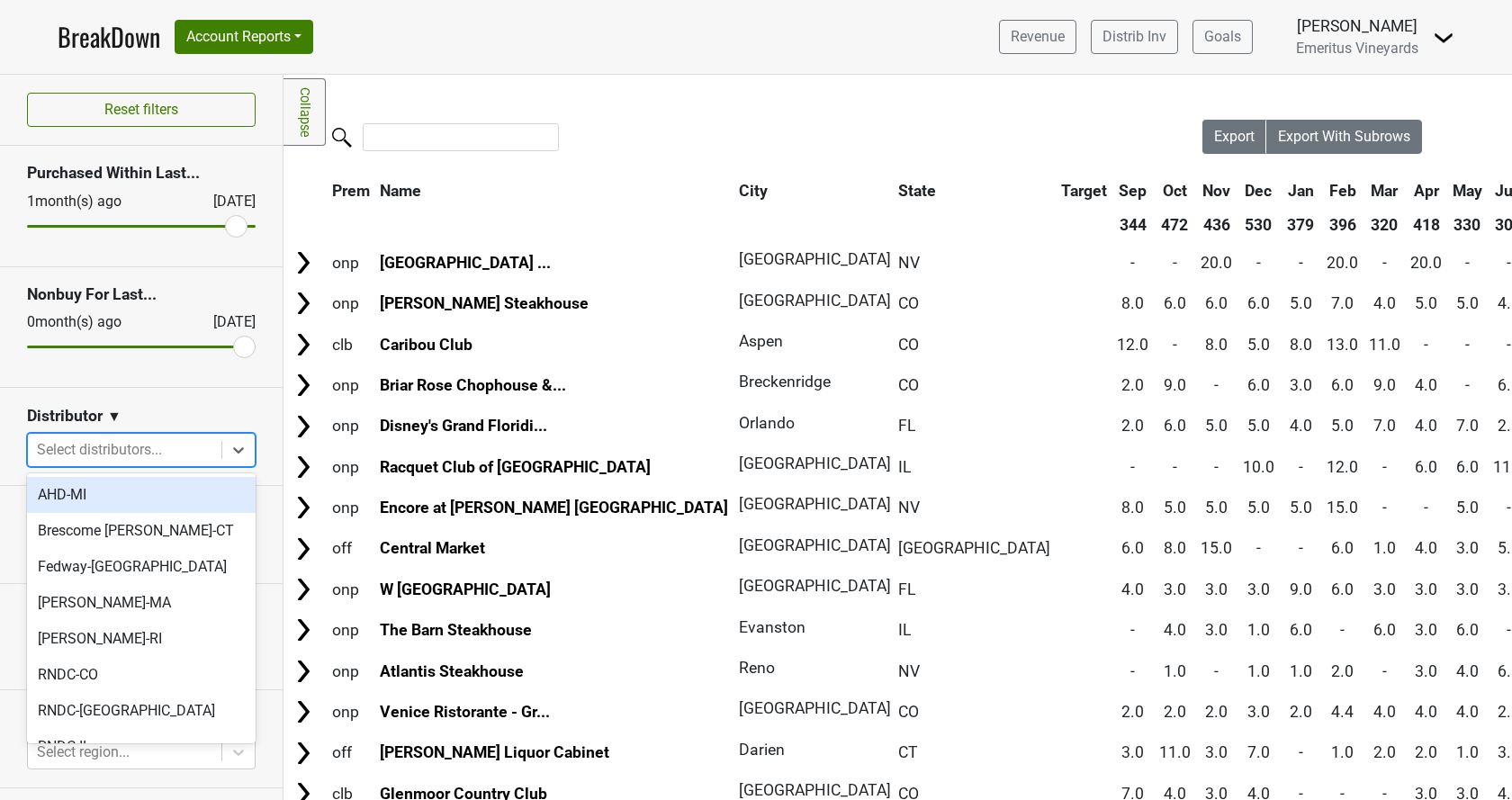
click at [107, 450] on div at bounding box center [125, 449] width 176 height 25
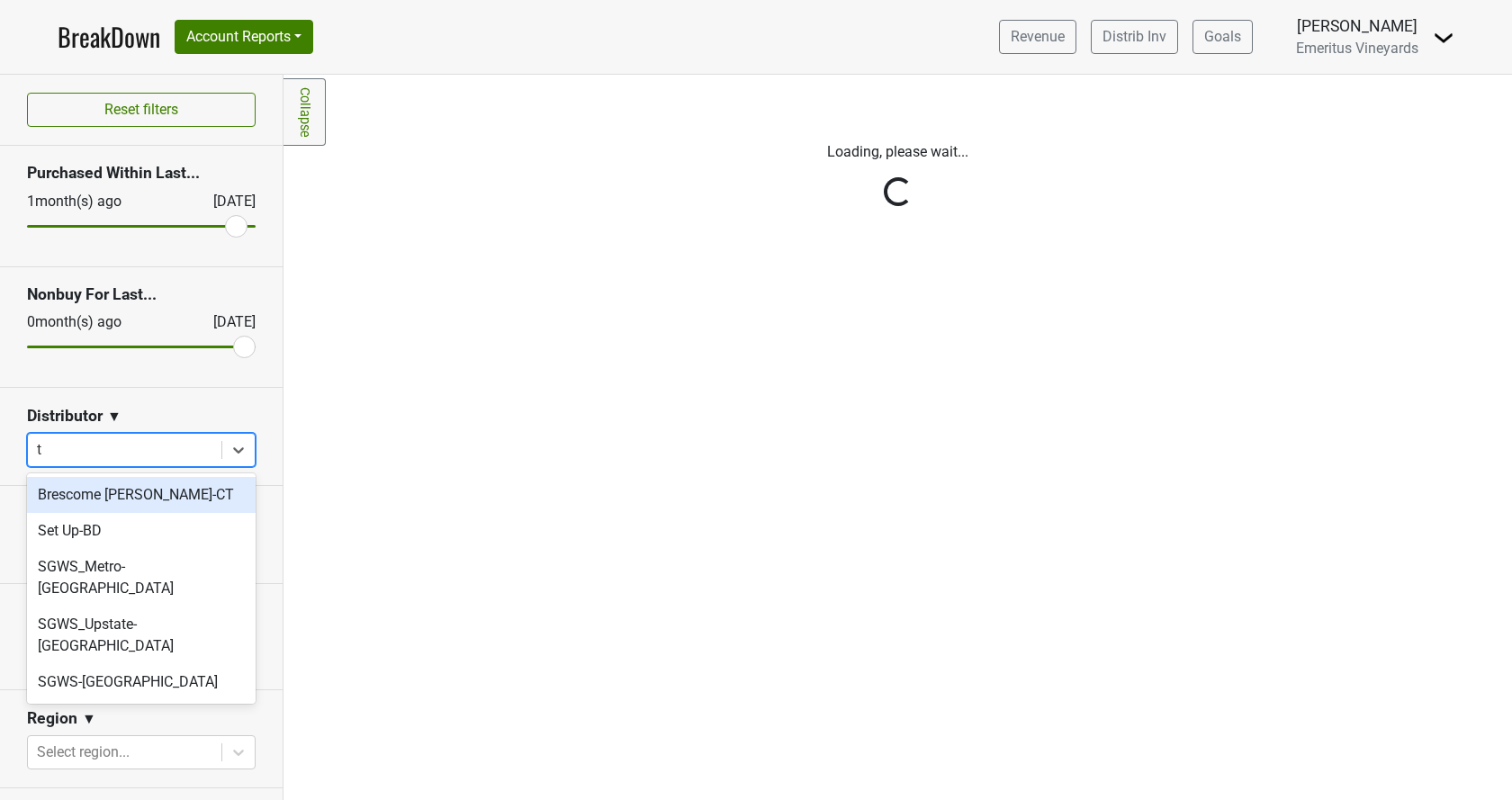
type input "tx"
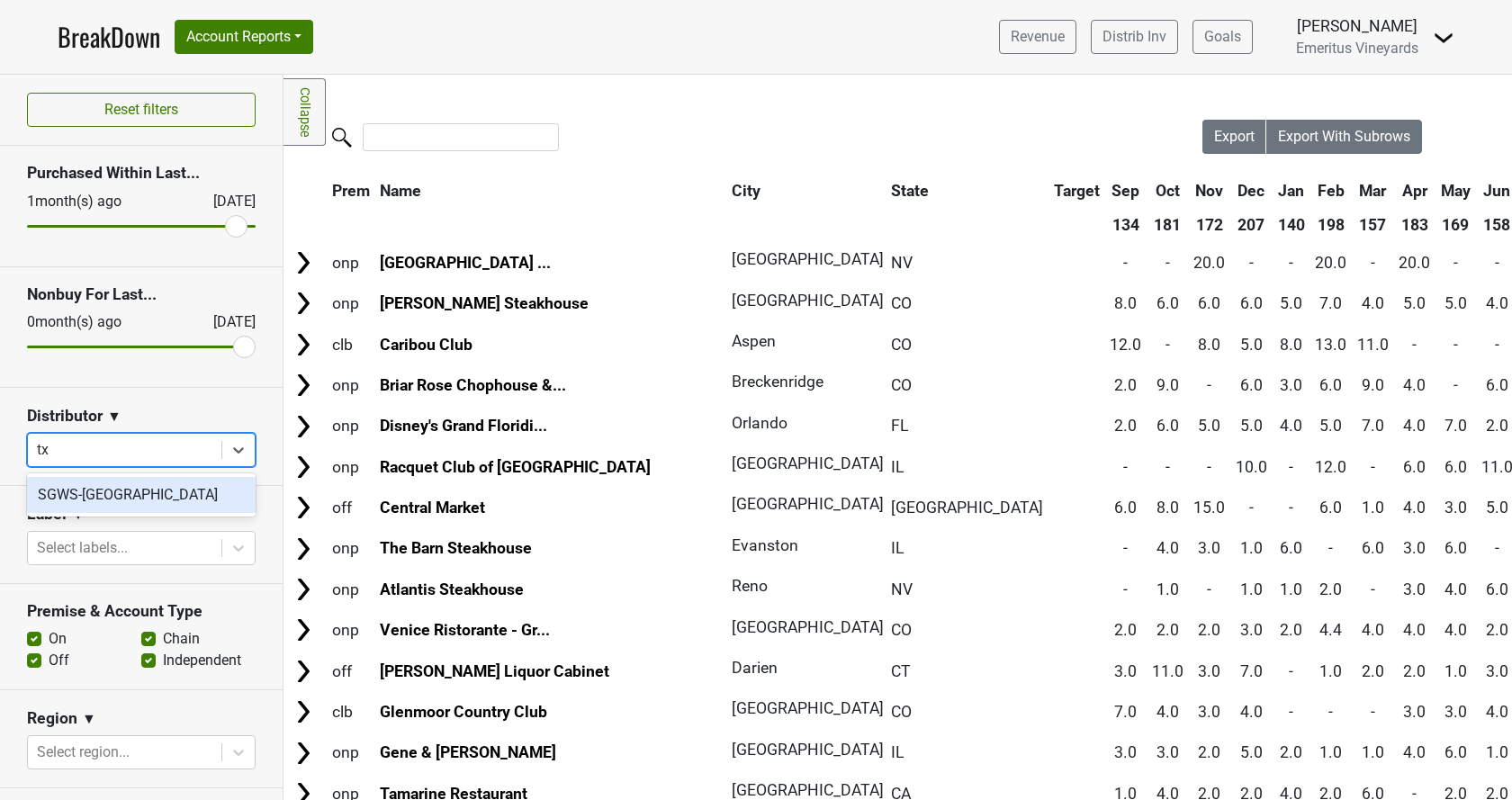
click at [124, 499] on div "SGWS-[GEOGRAPHIC_DATA]" at bounding box center [142, 494] width 229 height 36
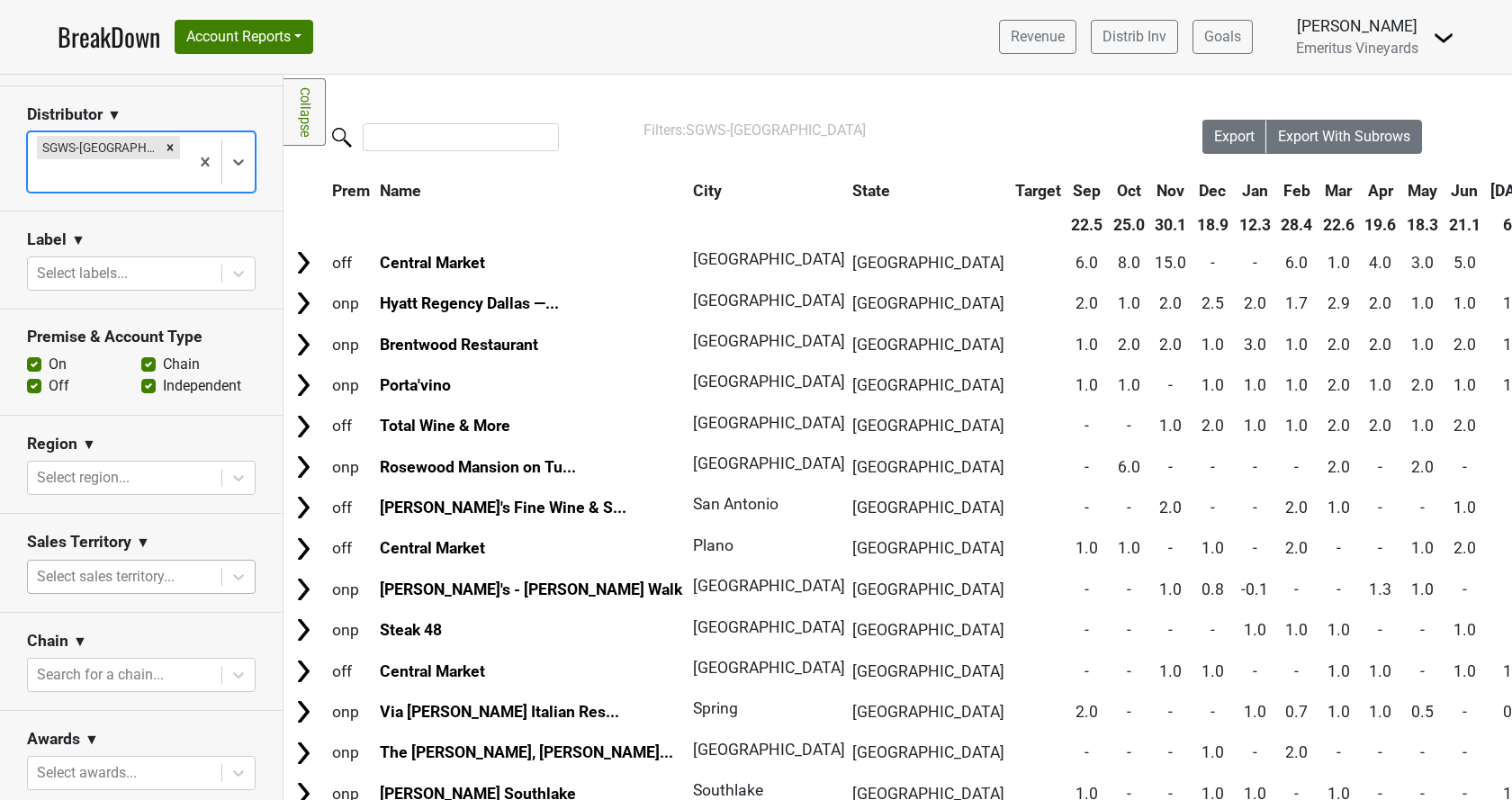
scroll to position [308, 0]
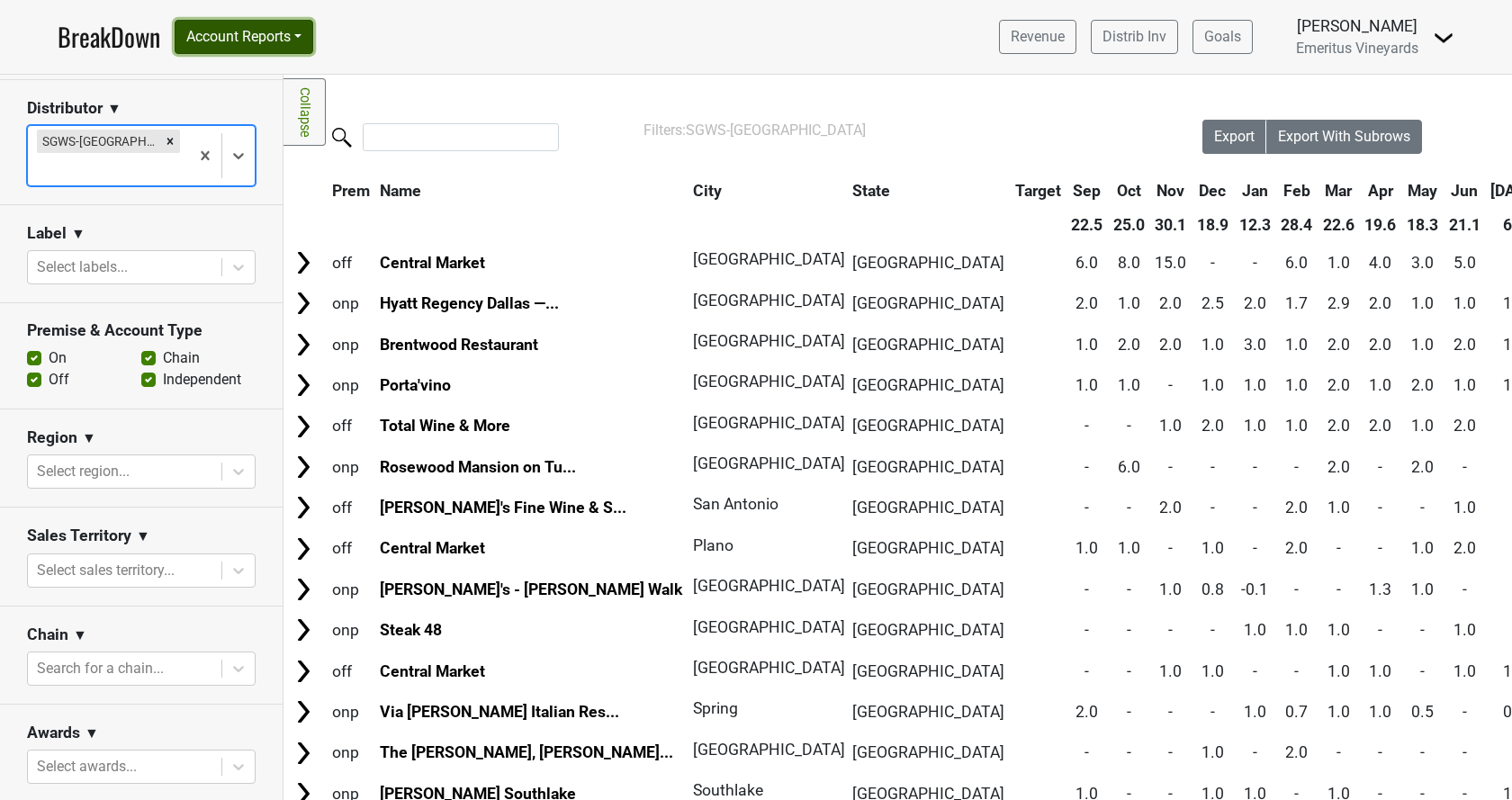
click at [250, 26] on button "Account Reports" at bounding box center [244, 36] width 139 height 34
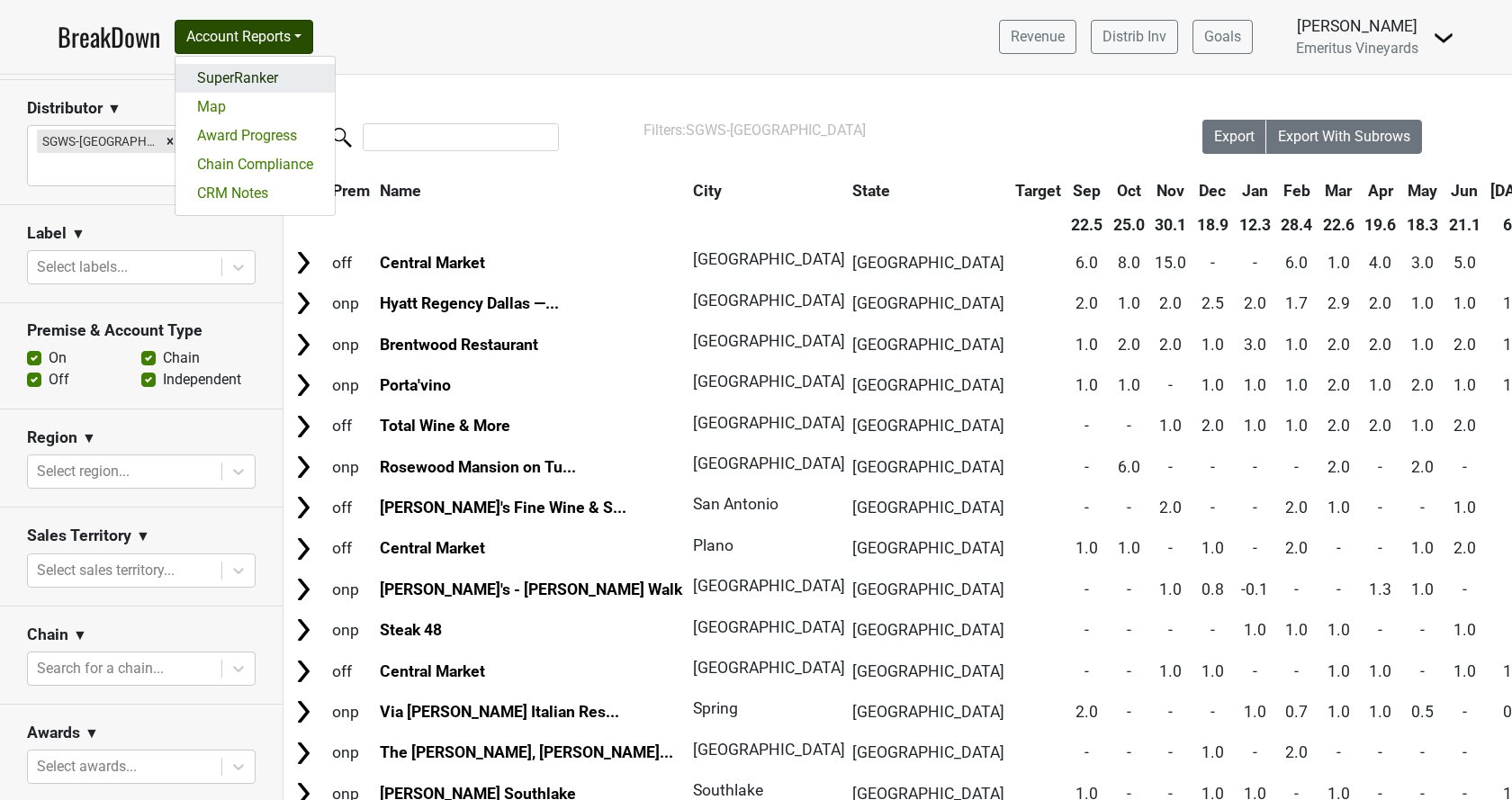
click at [281, 65] on link "SuperRanker" at bounding box center [255, 77] width 159 height 28
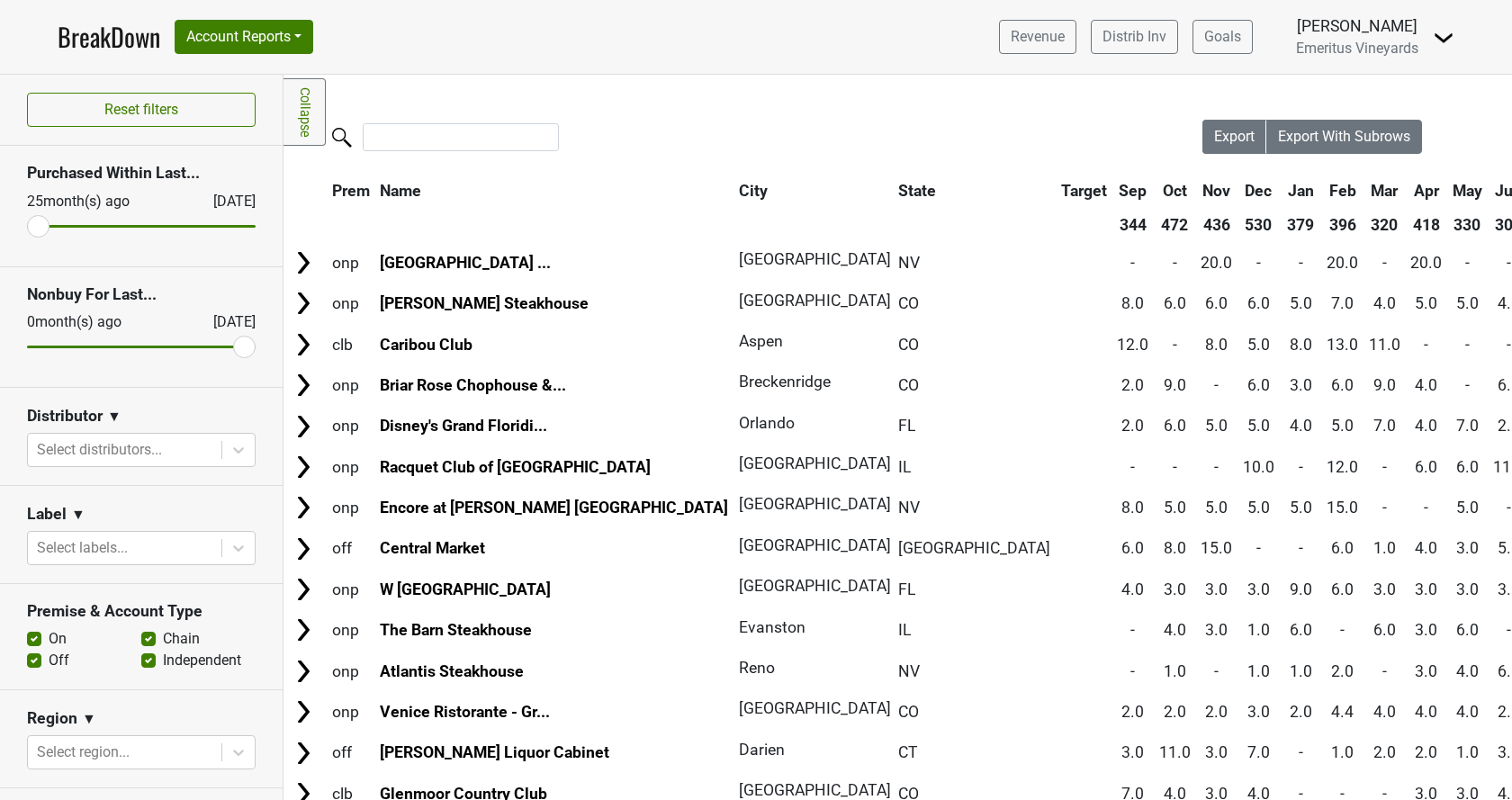
click at [85, 31] on link "BreakDown" at bounding box center [108, 36] width 103 height 38
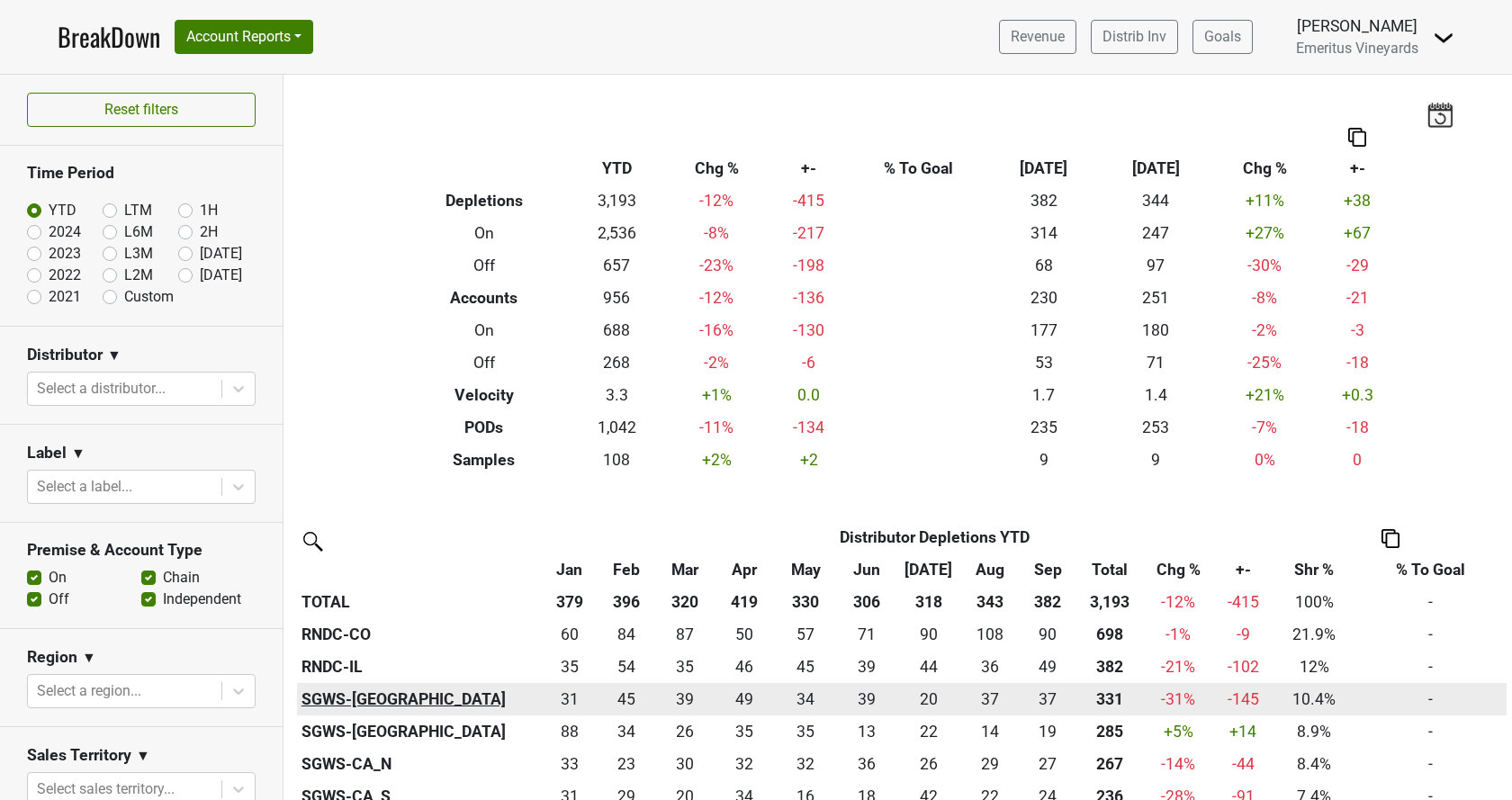
click at [372, 694] on th "SGWS-[GEOGRAPHIC_DATA]" at bounding box center [419, 698] width 245 height 32
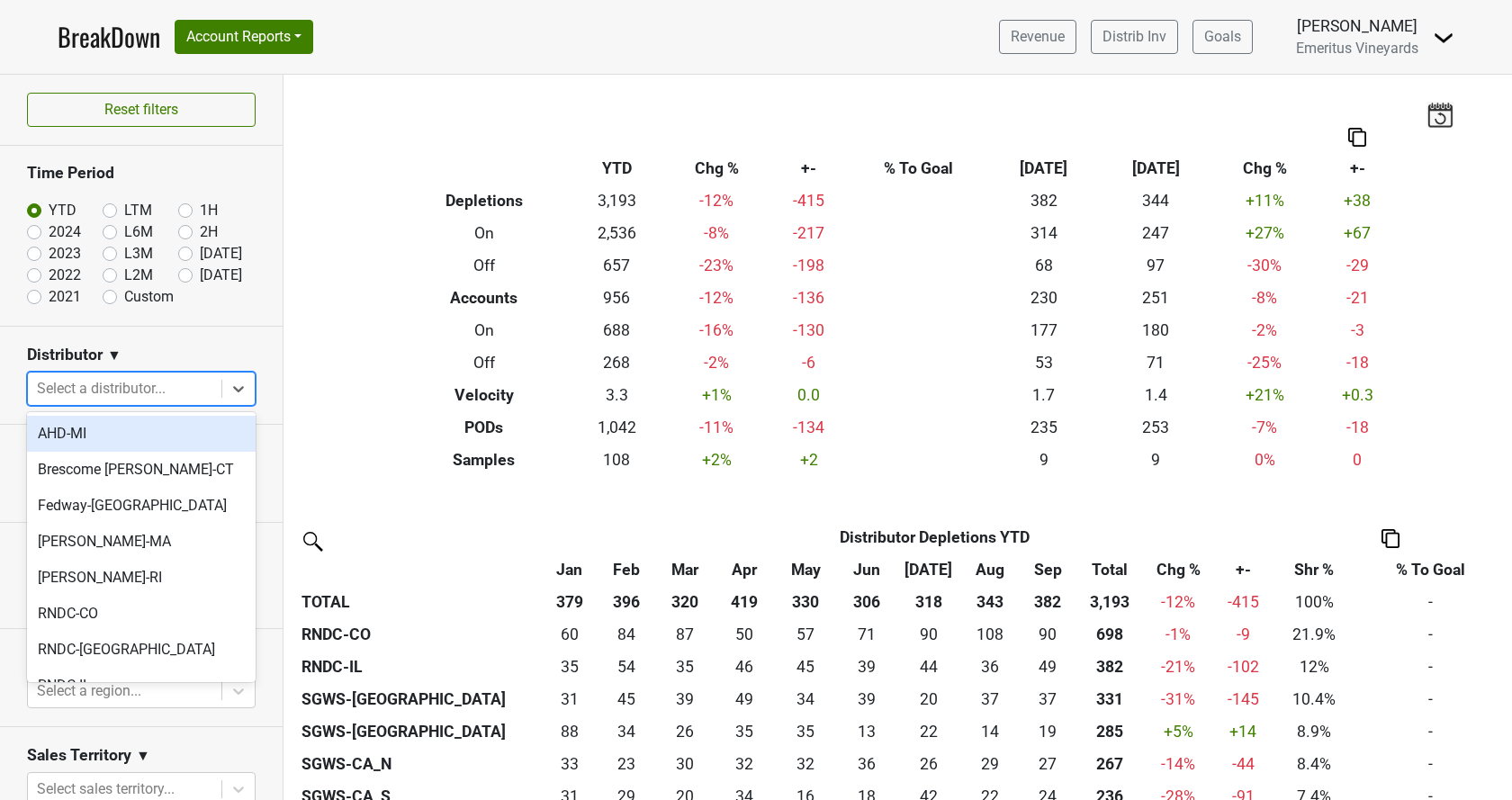
click at [112, 379] on div at bounding box center [125, 389] width 176 height 25
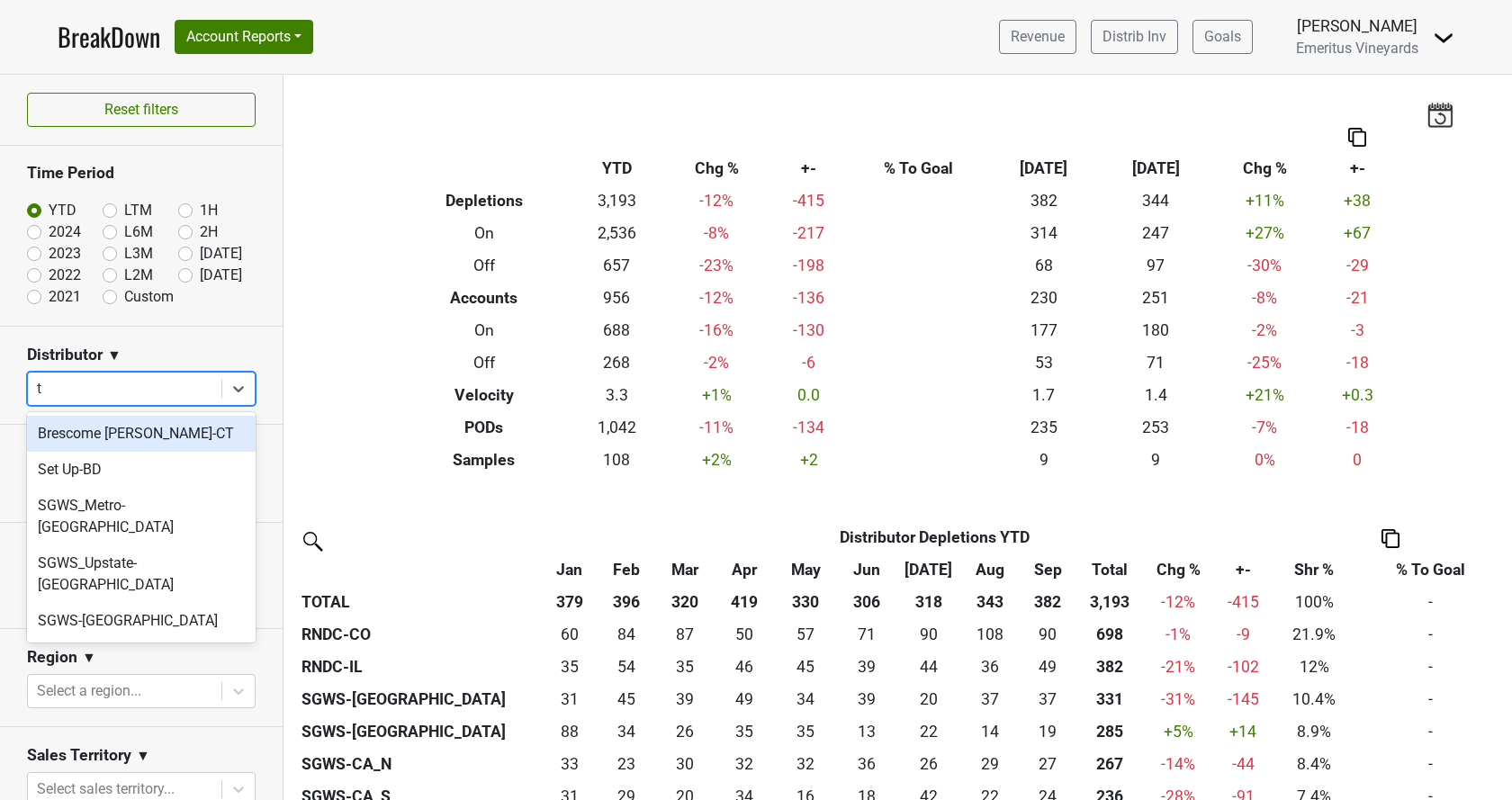
type input "tx"
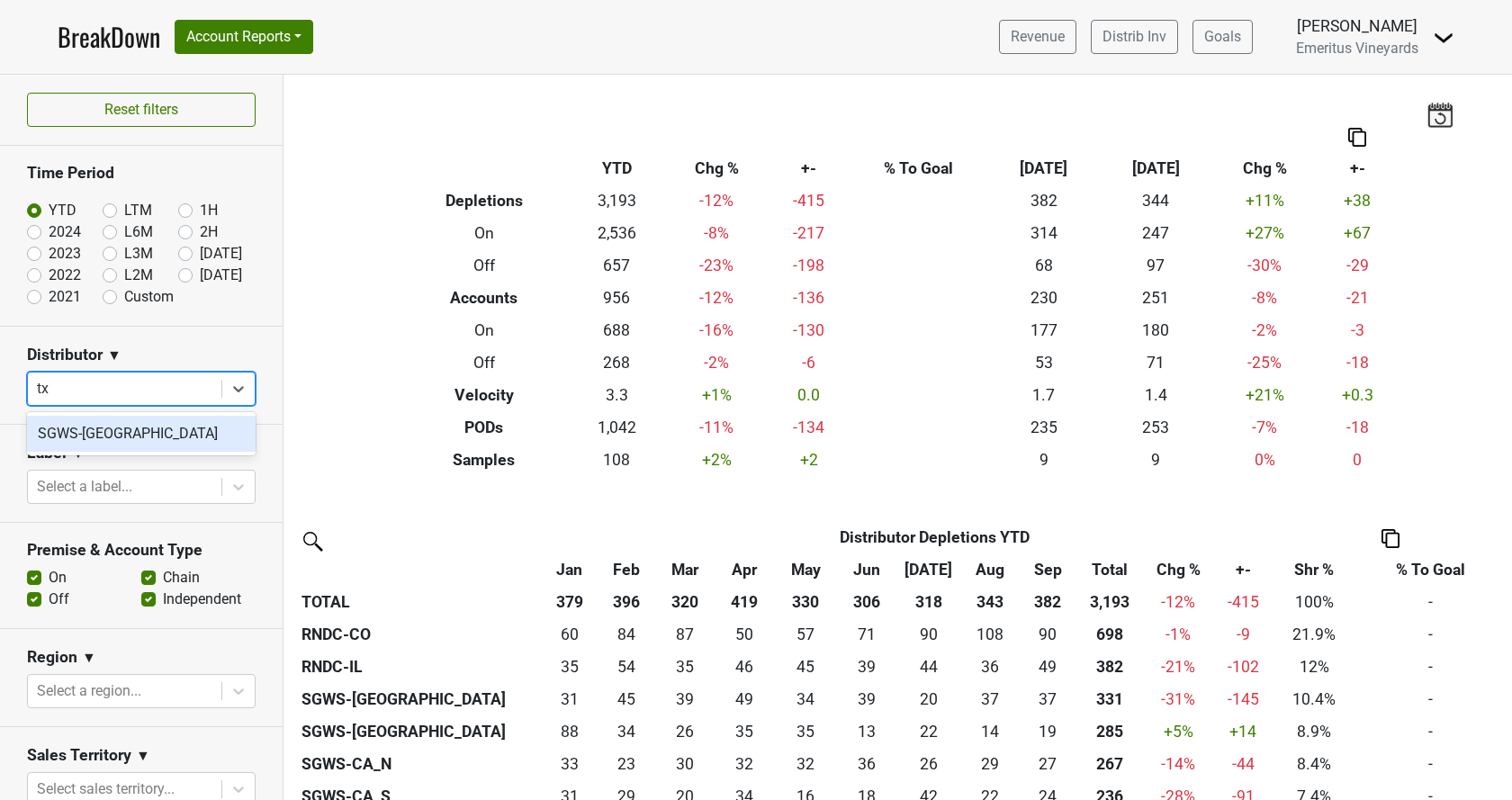
click at [112, 422] on div "SGWS-[GEOGRAPHIC_DATA]" at bounding box center [142, 433] width 229 height 36
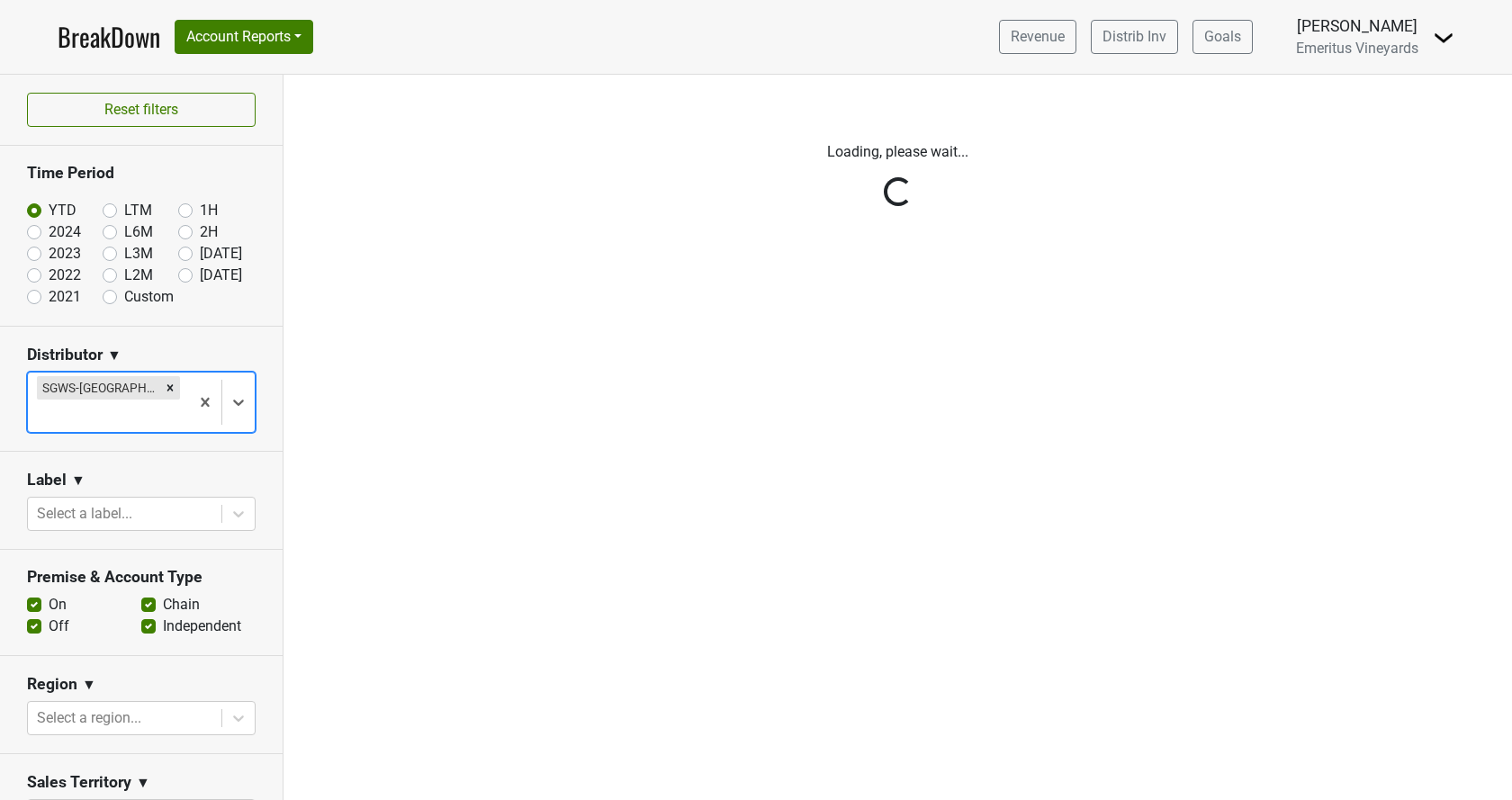
scroll to position [494, 0]
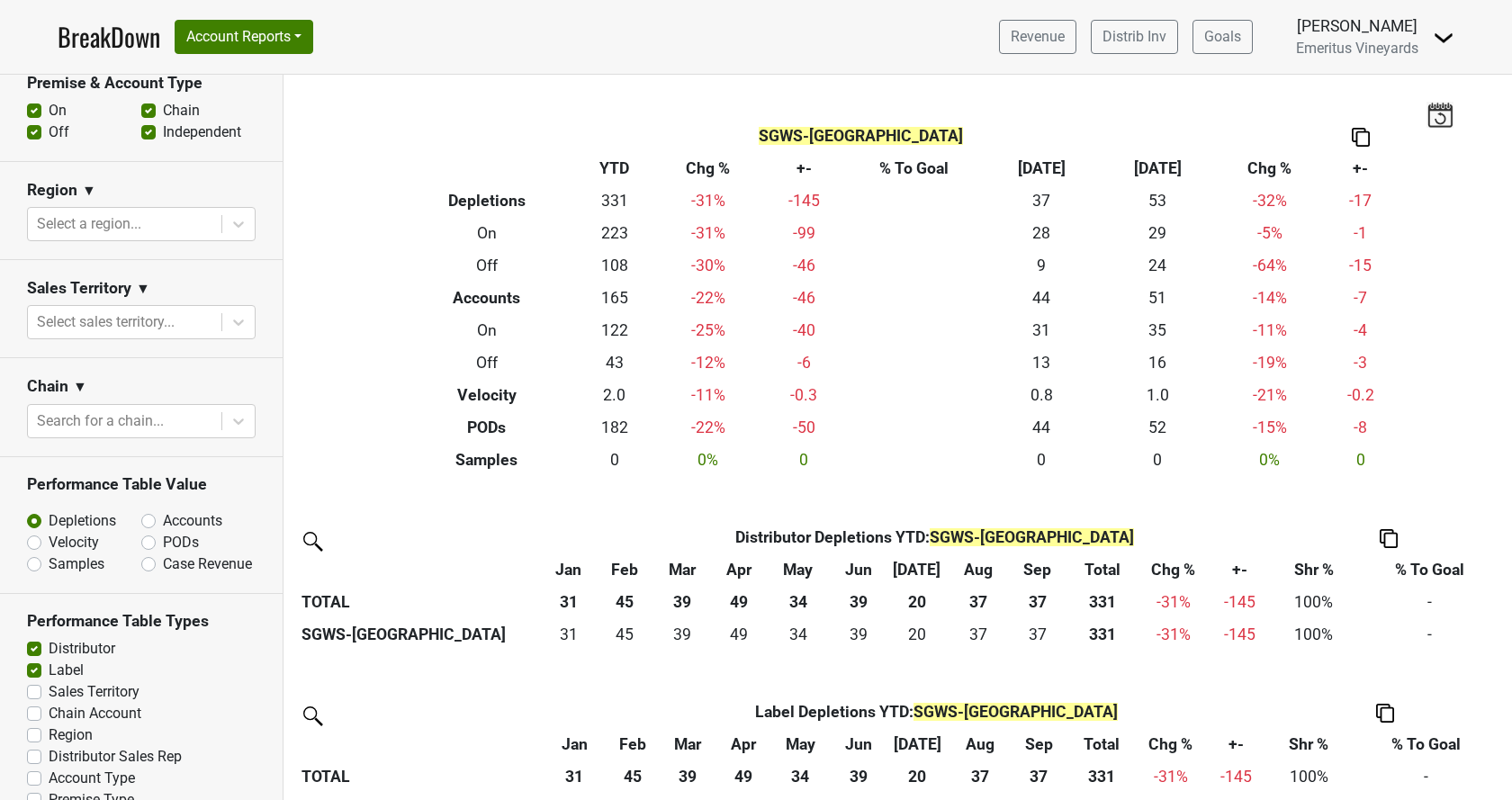
click at [24, 701] on section "Performance Table Types Distributor Label Sales Territory Chain Account Region …" at bounding box center [141, 711] width 282 height 235
click at [49, 724] on label "Region" at bounding box center [70, 735] width 44 height 21
click at [32, 724] on input "Region" at bounding box center [34, 733] width 15 height 18
checkbox input "true"
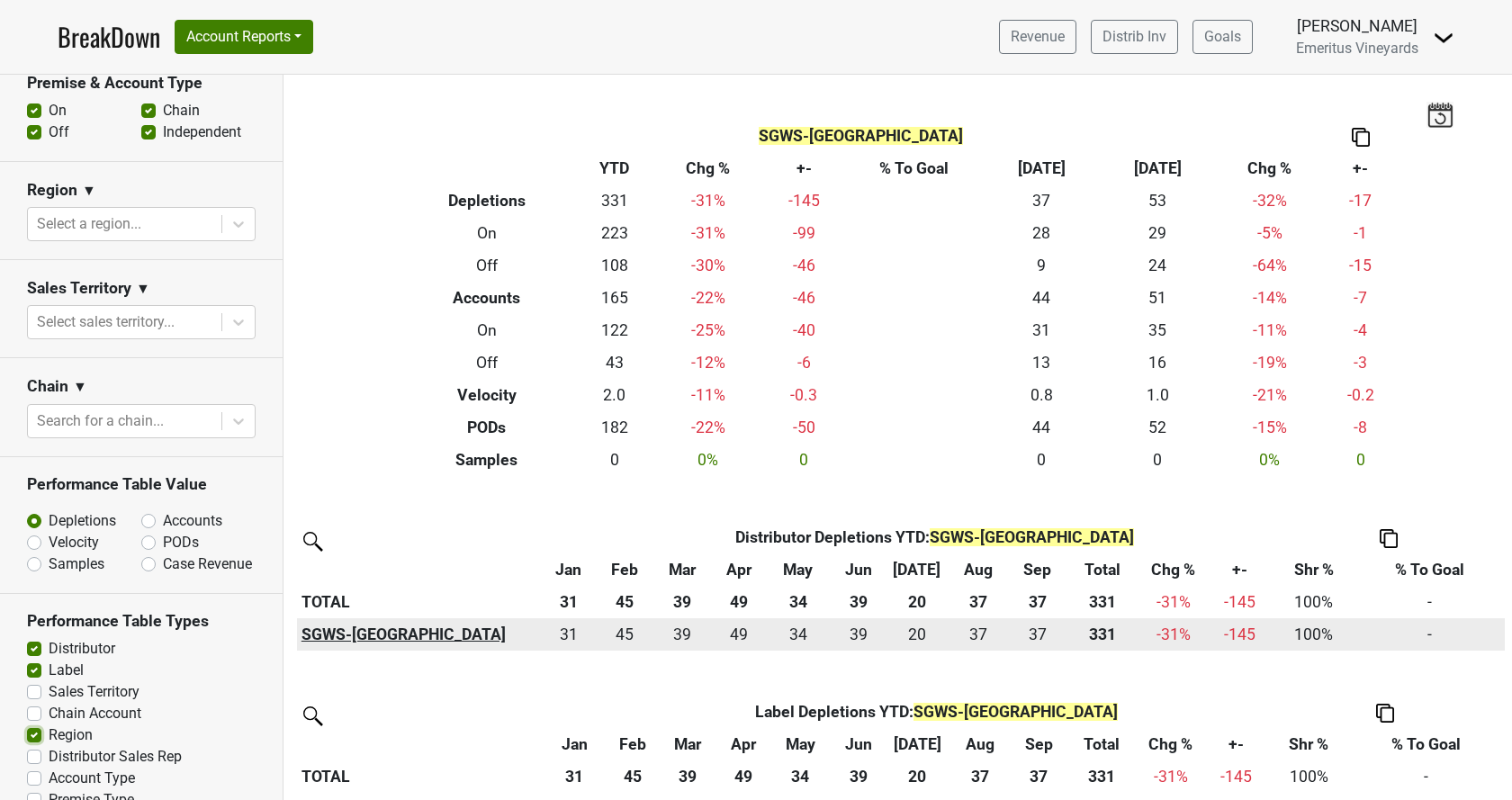
scroll to position [505, 0]
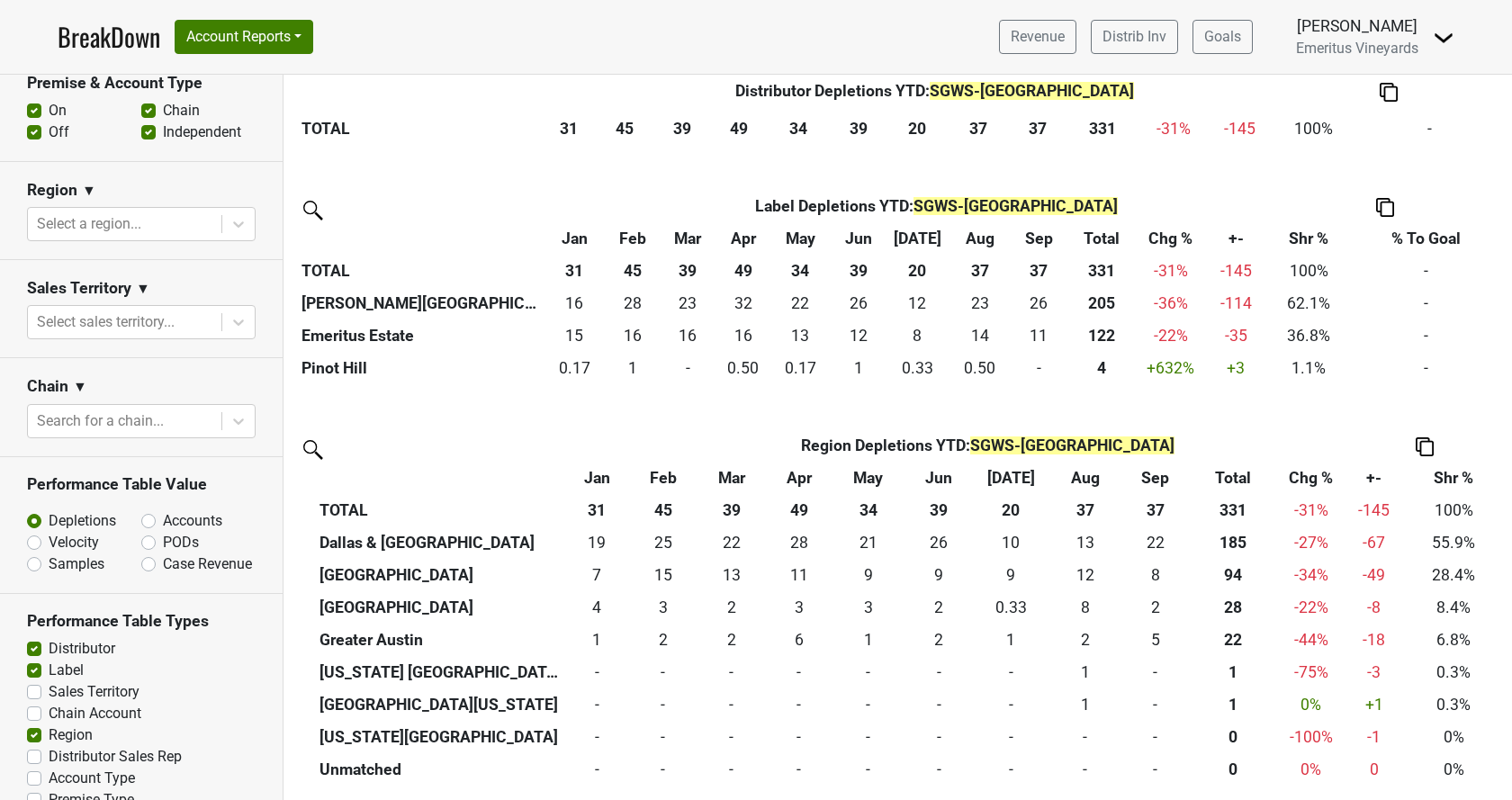
click at [1450, 481] on th "Shr %" at bounding box center [1453, 477] width 102 height 32
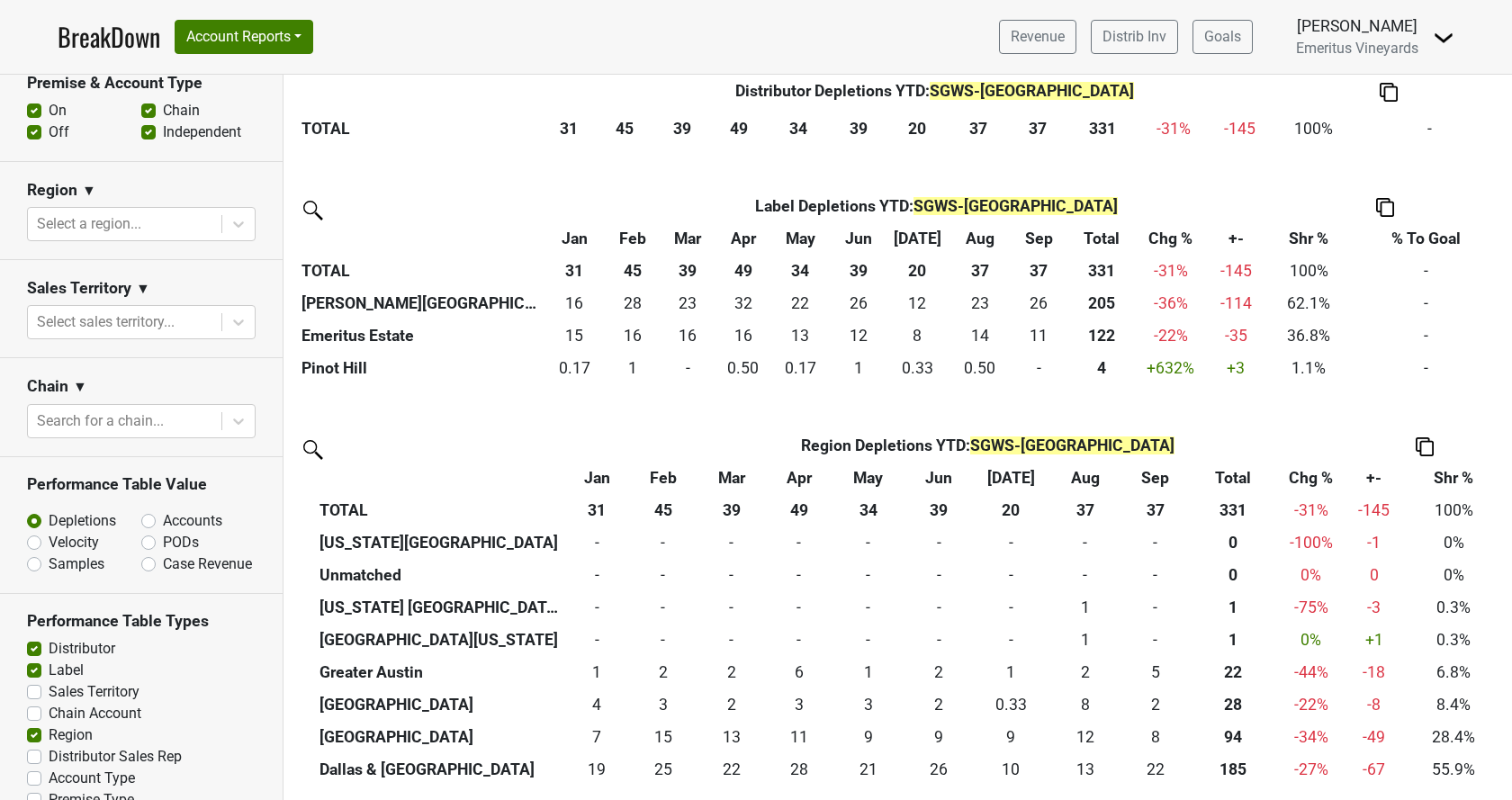
click at [1448, 480] on th "Shr %" at bounding box center [1453, 477] width 102 height 32
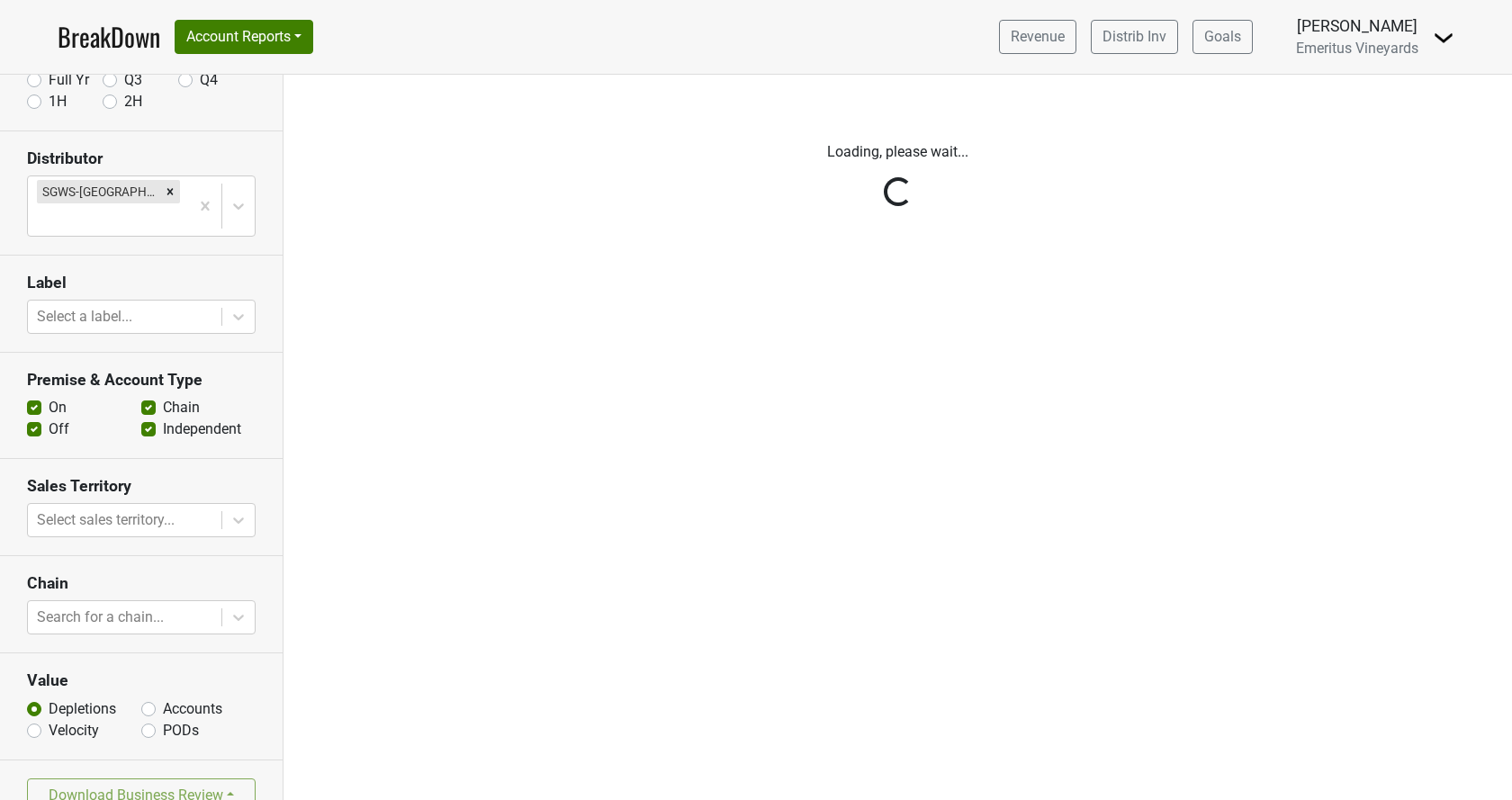
scroll to position [147, 0]
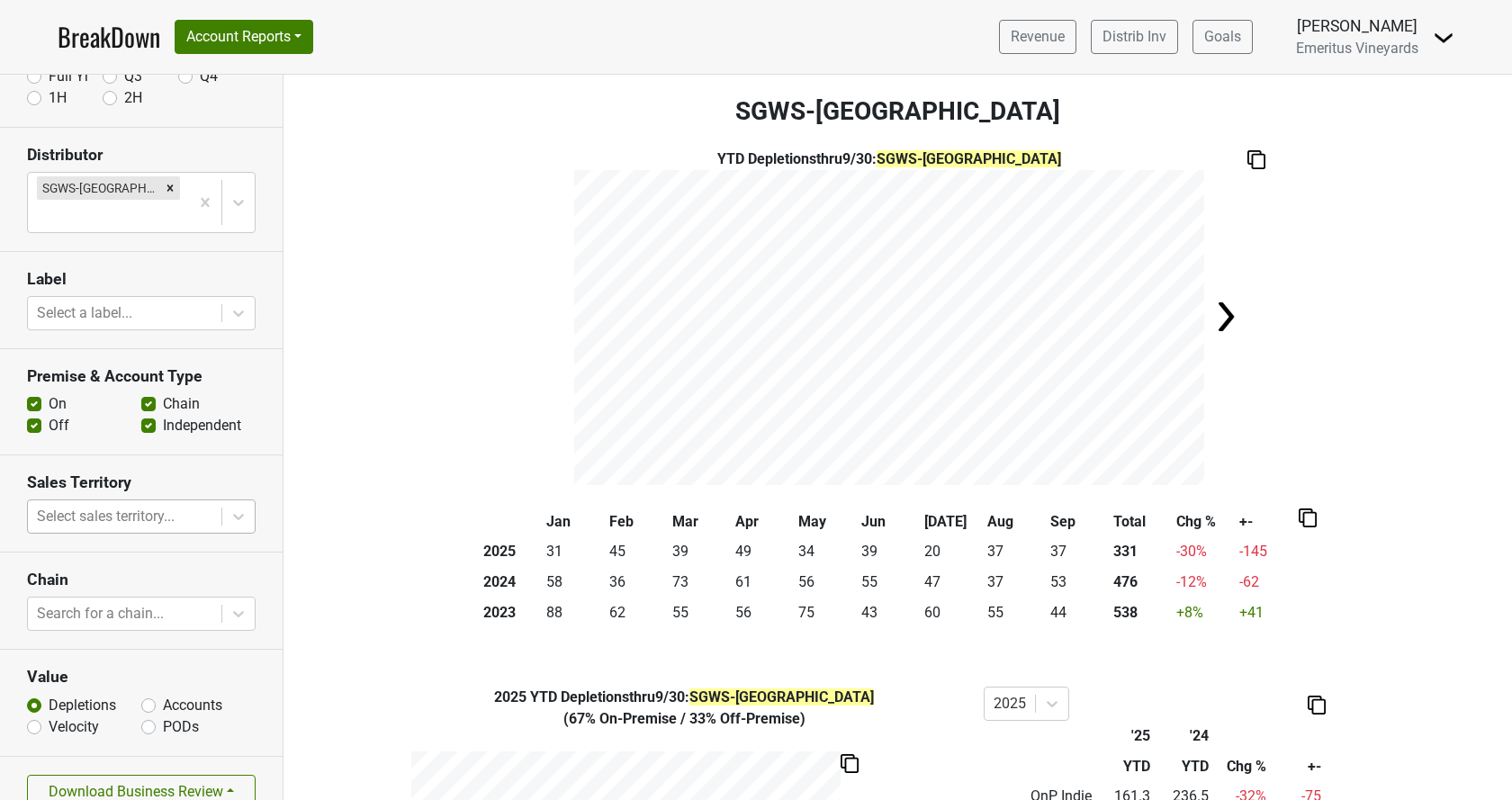
click at [108, 504] on div at bounding box center [125, 517] width 176 height 25
